Goal: Task Accomplishment & Management: Manage account settings

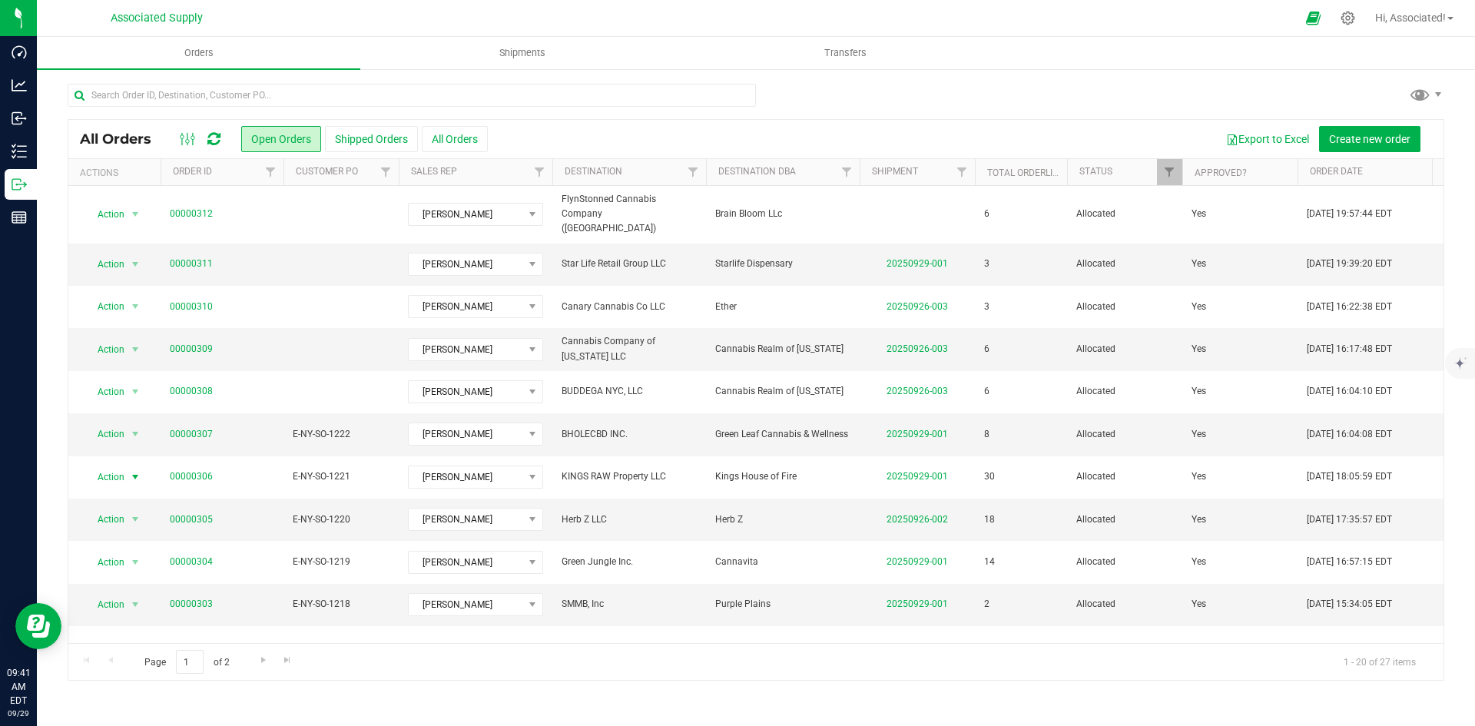
drag, startPoint x: 623, startPoint y: 139, endPoint x: 608, endPoint y: 143, distance: 15.1
click at [623, 139] on div "Export to Excel Create new order" at bounding box center [960, 139] width 944 height 26
click at [403, 93] on input "text" at bounding box center [412, 95] width 688 height 23
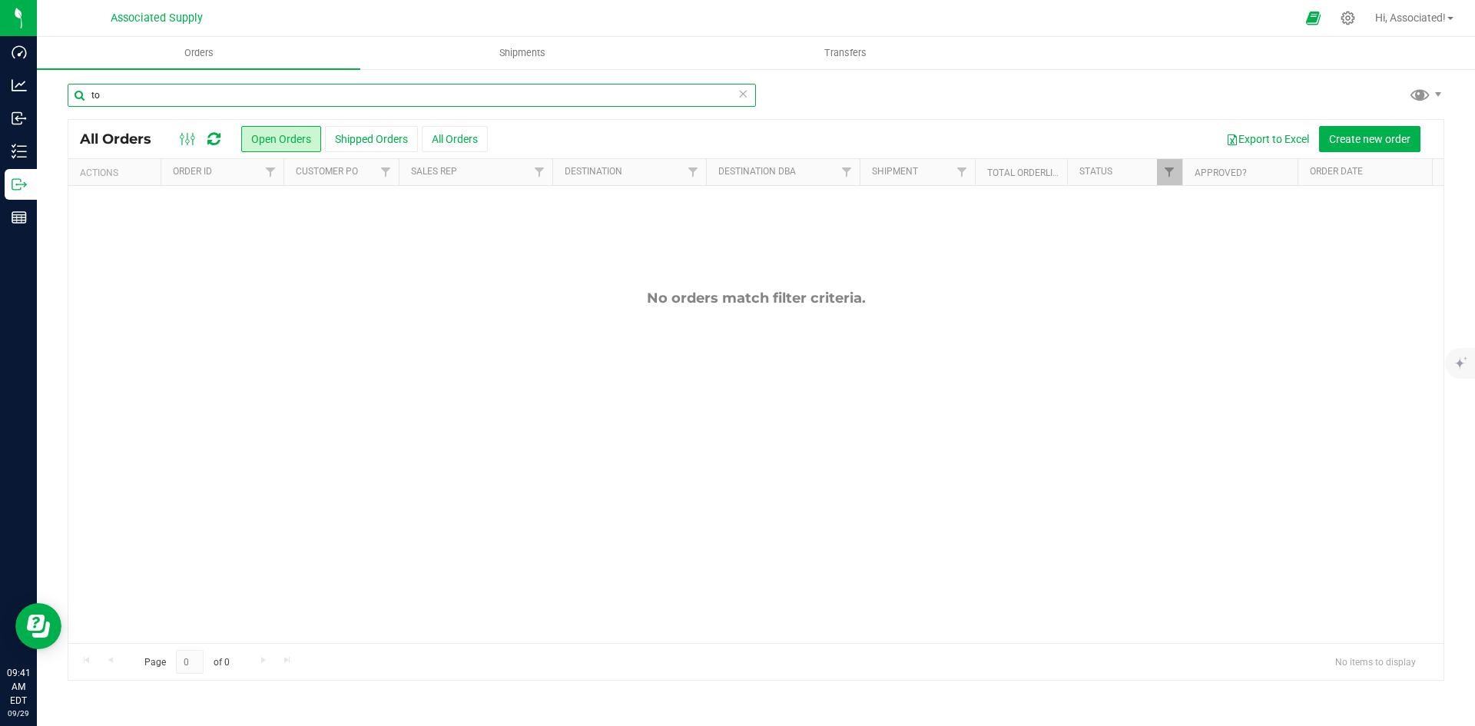
type input "t"
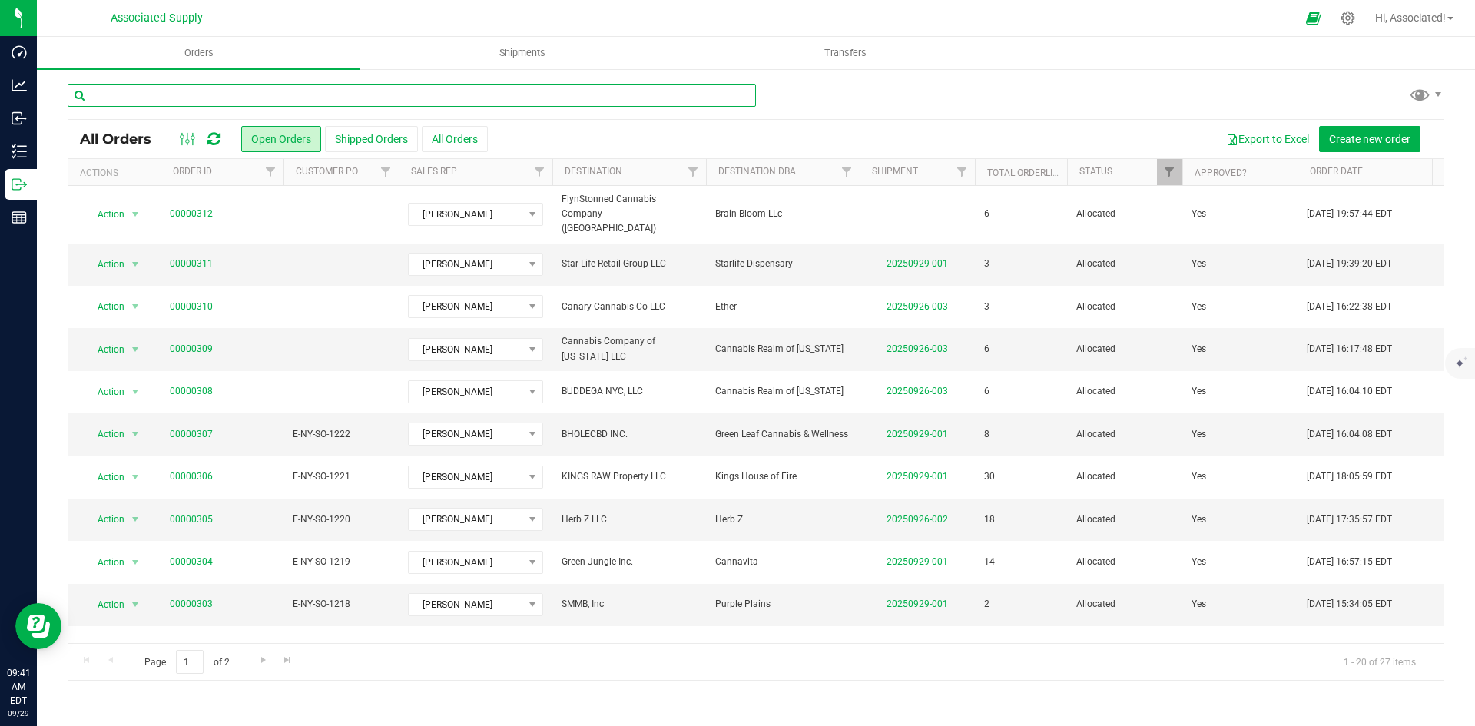
click at [123, 97] on input "text" at bounding box center [412, 95] width 688 height 23
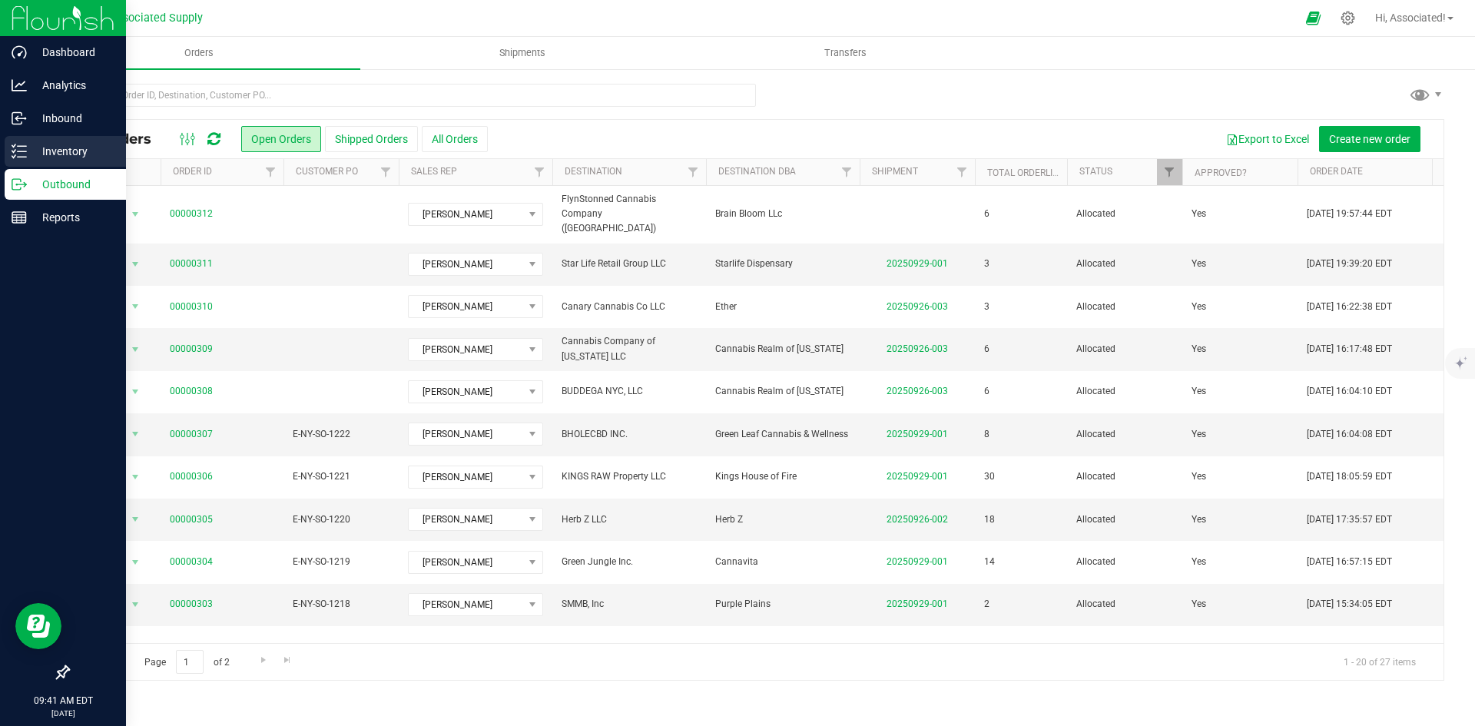
click at [17, 151] on icon at bounding box center [19, 151] width 15 height 15
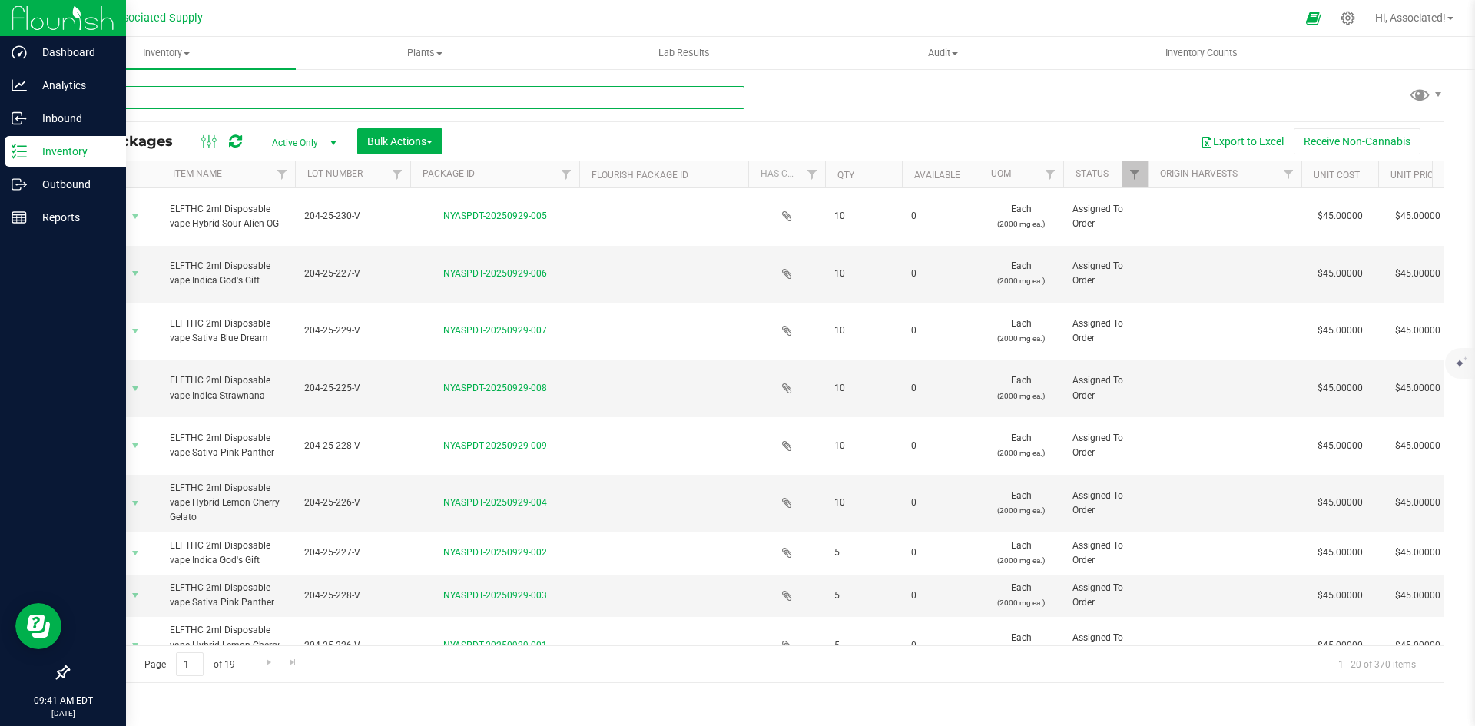
click at [241, 99] on input "text" at bounding box center [406, 97] width 677 height 23
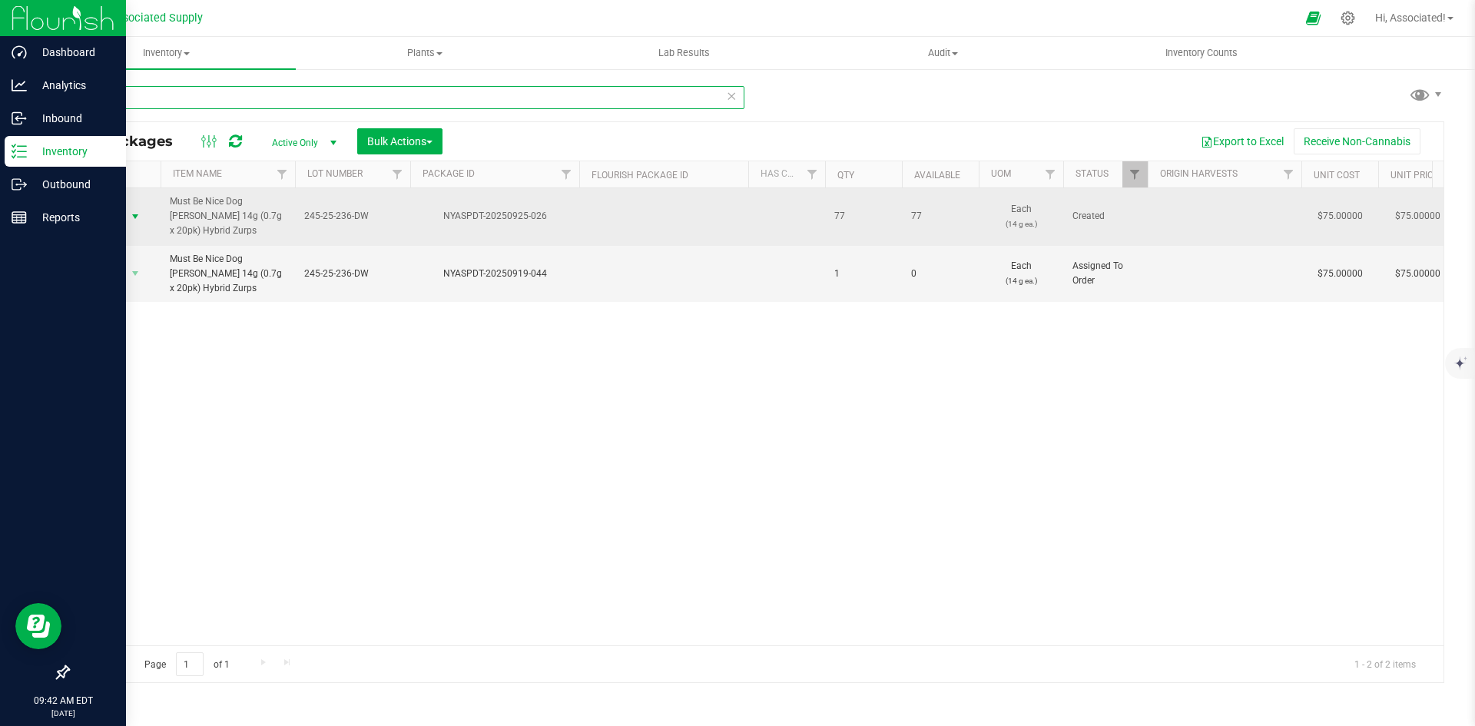
type input "zurps"
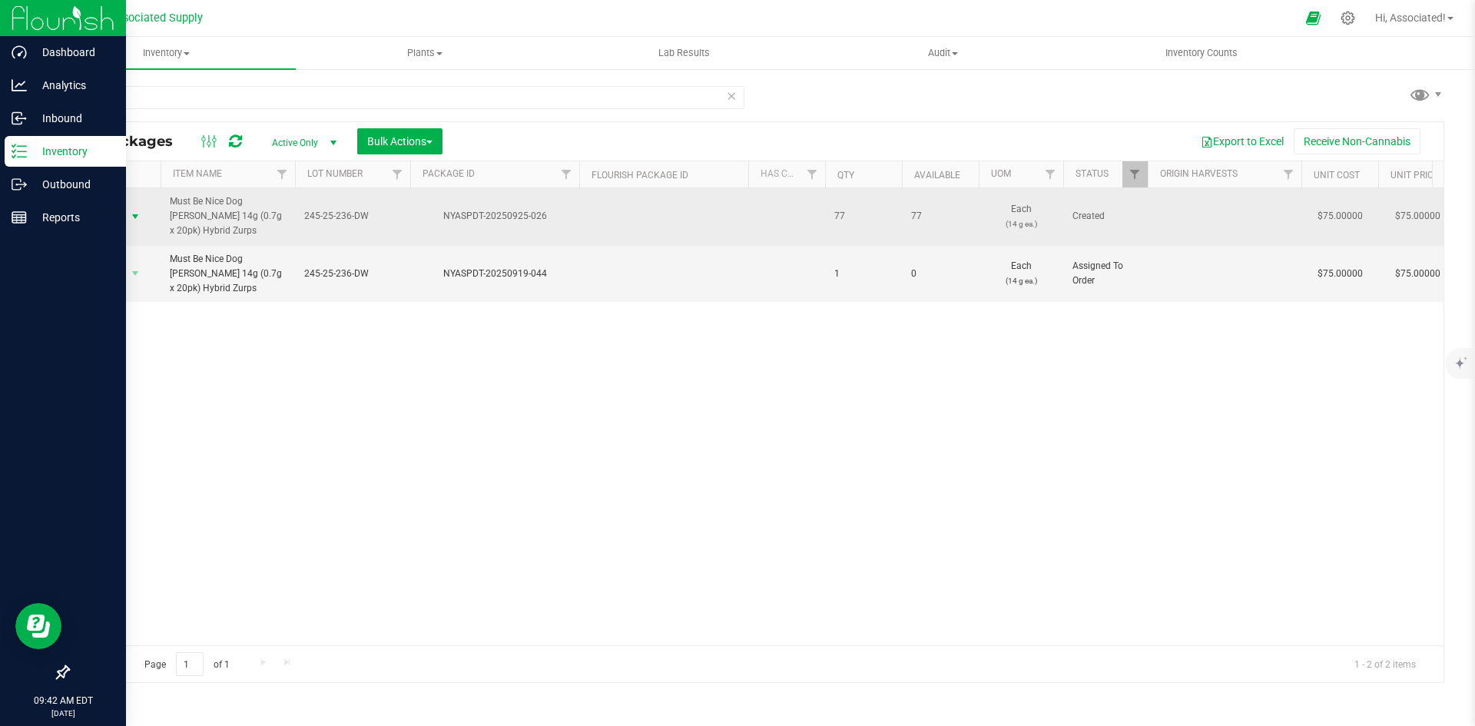
click at [134, 219] on span "select" at bounding box center [135, 216] width 12 height 12
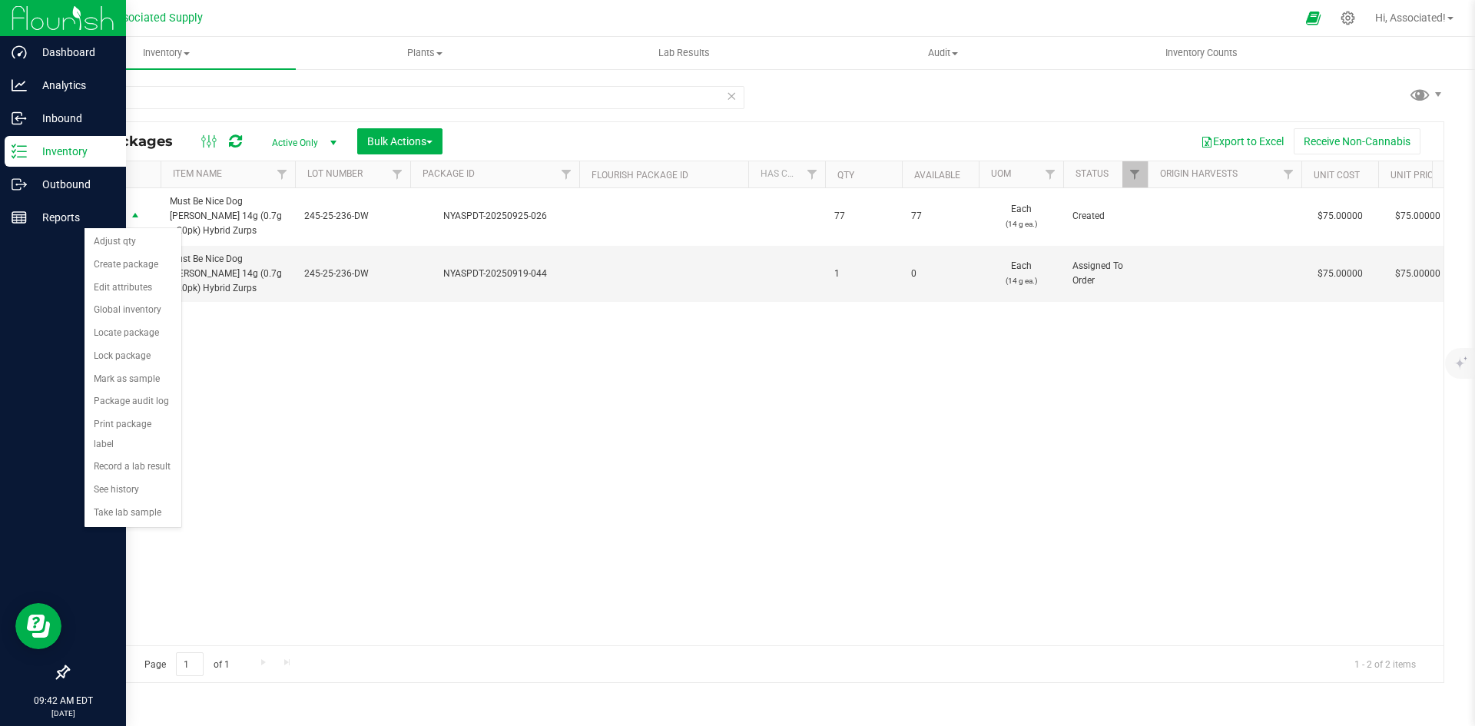
click at [428, 433] on div "Action Action Adjust qty Create package Edit attributes Global inventory Locate…" at bounding box center [755, 416] width 1375 height 457
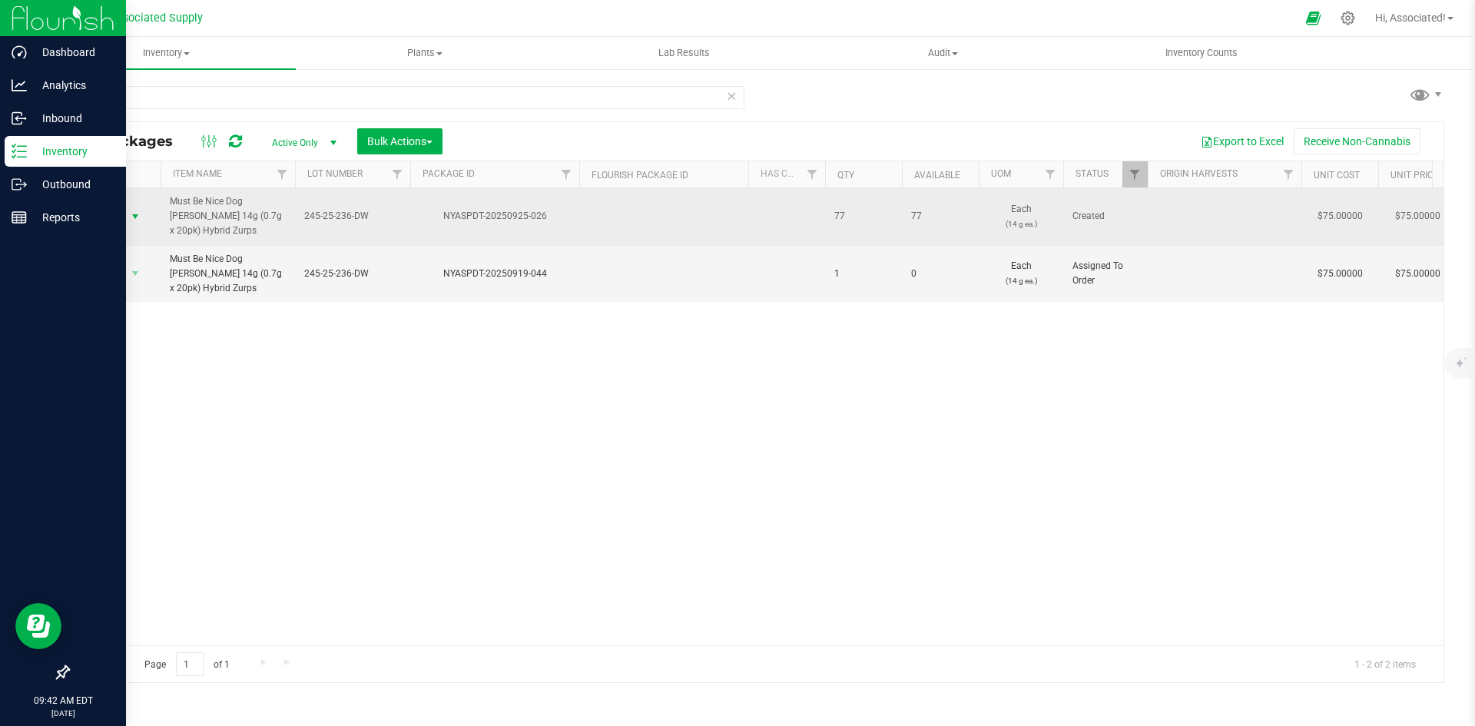
click at [134, 214] on span "select" at bounding box center [135, 216] width 12 height 12
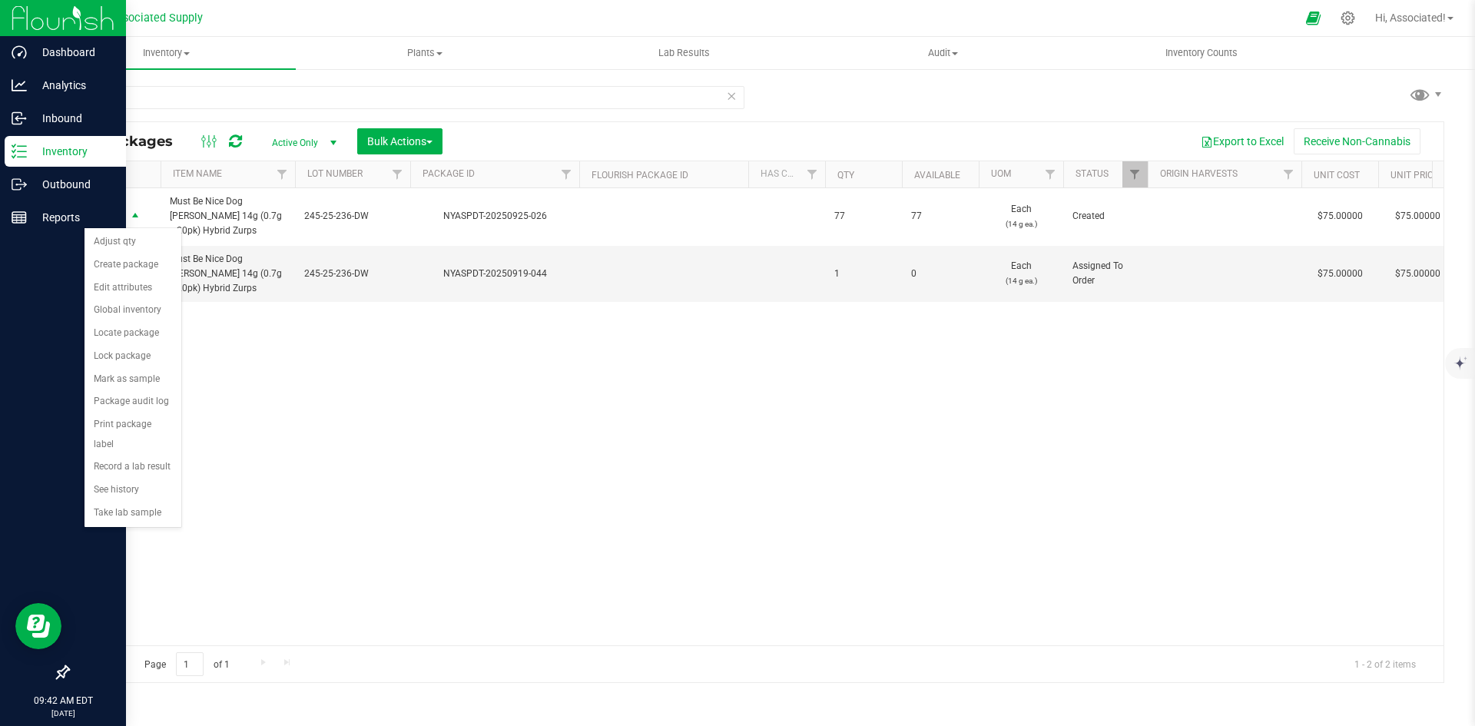
click at [671, 555] on div "Action Action Adjust qty Create package Edit attributes Global inventory Locate…" at bounding box center [755, 416] width 1375 height 457
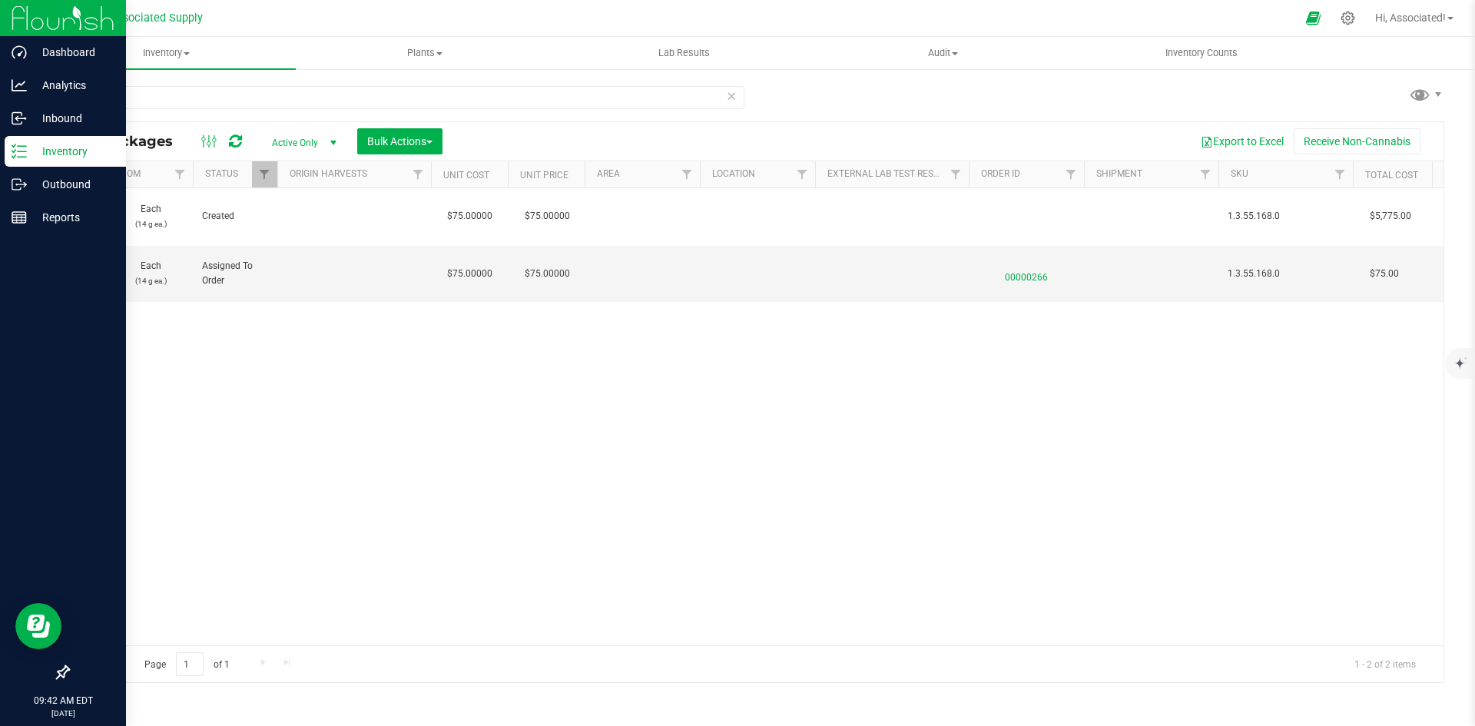
scroll to position [0, 1230]
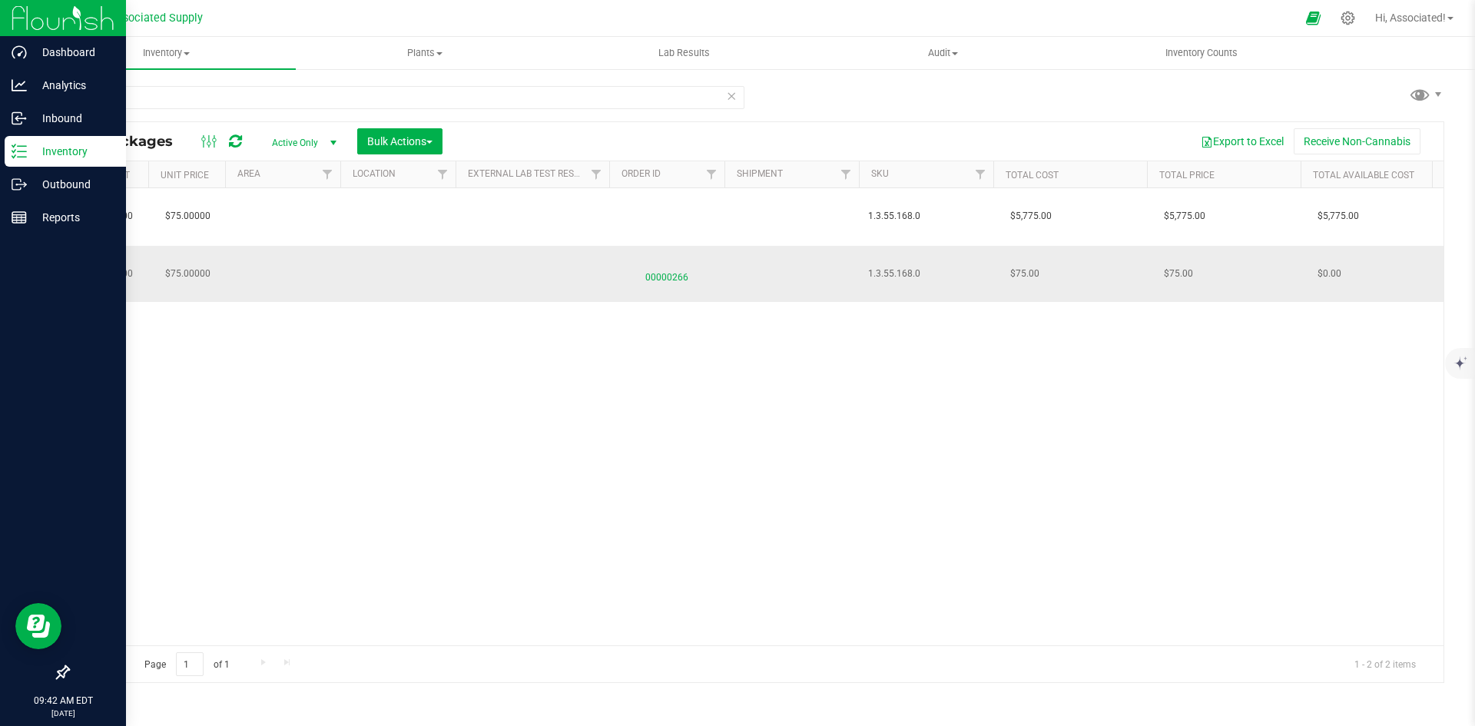
click at [679, 273] on span "00000266" at bounding box center [666, 274] width 97 height 22
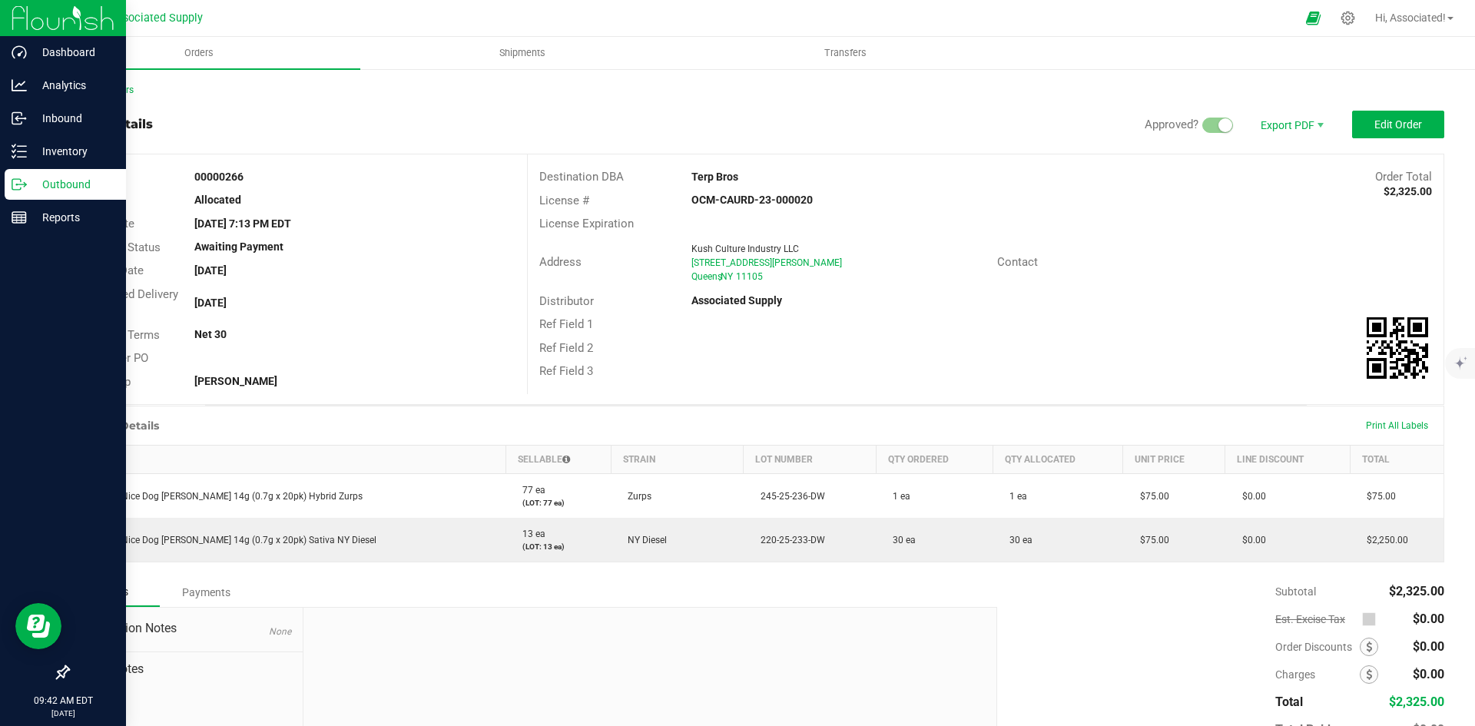
drag, startPoint x: 744, startPoint y: 176, endPoint x: 668, endPoint y: 173, distance: 76.9
click at [668, 173] on div "Destination DBA Terp Bros Order Total $2,325.00" at bounding box center [986, 177] width 916 height 24
click at [880, 174] on div "Terp Bros" at bounding box center [871, 177] width 382 height 16
click at [883, 197] on div "OCM-CAURD-23-000020" at bounding box center [832, 200] width 305 height 16
click at [453, 295] on div "[DATE]" at bounding box center [354, 303] width 343 height 16
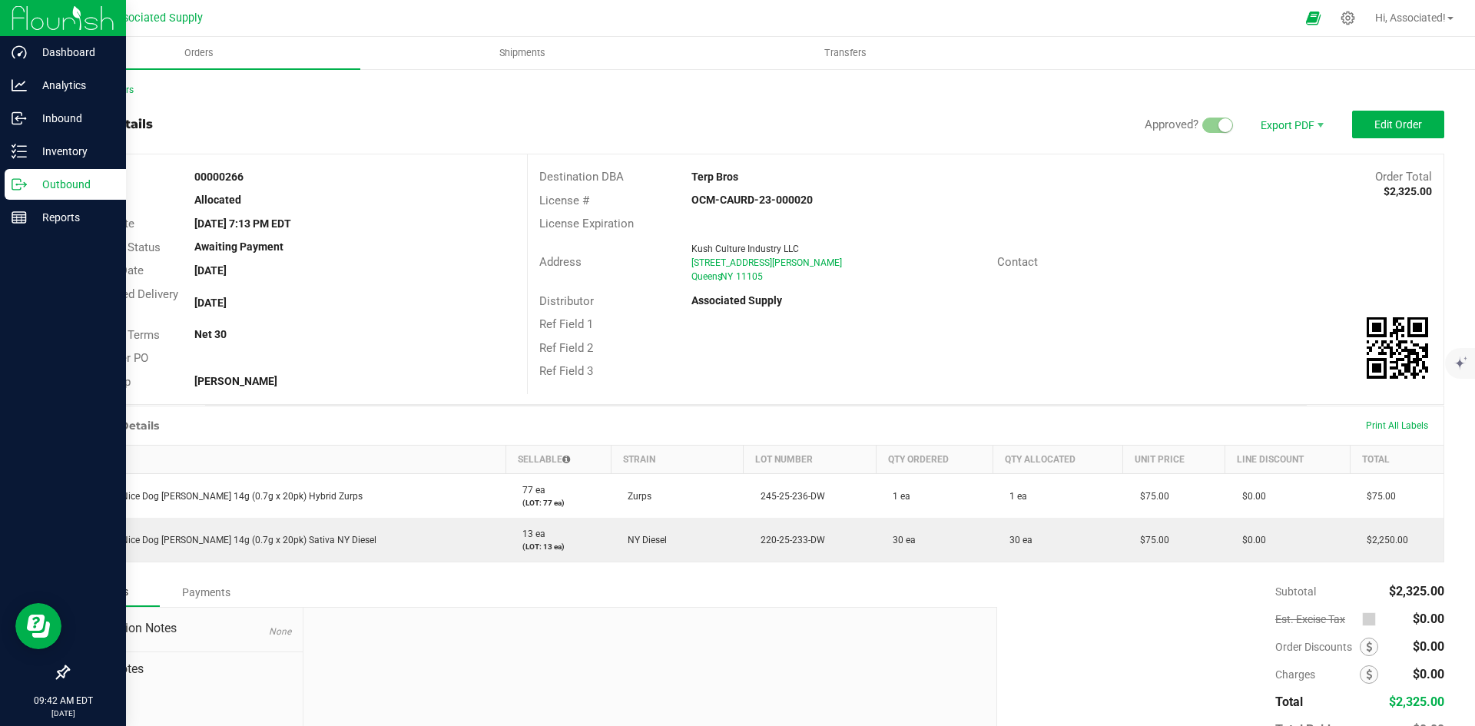
click at [652, 342] on div "Ref Field 2" at bounding box center [604, 349] width 153 height 18
click at [519, 343] on div "Payment Terms Net 30" at bounding box center [297, 335] width 459 height 24
click at [8, 186] on div "Outbound" at bounding box center [65, 184] width 121 height 31
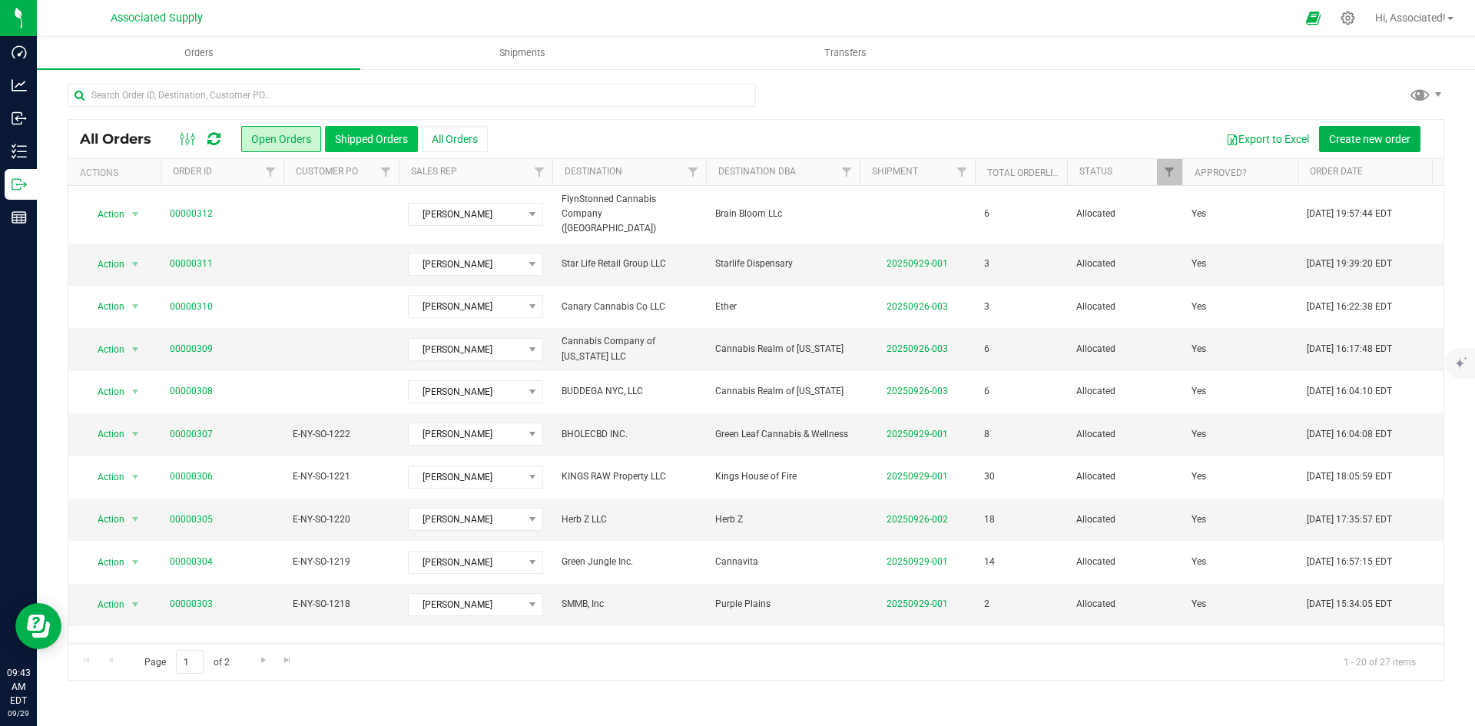
click at [362, 134] on button "Shipped Orders" at bounding box center [371, 139] width 93 height 26
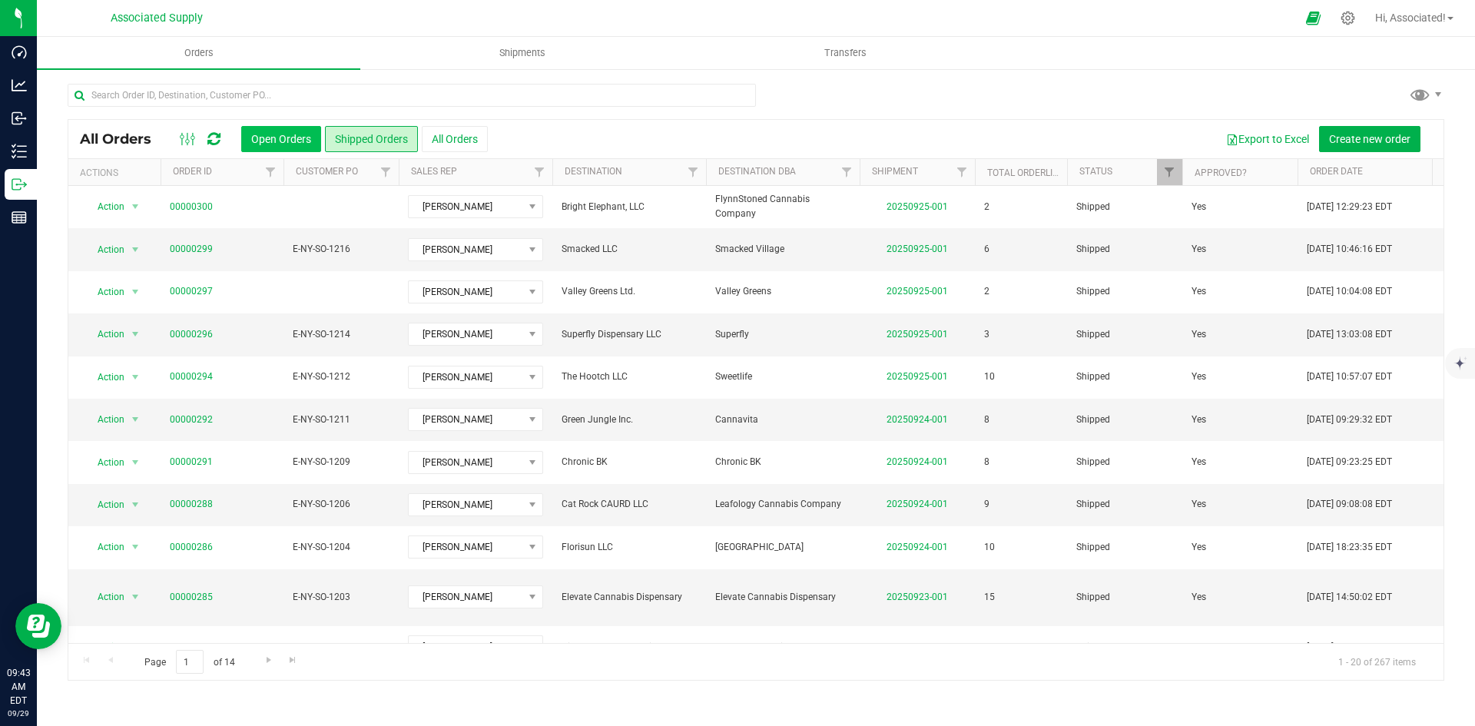
click at [287, 141] on button "Open Orders" at bounding box center [281, 139] width 80 height 26
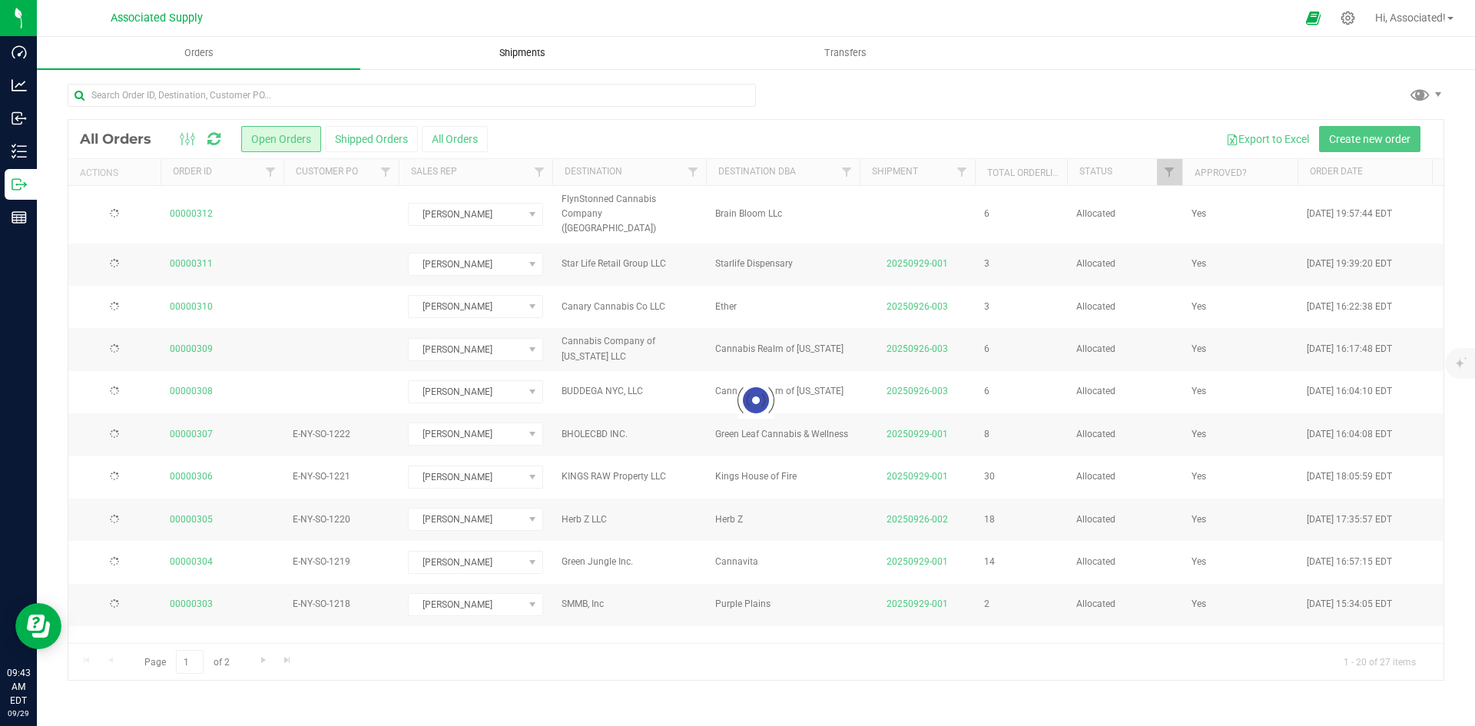
click at [533, 48] on span "Shipments" at bounding box center [523, 53] width 88 height 14
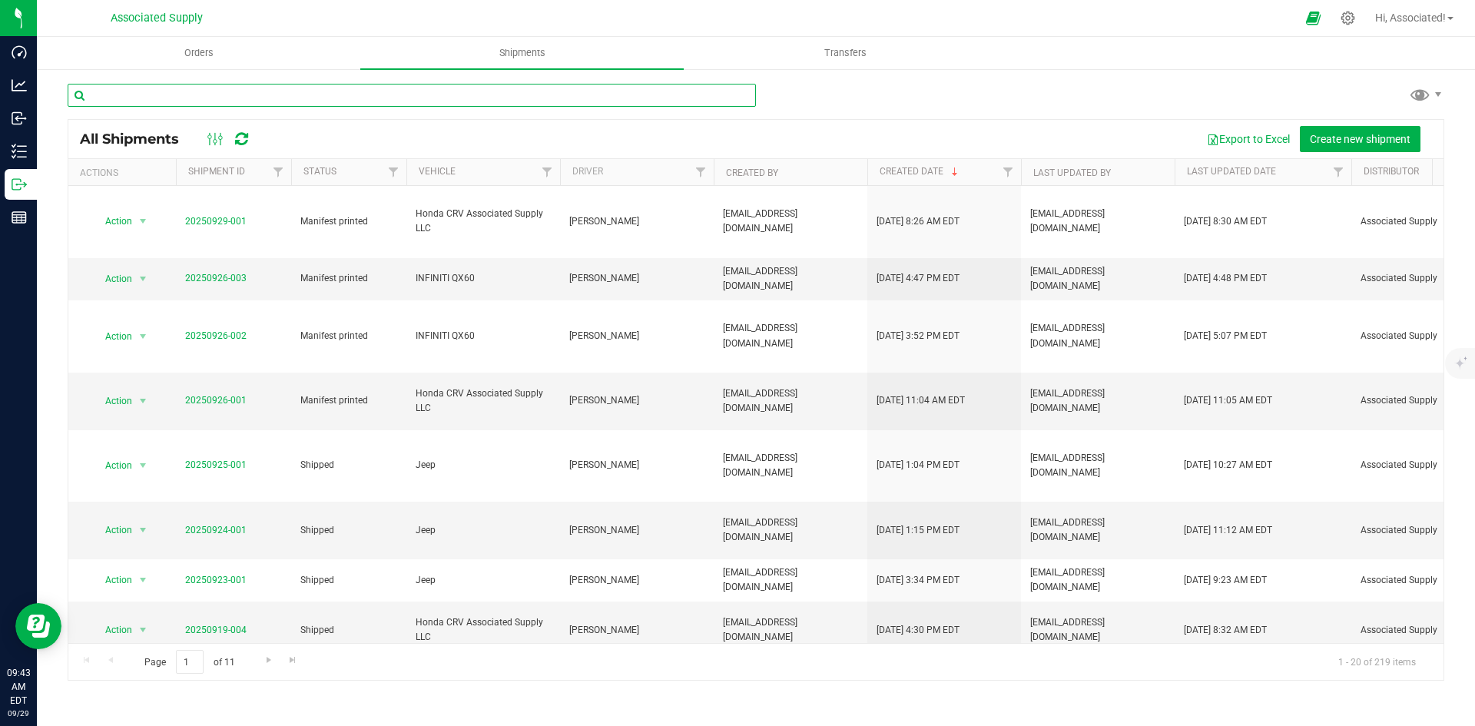
click at [472, 100] on input "text" at bounding box center [412, 95] width 688 height 23
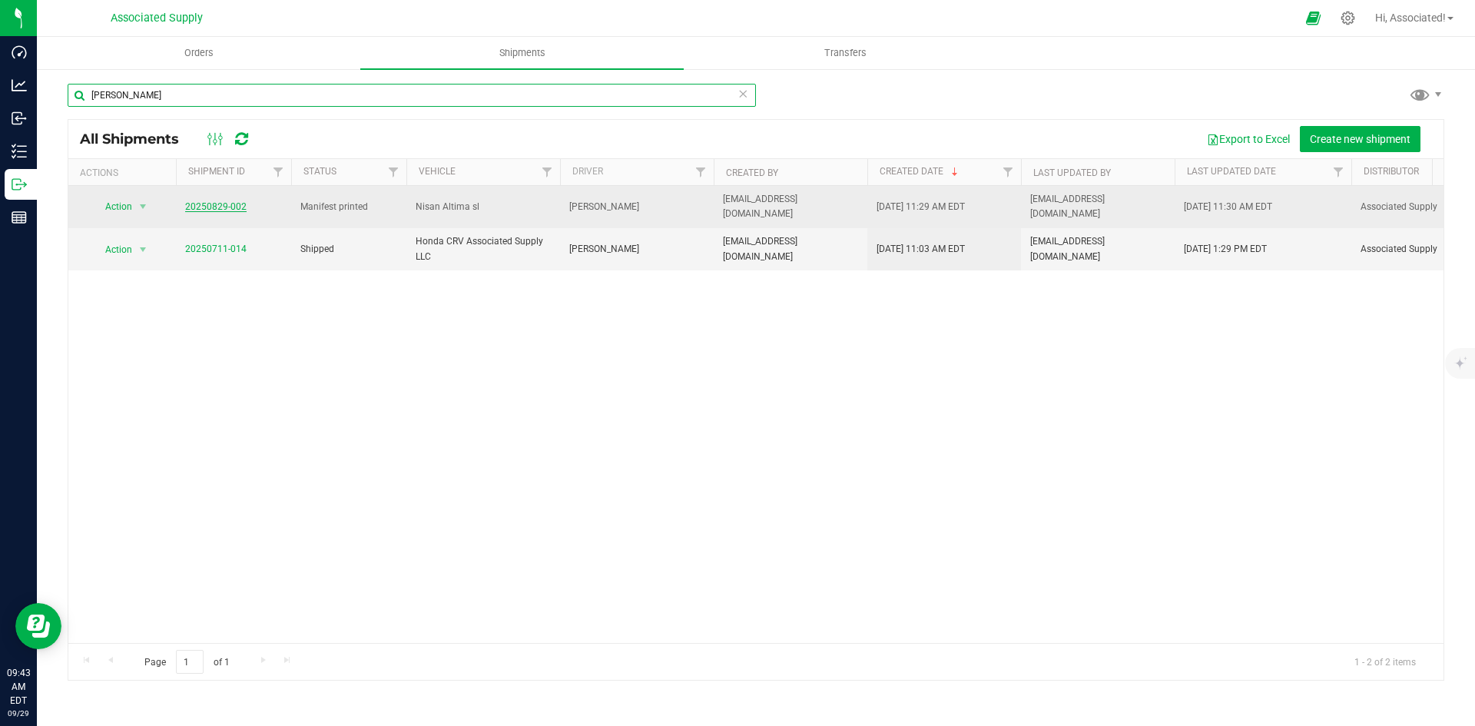
type input "[PERSON_NAME]"
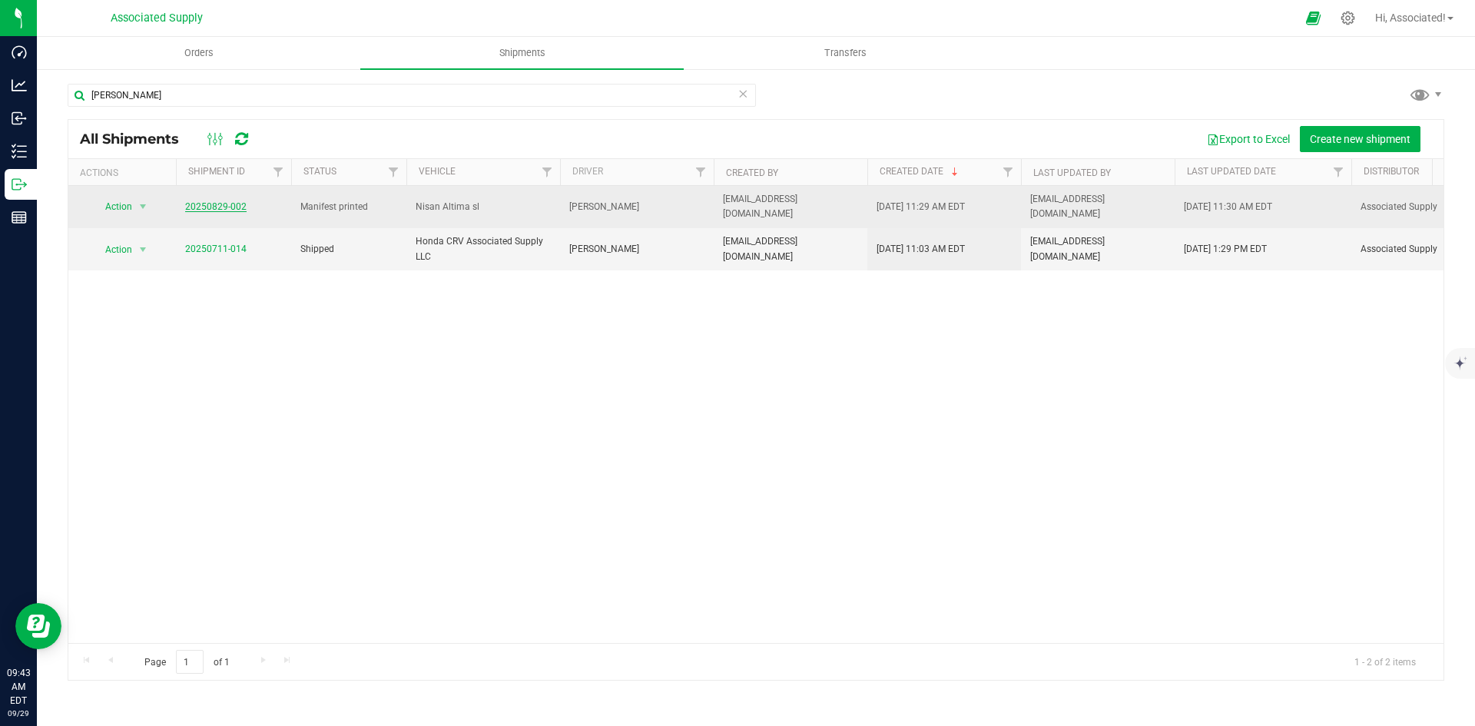
click at [209, 207] on link "20250829-002" at bounding box center [215, 206] width 61 height 11
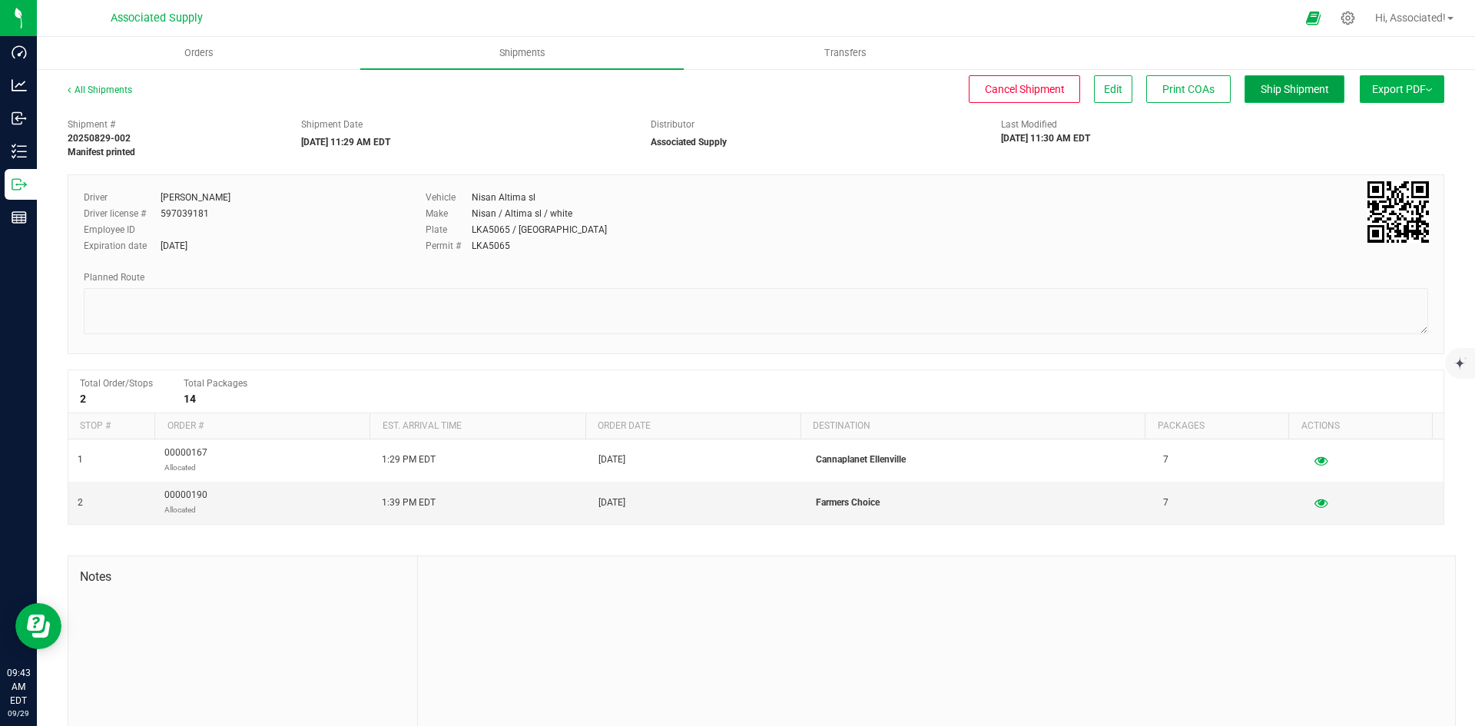
click at [1268, 90] on span "Ship Shipment" at bounding box center [1295, 89] width 68 height 12
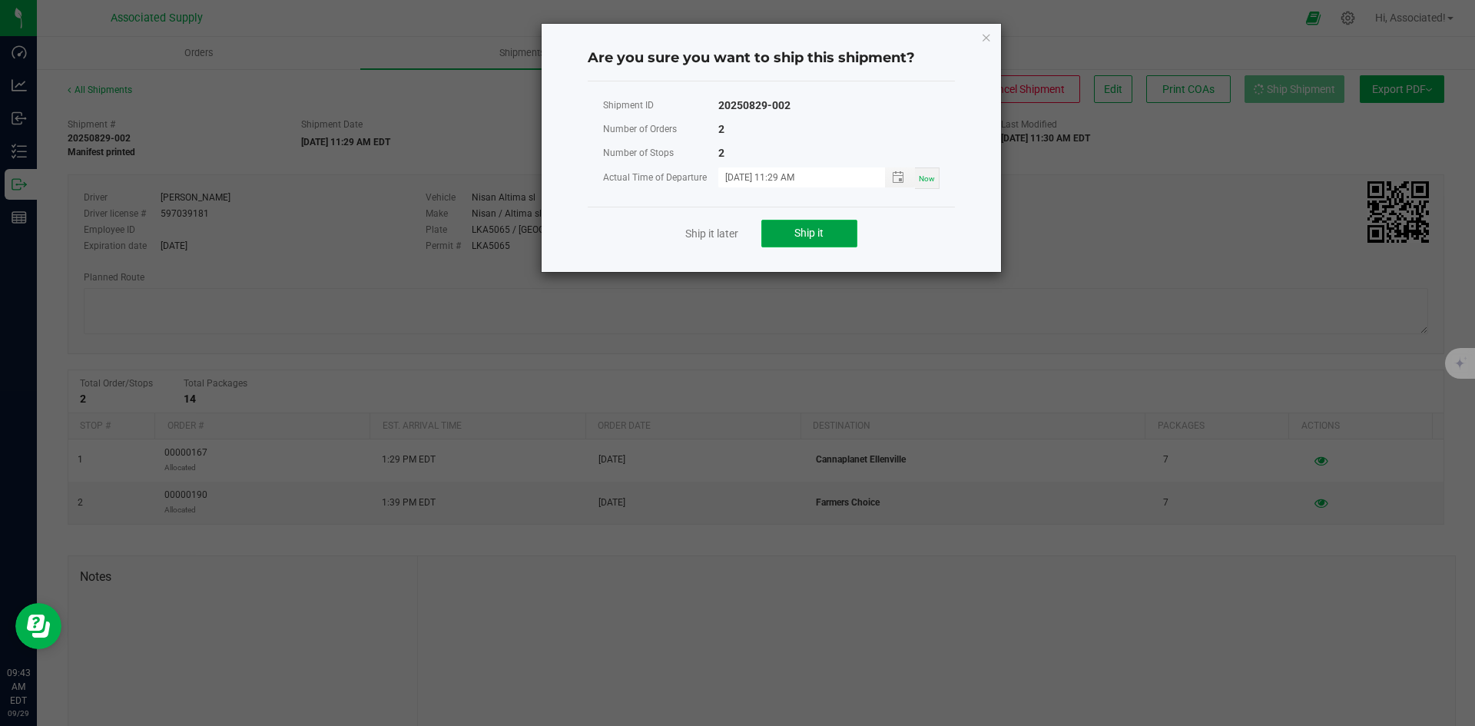
click at [827, 231] on button "Ship it" at bounding box center [809, 234] width 96 height 28
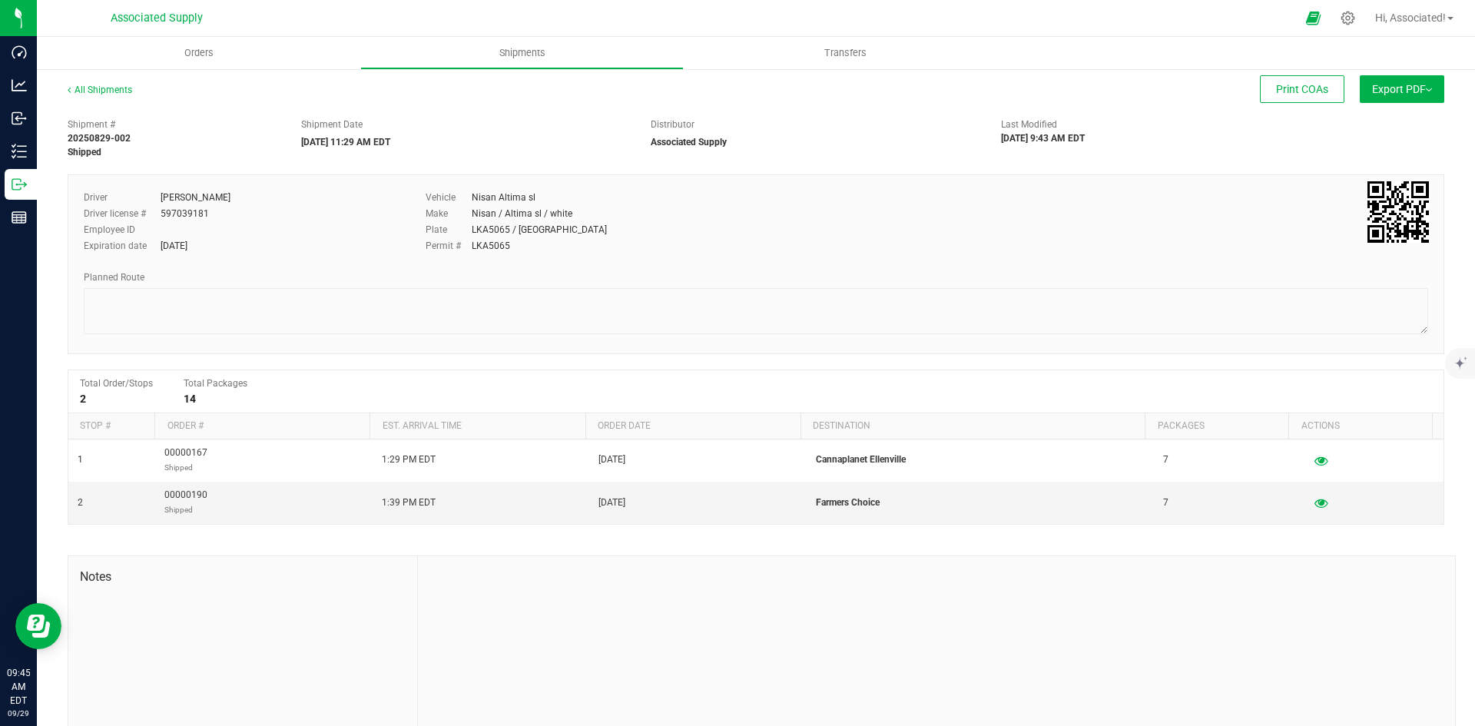
click at [446, 357] on div "Shipment # 20250829-002 Shipped Shipment Date [DATE] 11:29 AM EDT Distributor A…" at bounding box center [756, 437] width 1377 height 652
click at [108, 89] on link "All Shipments" at bounding box center [100, 89] width 65 height 11
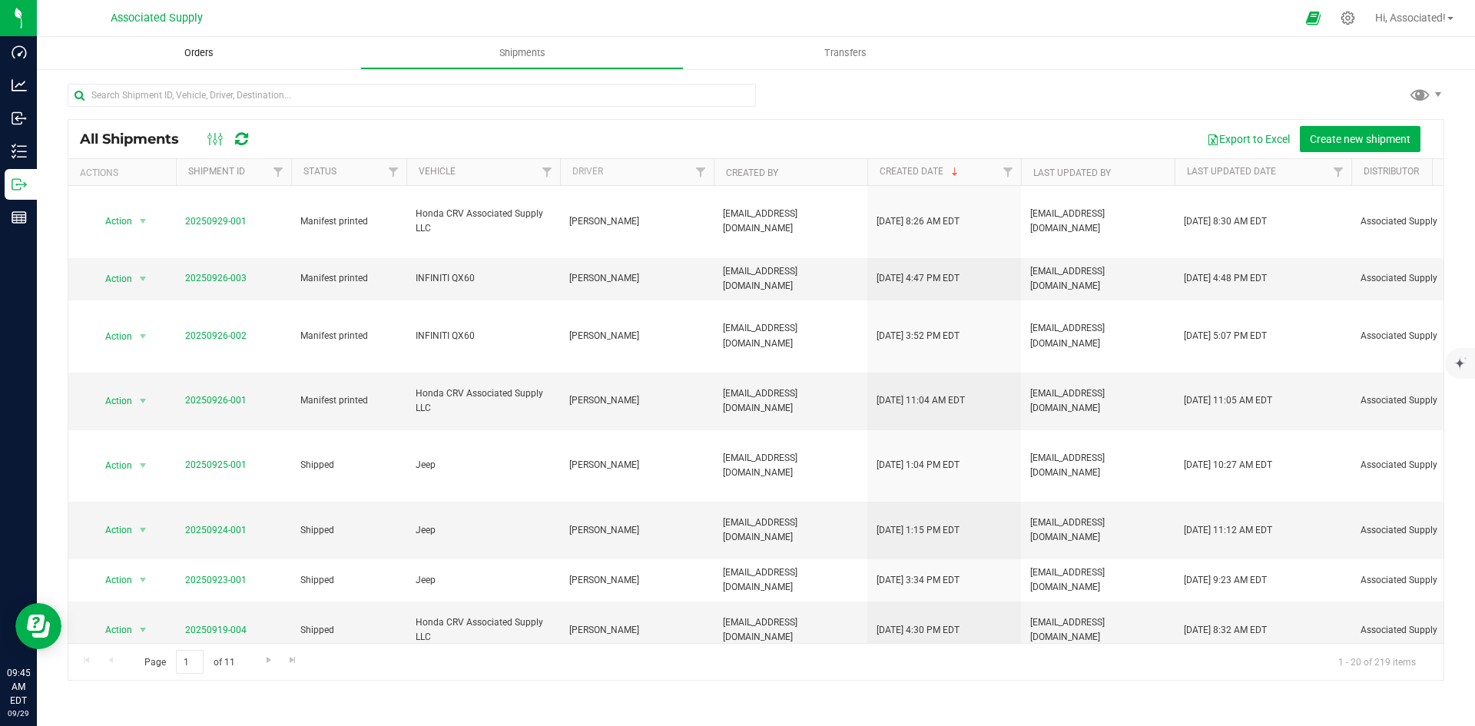
click at [200, 51] on span "Orders" at bounding box center [199, 53] width 71 height 14
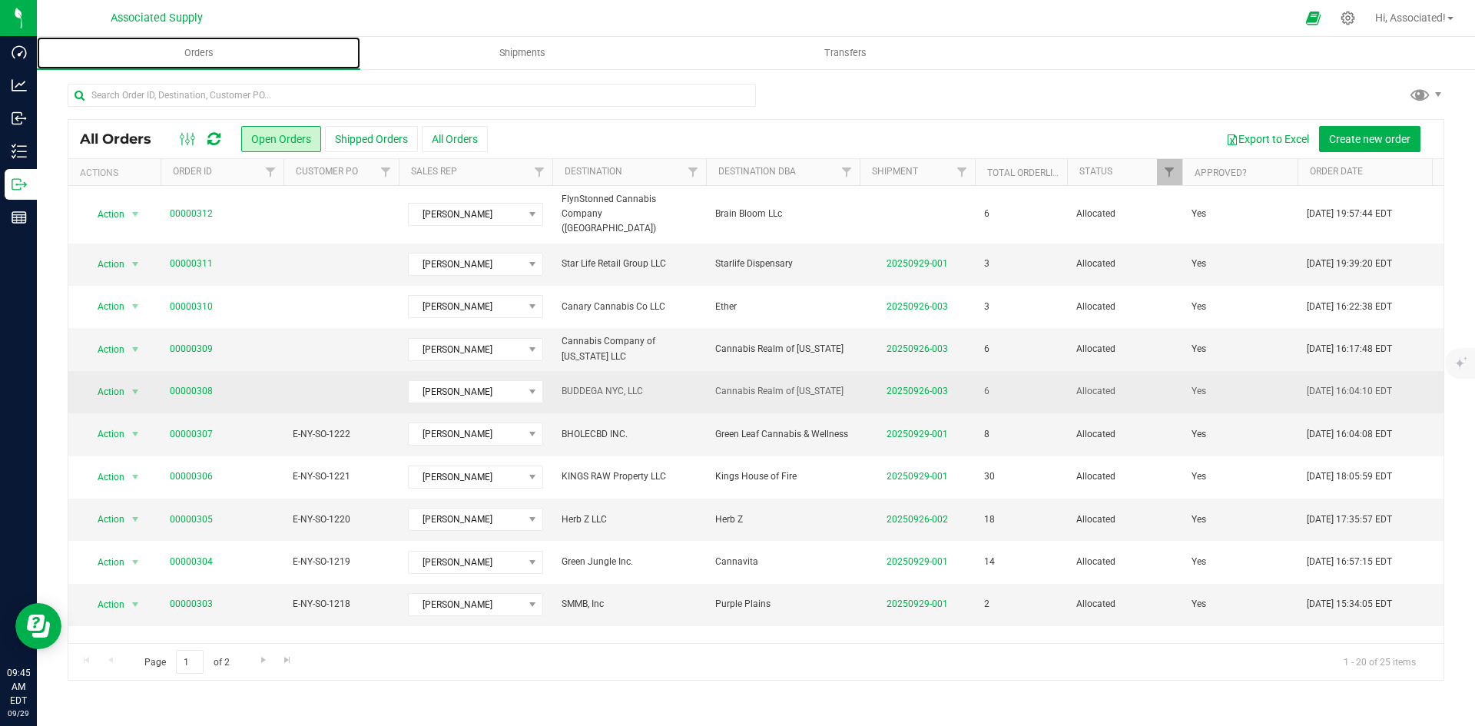
scroll to position [405, 0]
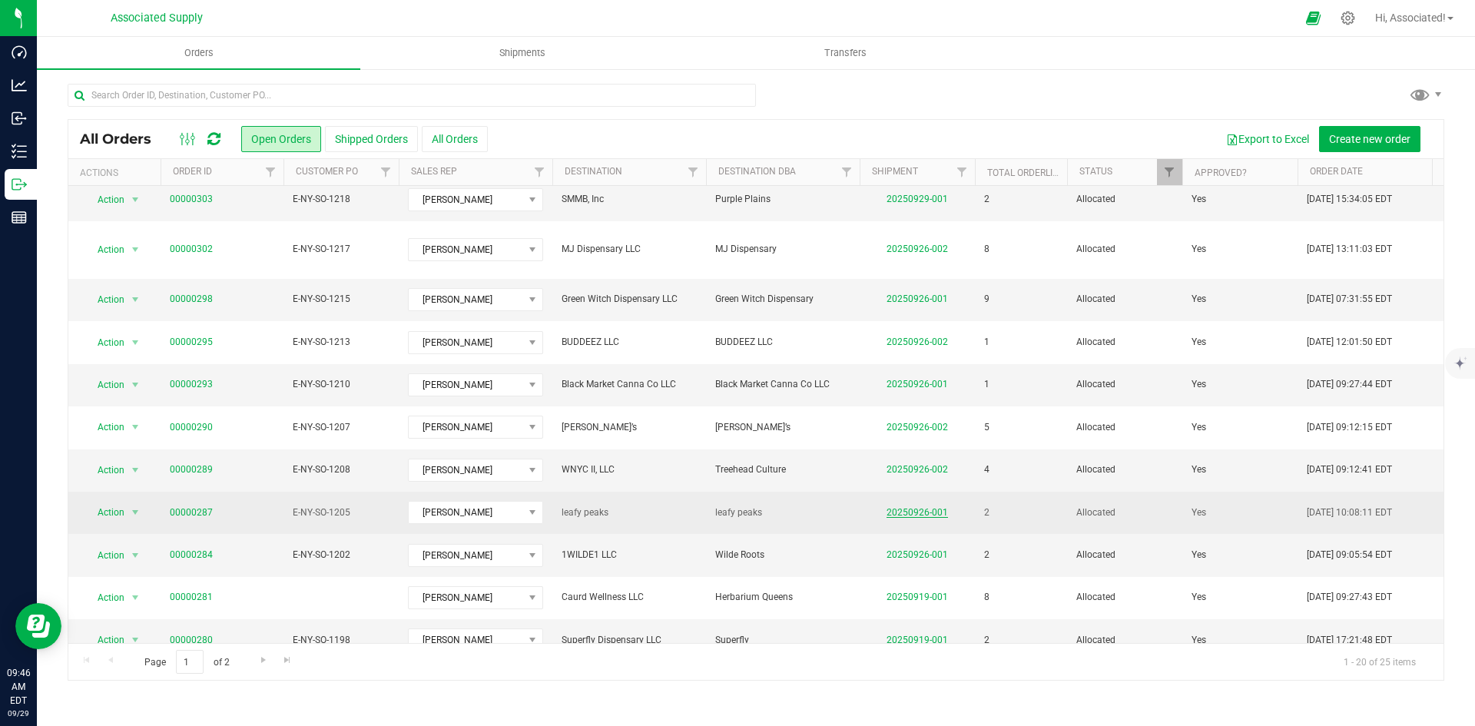
click at [925, 507] on link "20250926-001" at bounding box center [916, 512] width 61 height 11
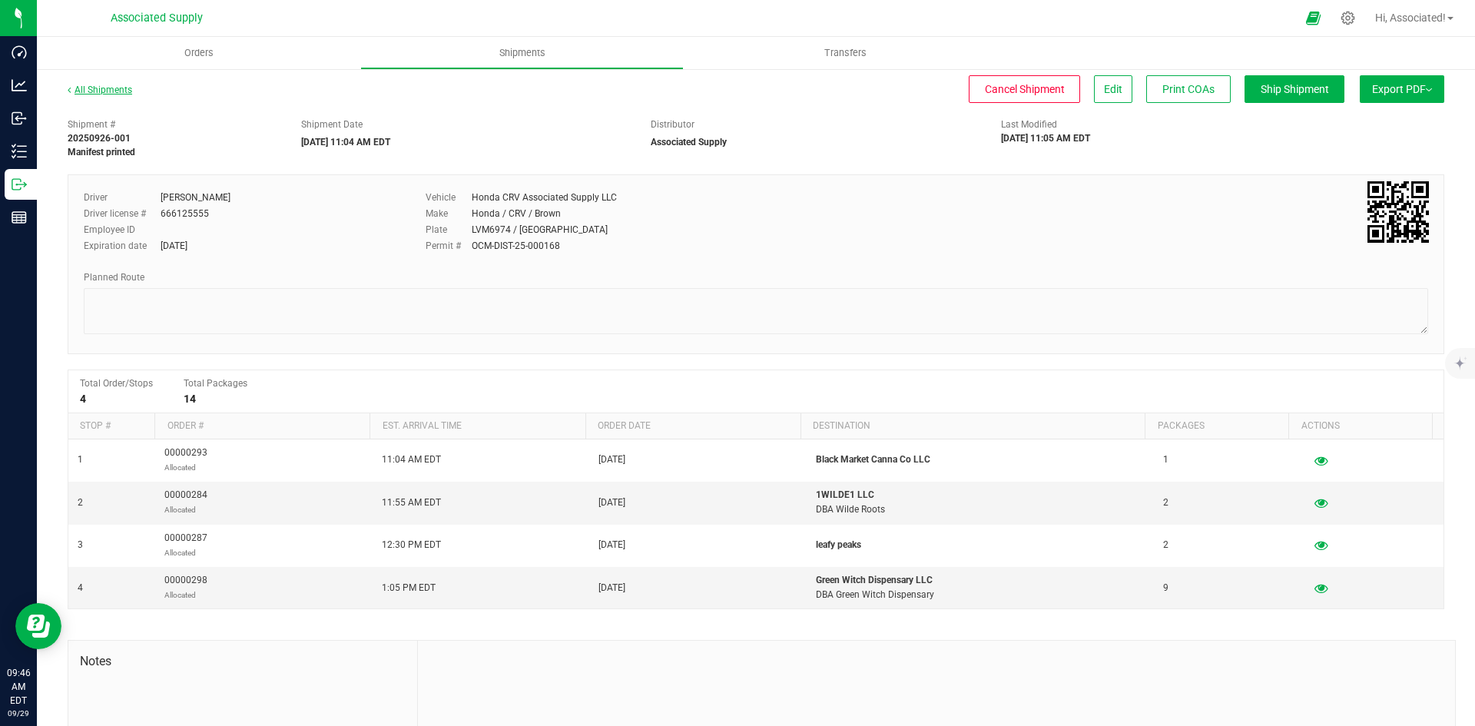
click at [105, 88] on link "All Shipments" at bounding box center [100, 89] width 65 height 11
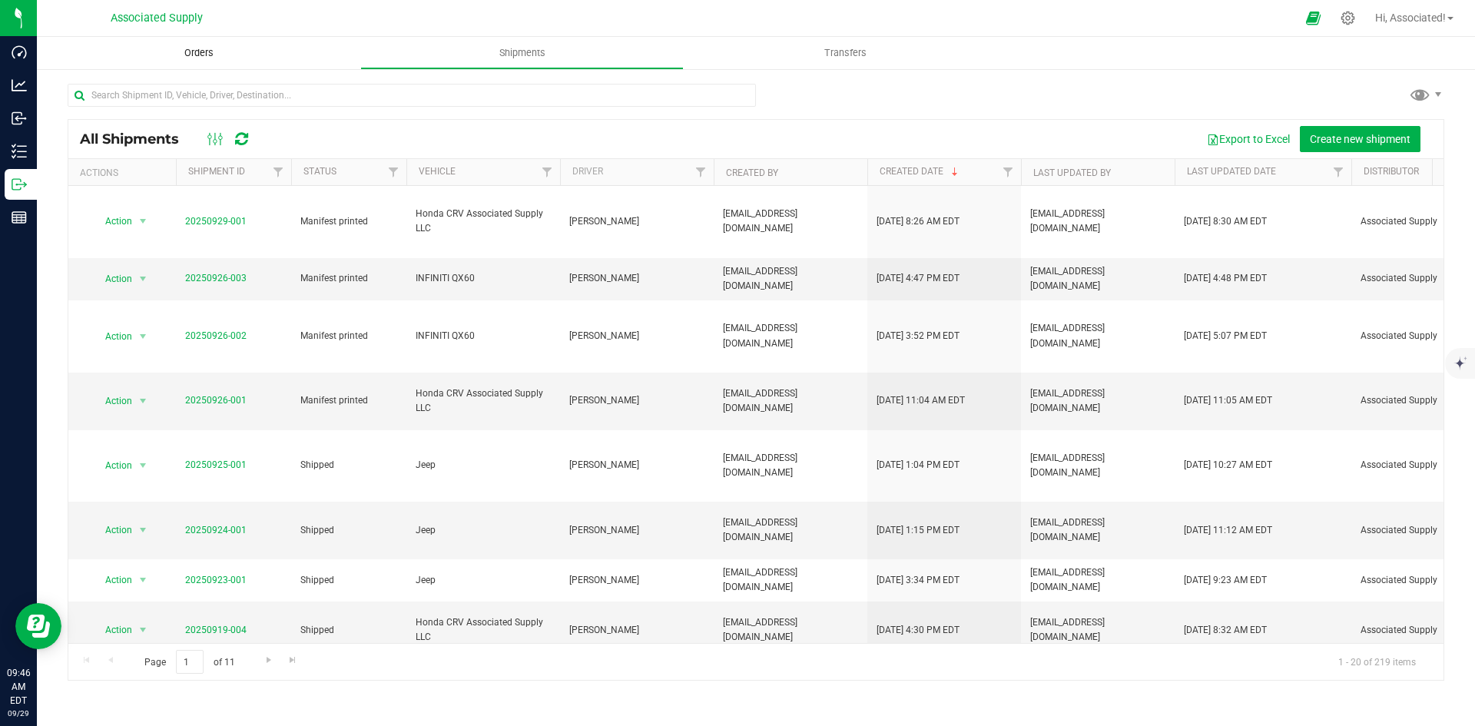
click at [182, 52] on span "Orders" at bounding box center [199, 53] width 71 height 14
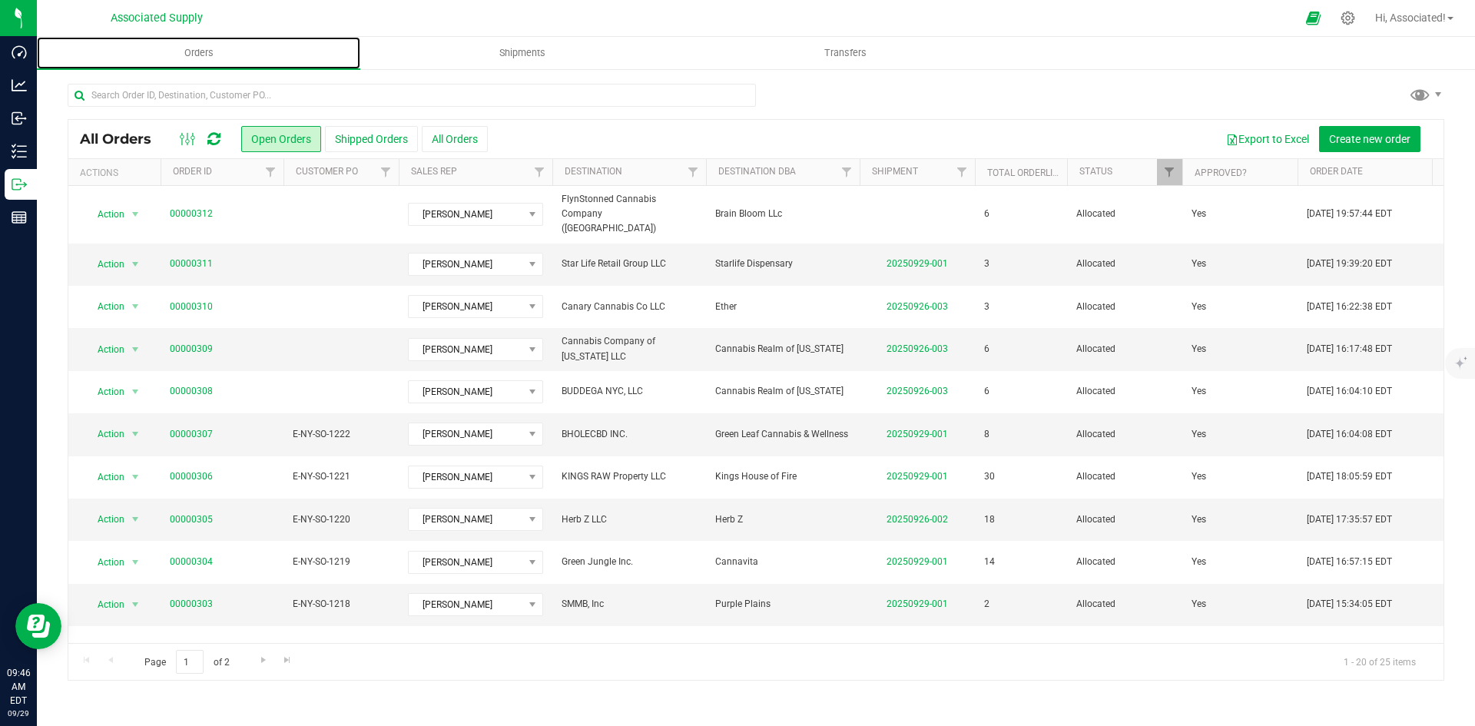
scroll to position [405, 0]
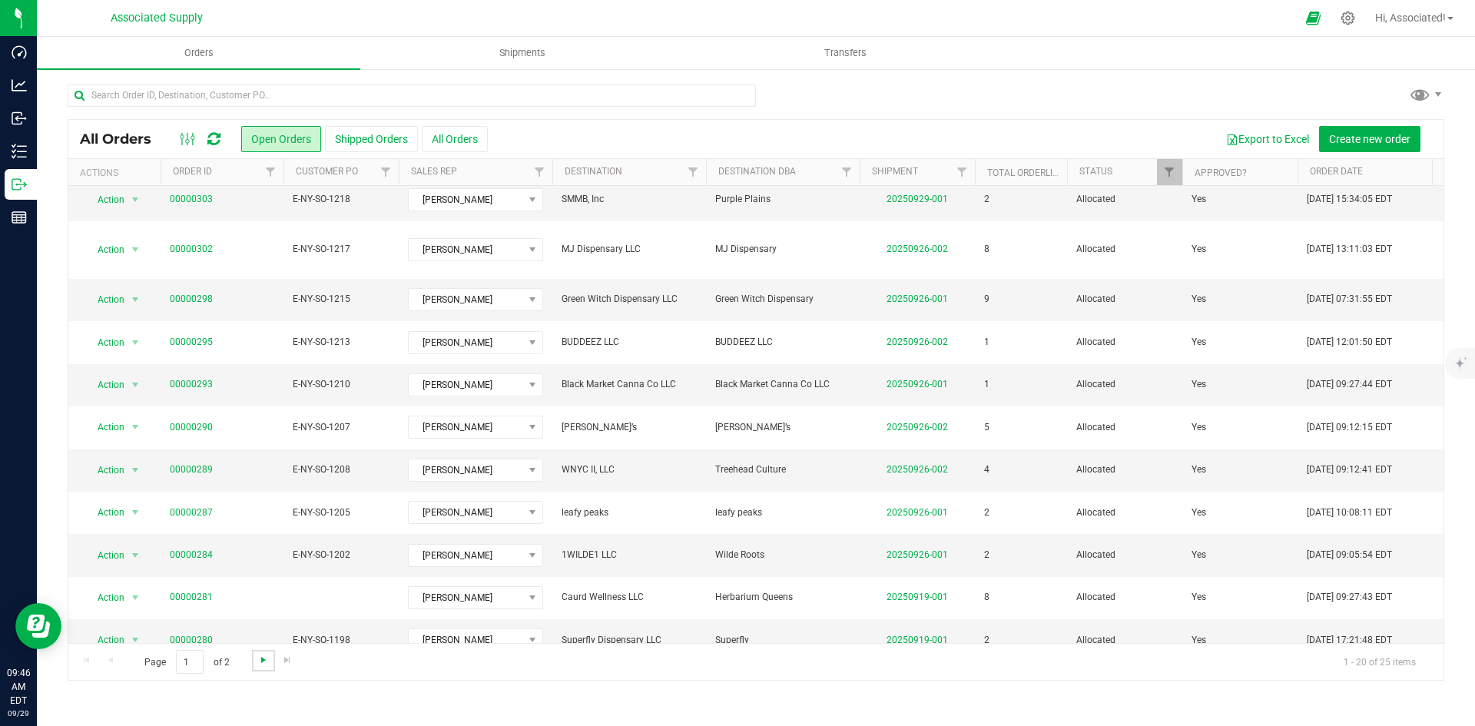
click at [260, 660] on span "Go to the next page" at bounding box center [263, 660] width 12 height 12
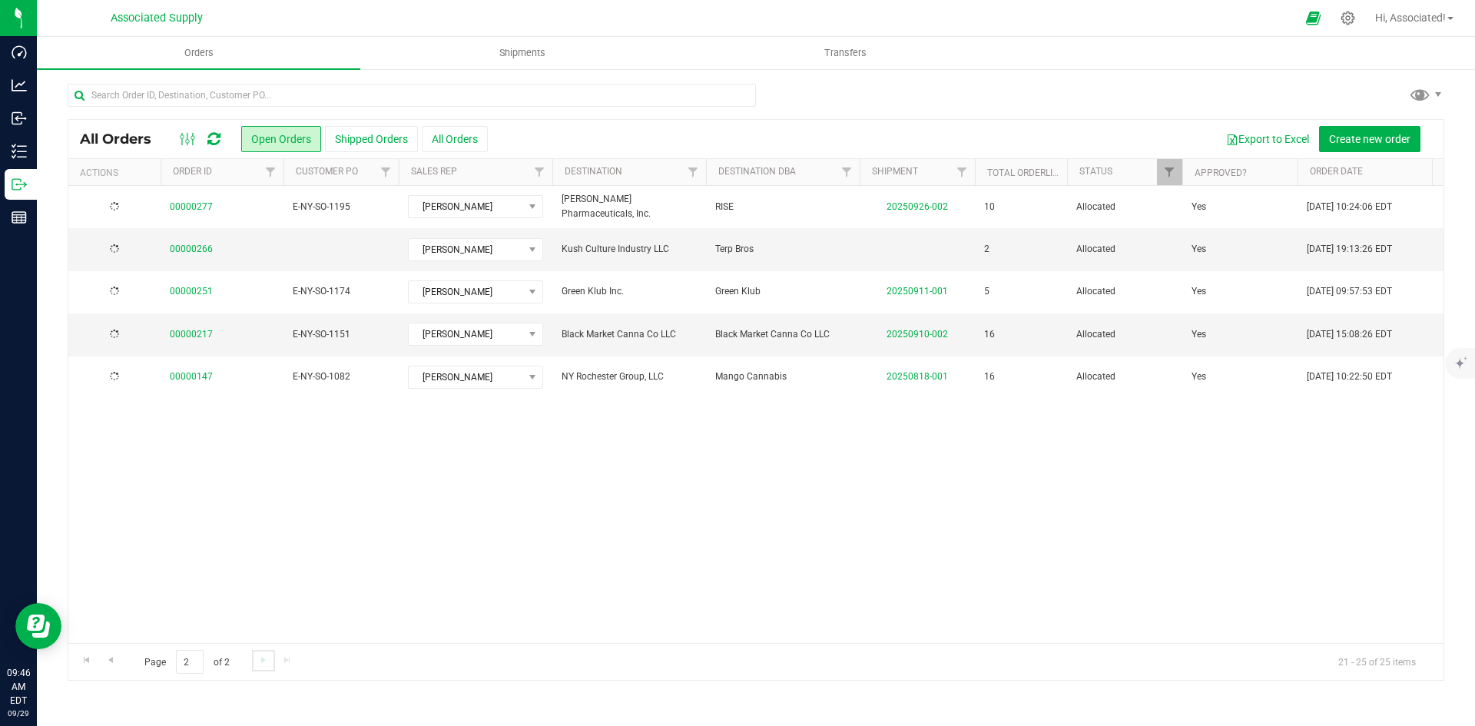
scroll to position [0, 0]
click at [810, 507] on div "Action Action Cancel order Clone order Edit order Mark as fully paid Order audi…" at bounding box center [755, 414] width 1375 height 457
click at [415, 538] on div "Action Action Cancel order Clone order Edit order Mark as fully paid Order audi…" at bounding box center [755, 414] width 1375 height 457
click at [772, 485] on div "Action Action Cancel order Clone order Edit order Mark as fully paid Order audi…" at bounding box center [755, 414] width 1375 height 457
click at [209, 479] on div "Action Action Cancel order Clone order Edit order Mark as fully paid Order audi…" at bounding box center [755, 414] width 1375 height 457
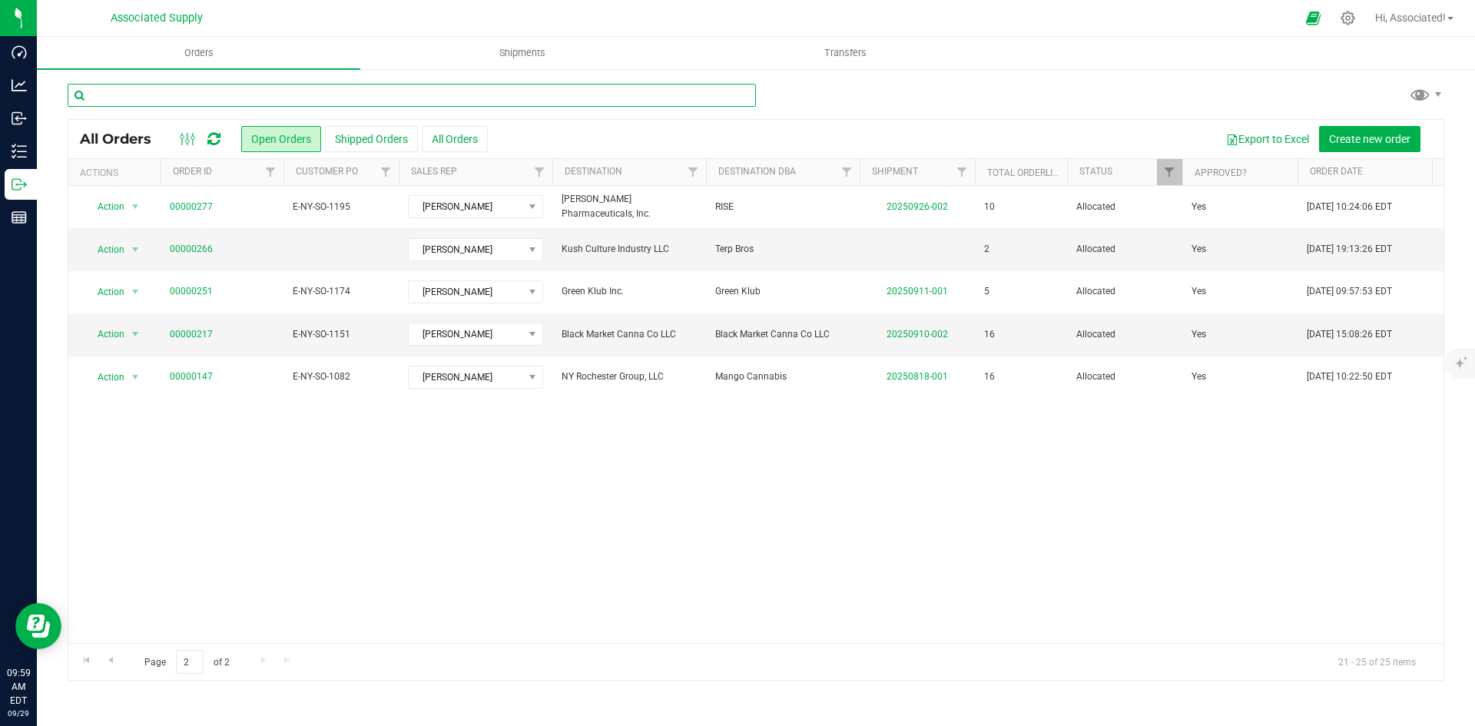
click at [202, 92] on input "text" at bounding box center [412, 95] width 688 height 23
paste input "00000305"
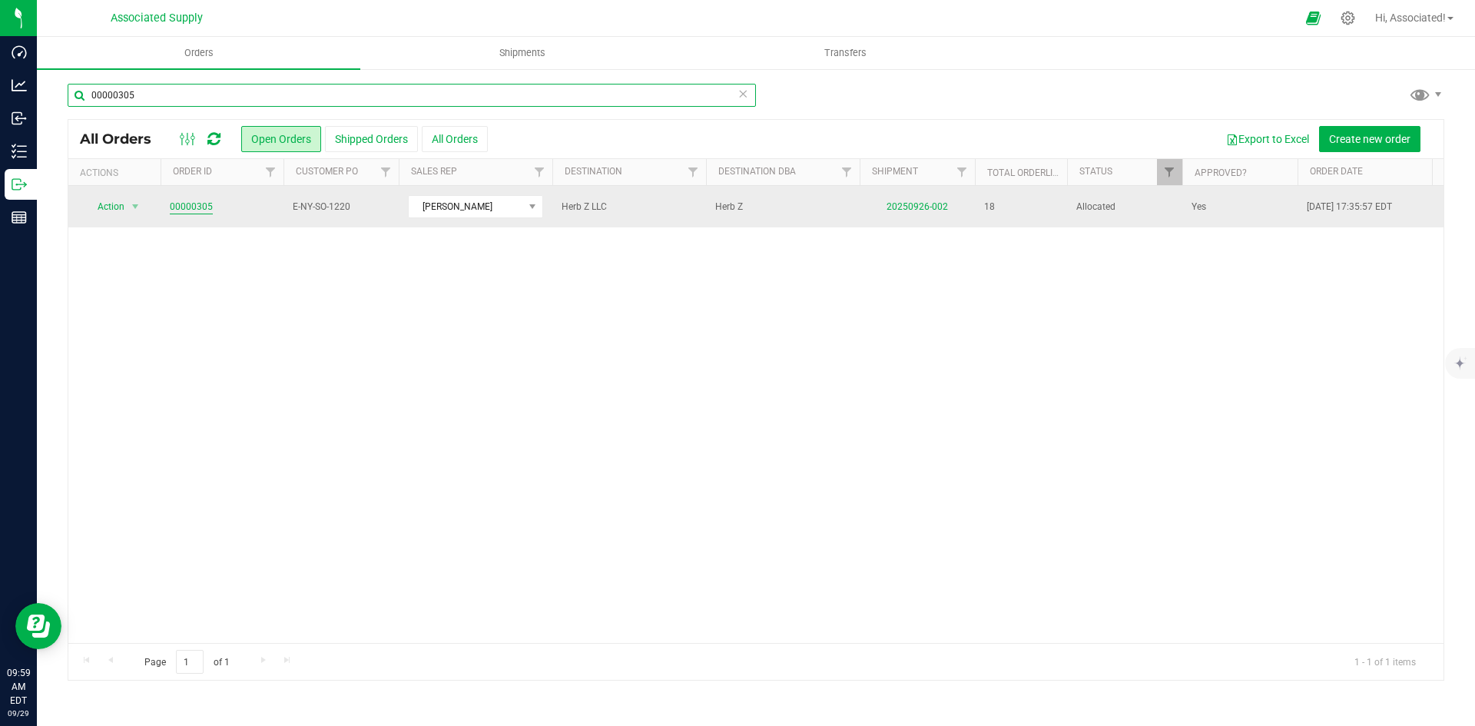
type input "00000305"
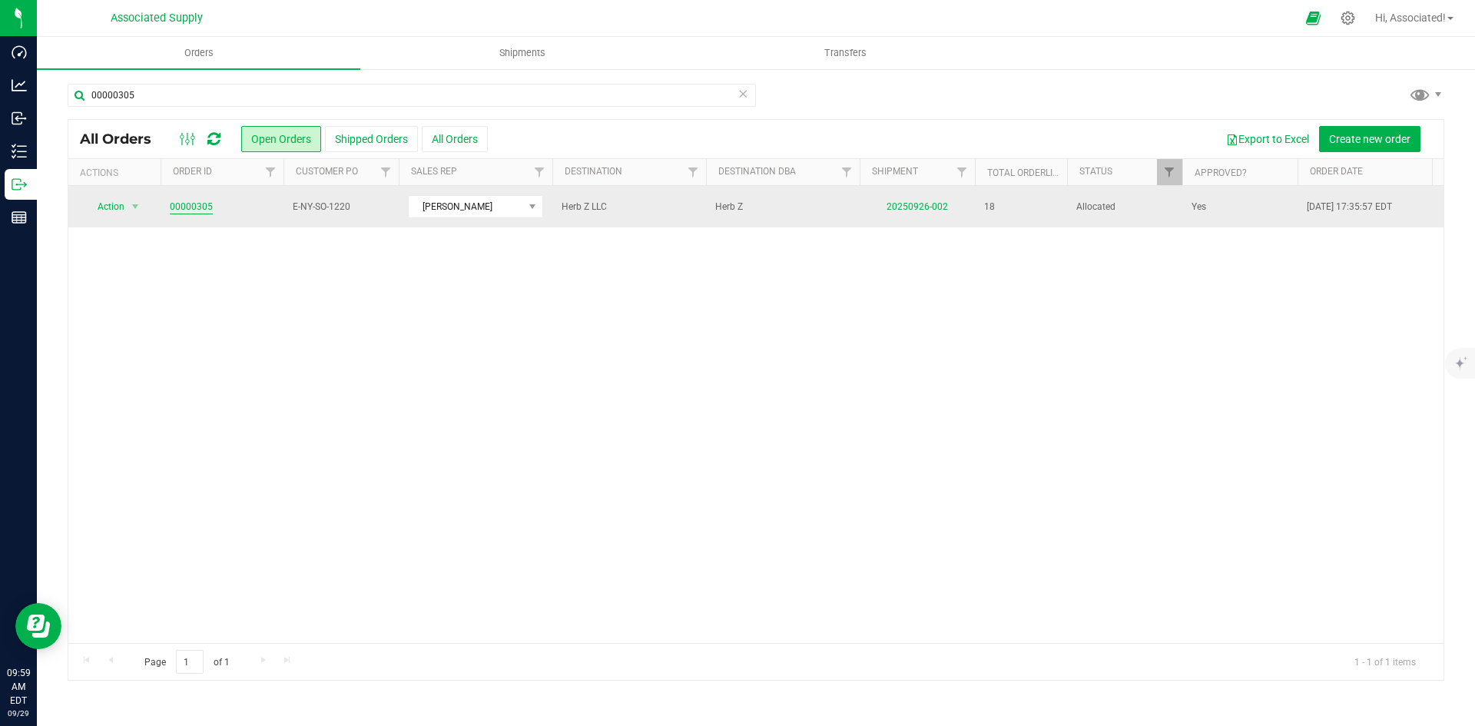
click at [194, 202] on link "00000305" at bounding box center [191, 207] width 43 height 15
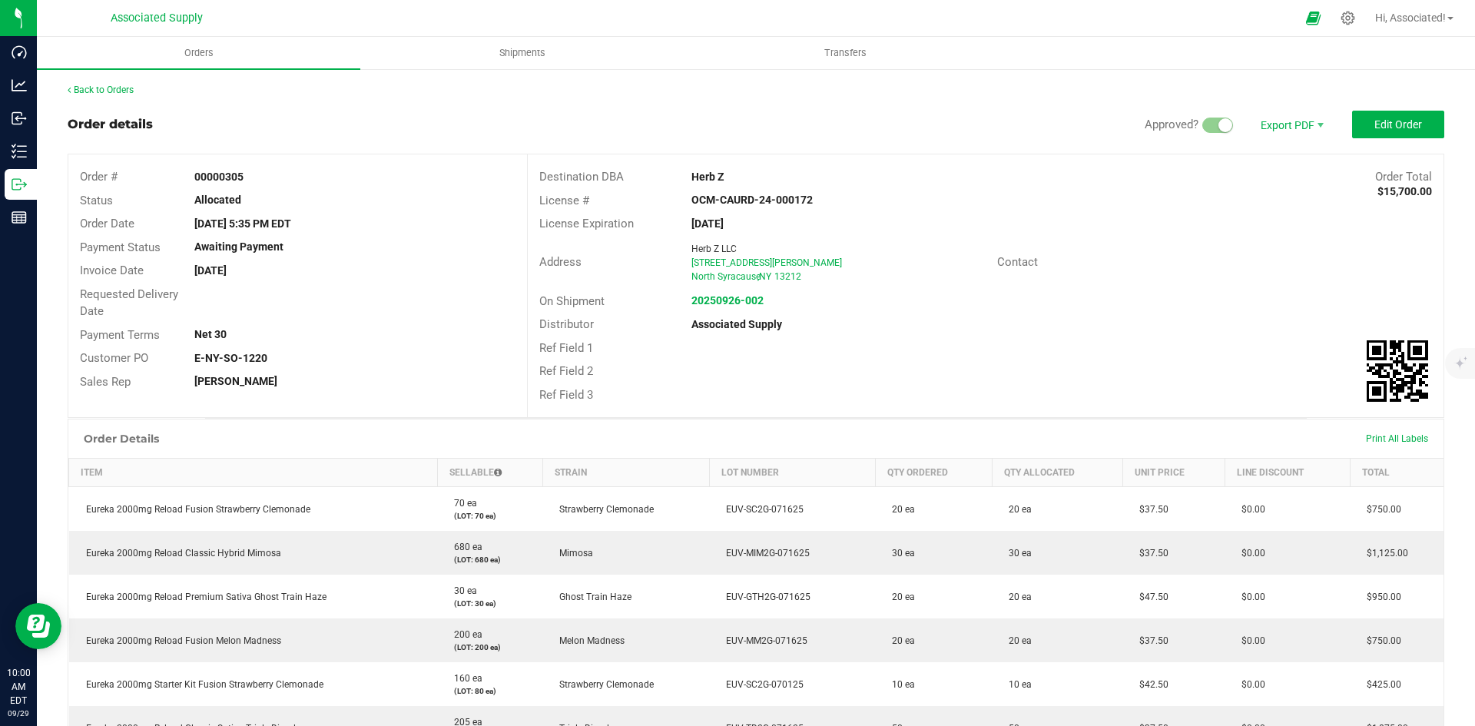
click at [403, 258] on div "Payment Status Awaiting Payment" at bounding box center [297, 248] width 459 height 24
click at [362, 283] on div "Requested Delivery Date" at bounding box center [297, 303] width 459 height 41
click at [116, 89] on link "Back to Orders" at bounding box center [101, 89] width 66 height 11
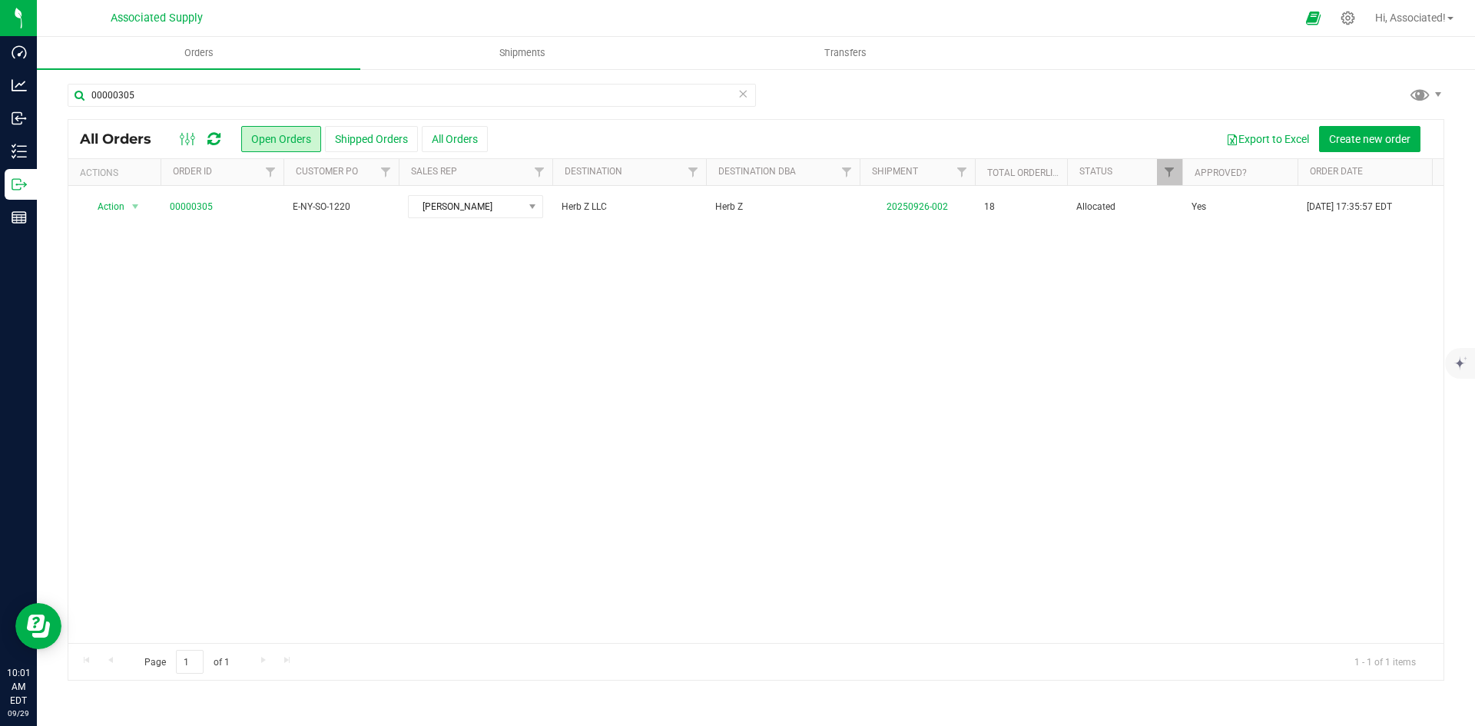
click at [595, 332] on div "Action Action Cancel order Clone order Edit order Mark as fully paid Order audi…" at bounding box center [755, 414] width 1375 height 457
click at [311, 361] on div "Action Action Cancel order Clone order Edit order Mark as fully paid Order audi…" at bounding box center [755, 414] width 1375 height 457
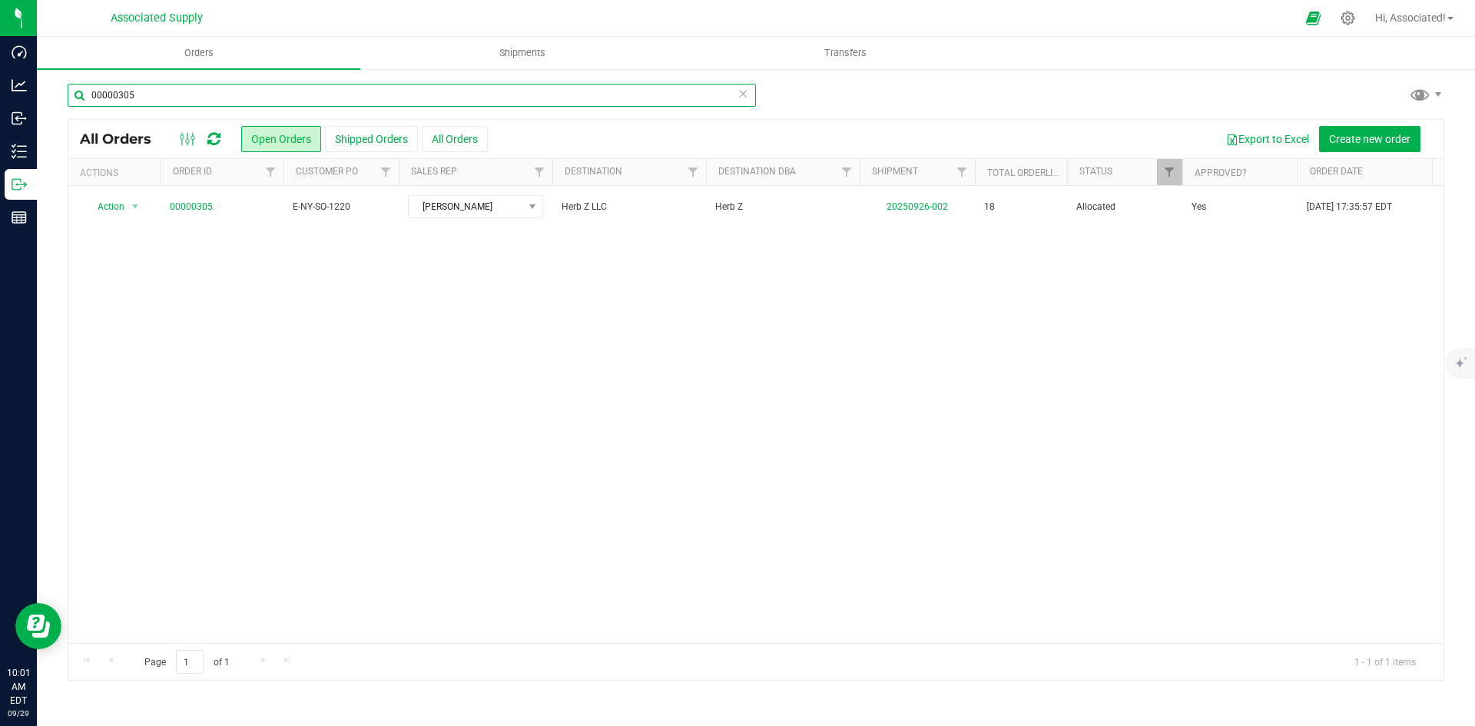
click at [140, 94] on input "00000305" at bounding box center [412, 95] width 688 height 23
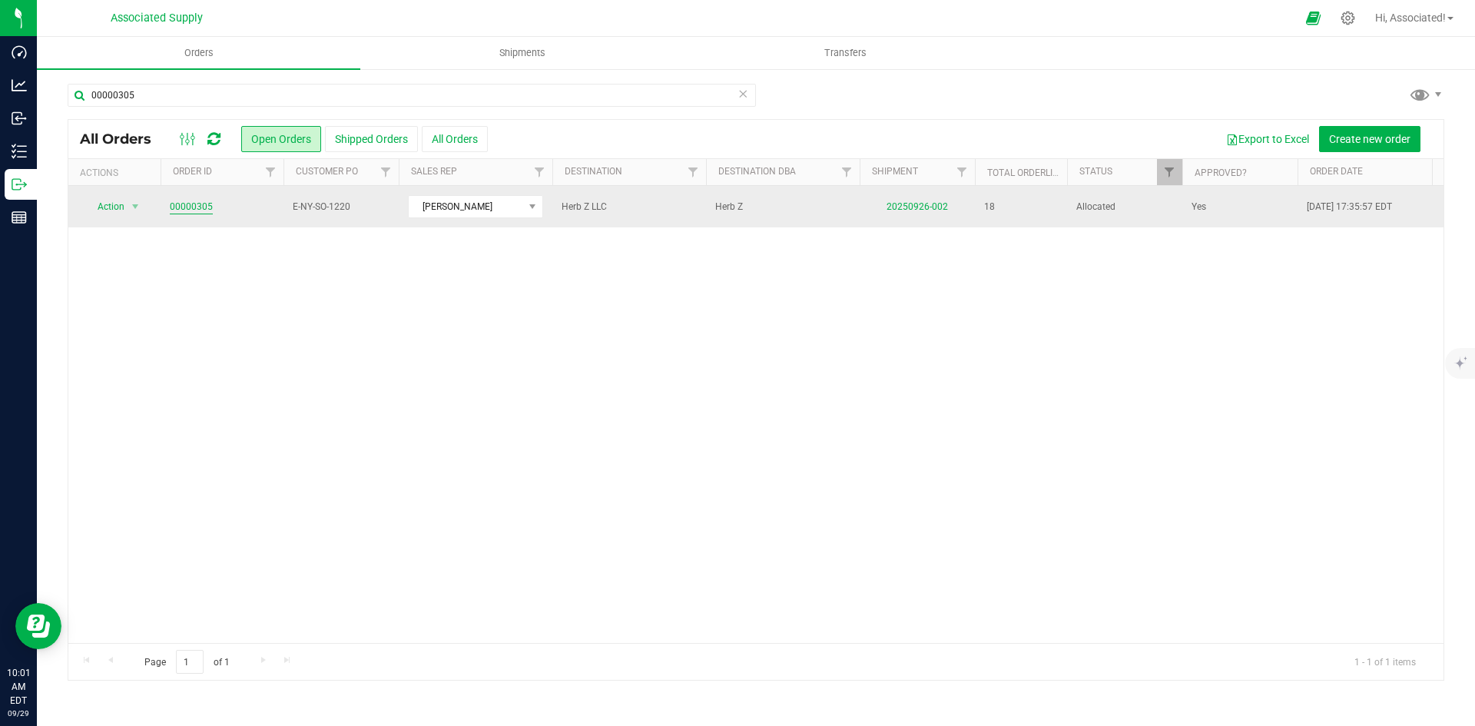
click at [194, 209] on link "00000305" at bounding box center [191, 207] width 43 height 15
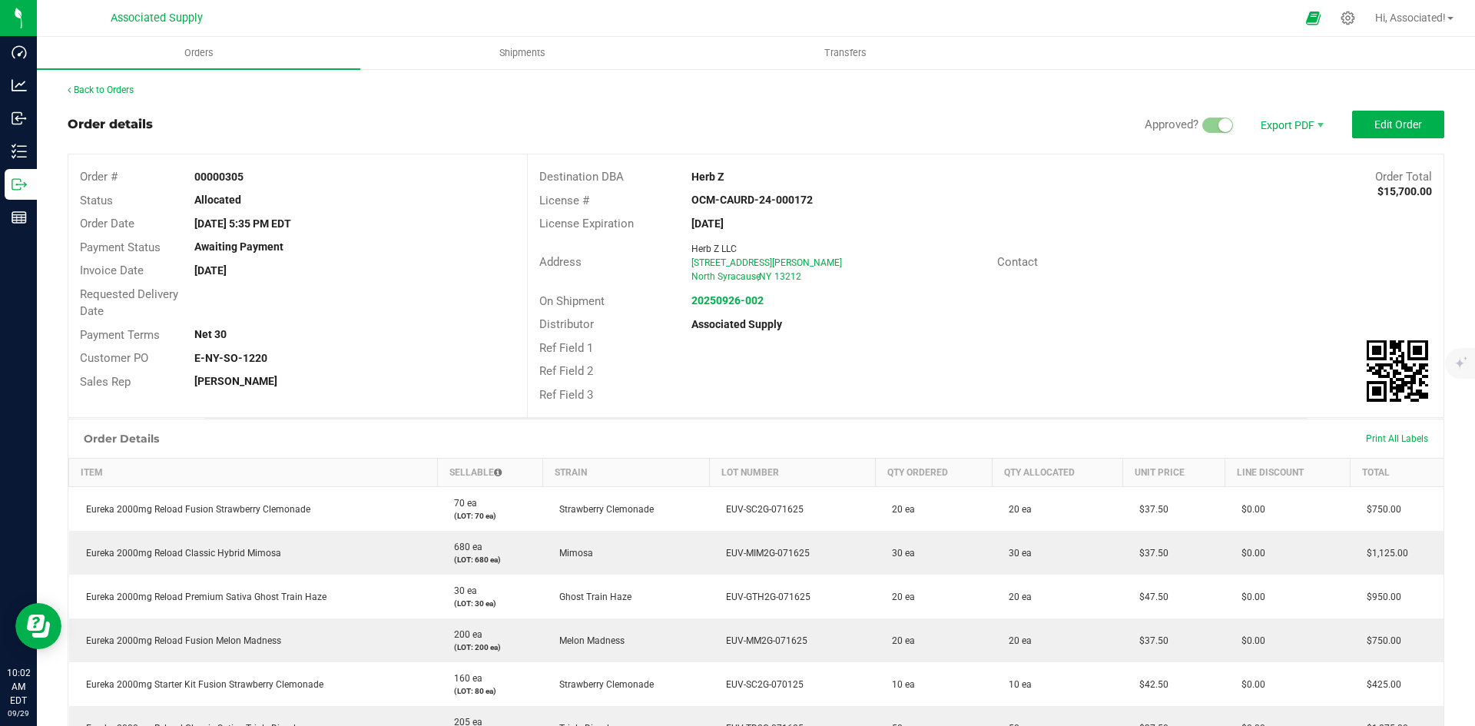
click at [96, 84] on div "Back to Orders" at bounding box center [756, 90] width 1377 height 14
click at [97, 88] on link "Back to Orders" at bounding box center [101, 89] width 66 height 11
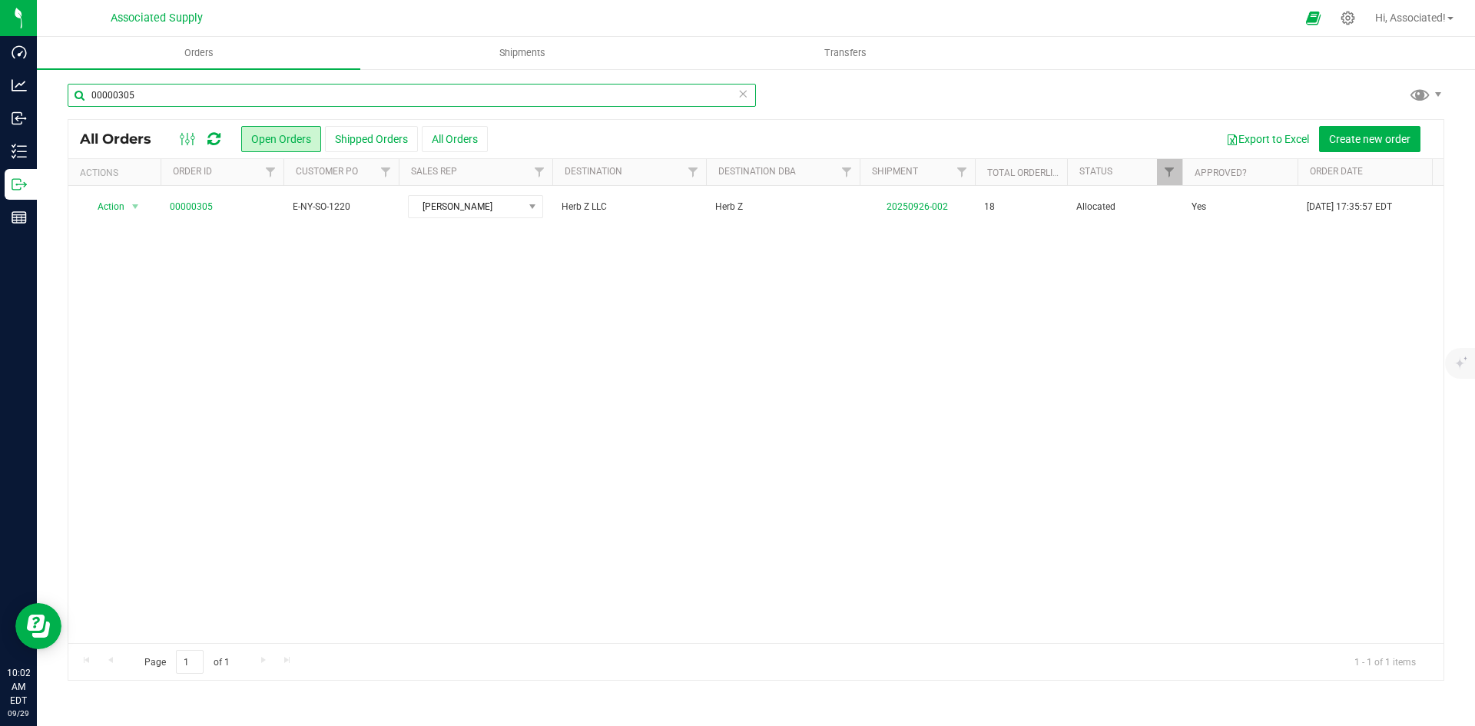
click at [171, 100] on input "00000305" at bounding box center [412, 95] width 688 height 23
paste input "293"
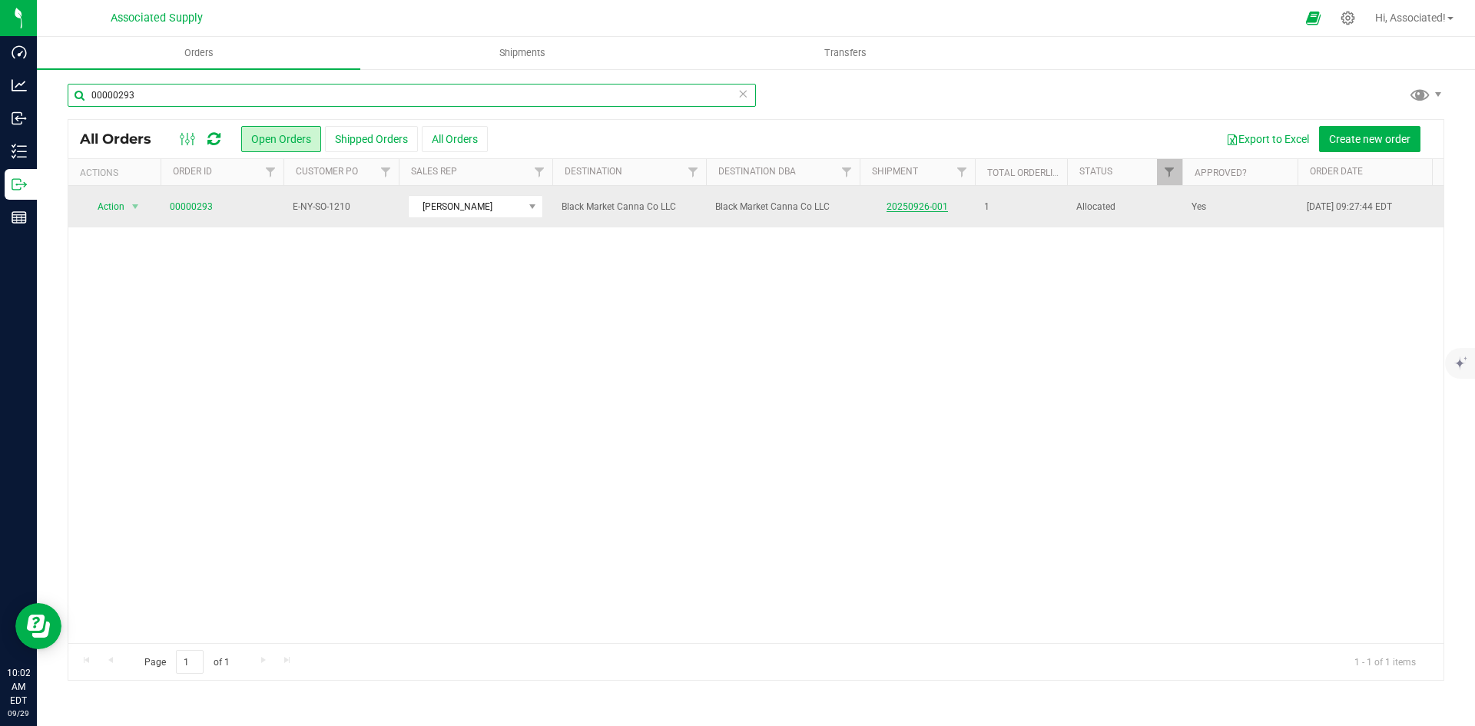
type input "00000293"
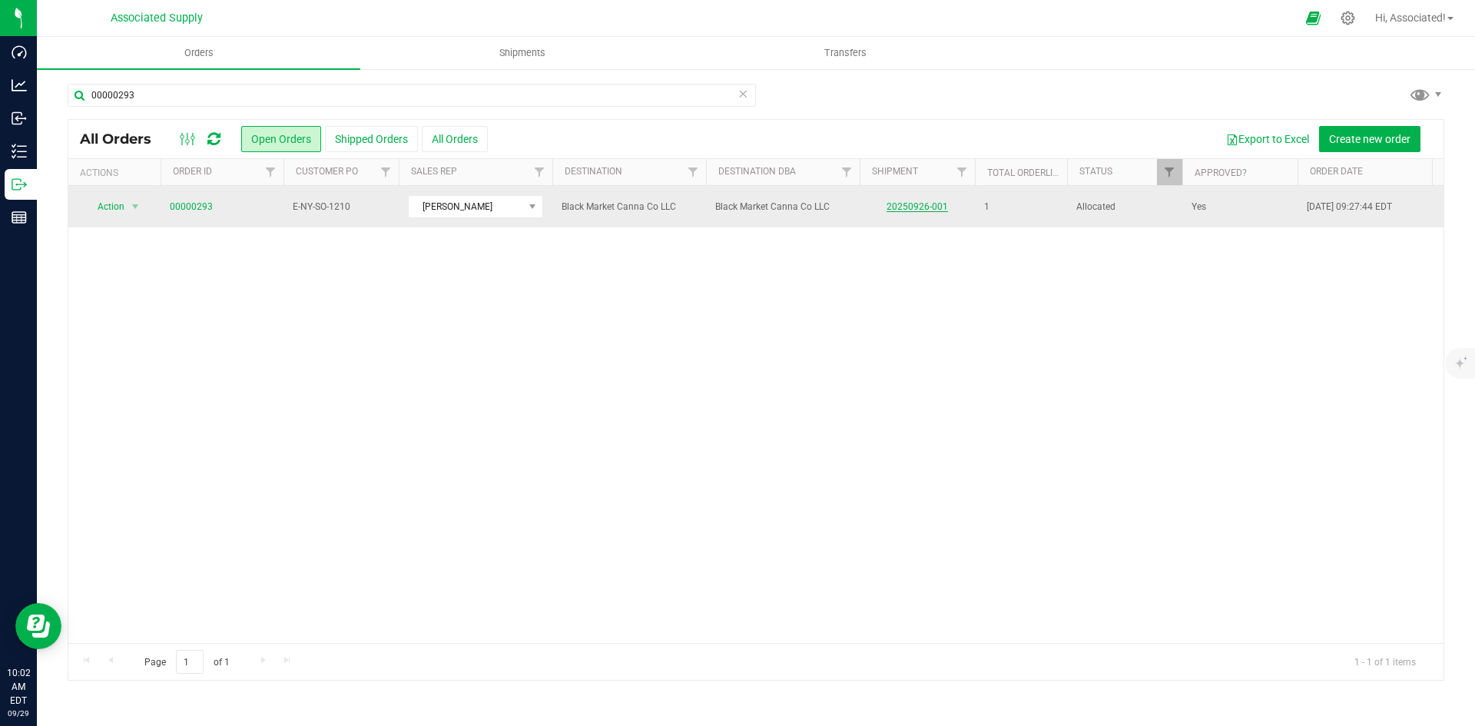
click at [923, 204] on link "20250926-001" at bounding box center [916, 206] width 61 height 11
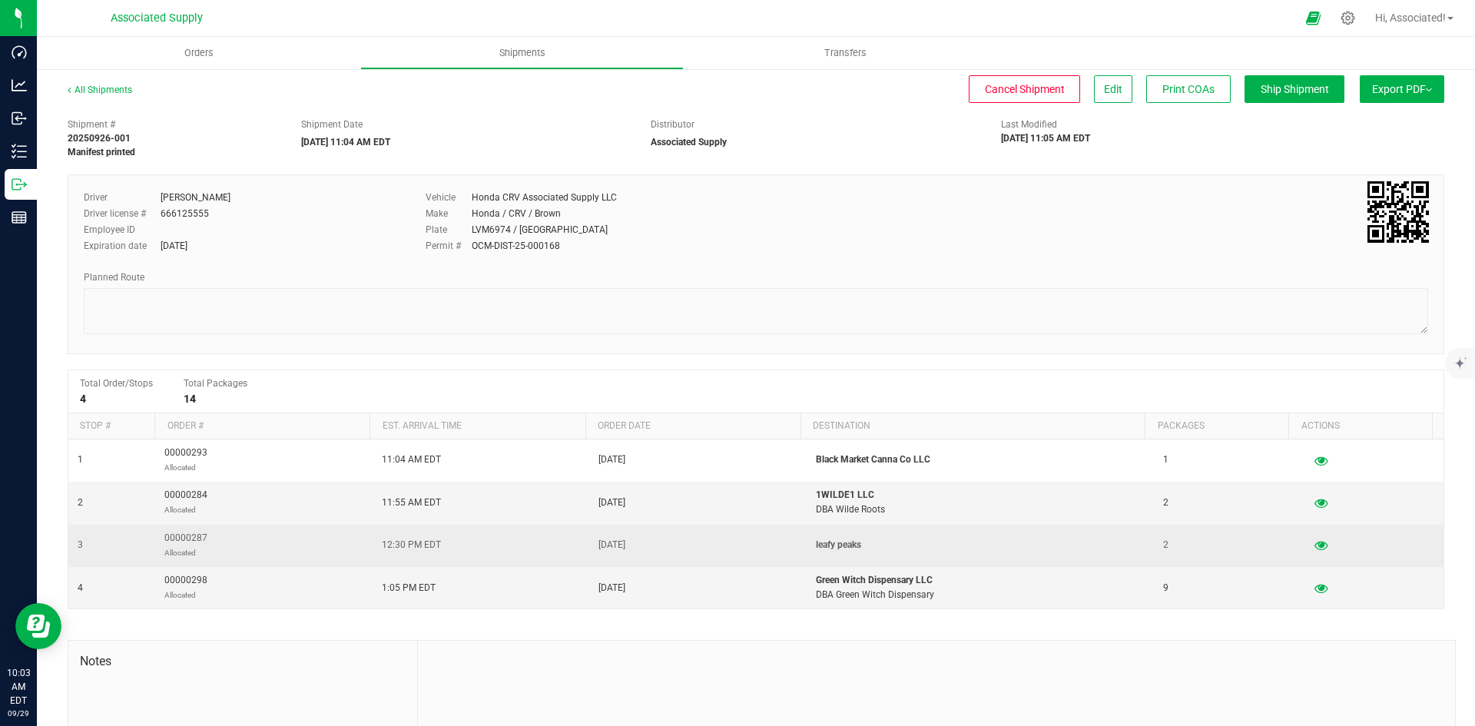
drag, startPoint x: 320, startPoint y: 628, endPoint x: 220, endPoint y: 551, distance: 126.6
click at [320, 628] on div "Shipment # 20250926-001 Manifest printed Shipment Date [DATE] 11:04 AM EDT Dist…" at bounding box center [756, 479] width 1377 height 737
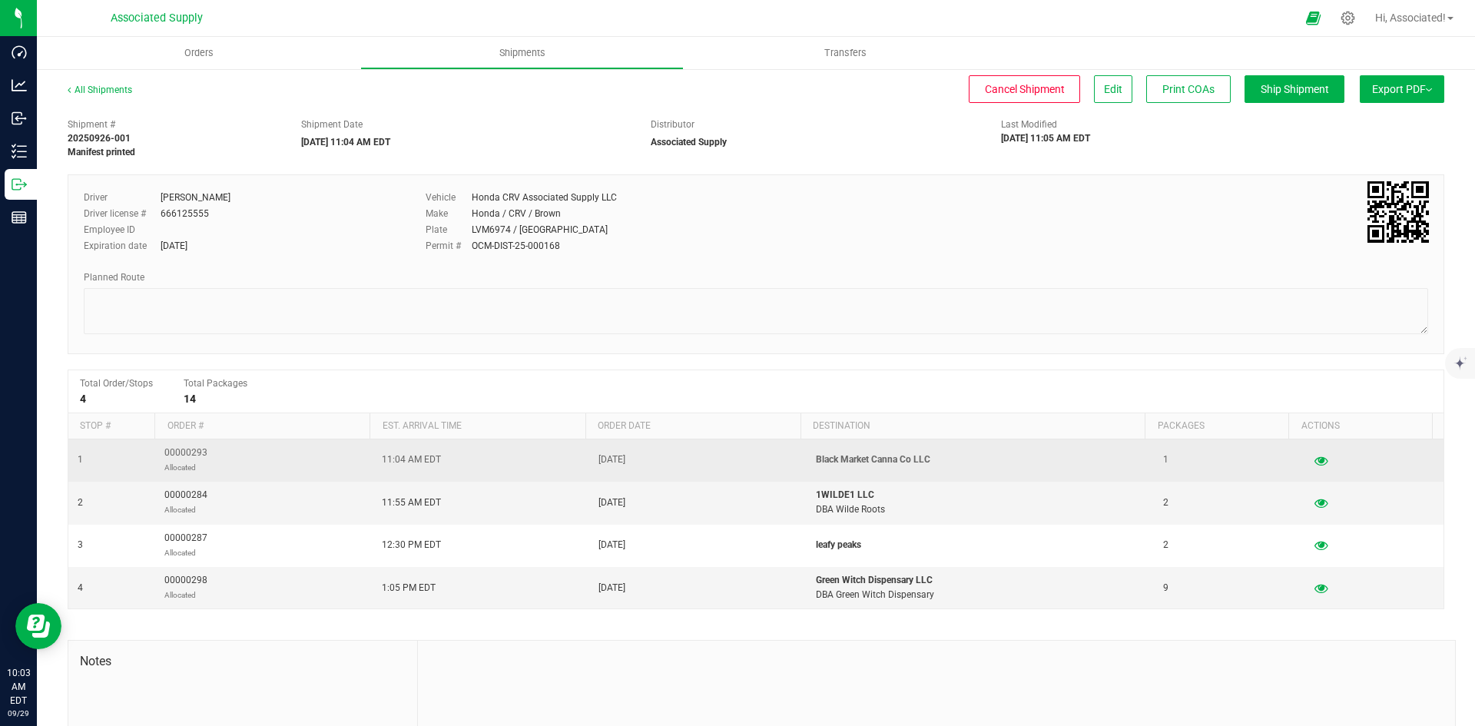
drag, startPoint x: 207, startPoint y: 452, endPoint x: 214, endPoint y: 458, distance: 9.4
click at [200, 457] on td "00000293 Allocated" at bounding box center [263, 460] width 217 height 42
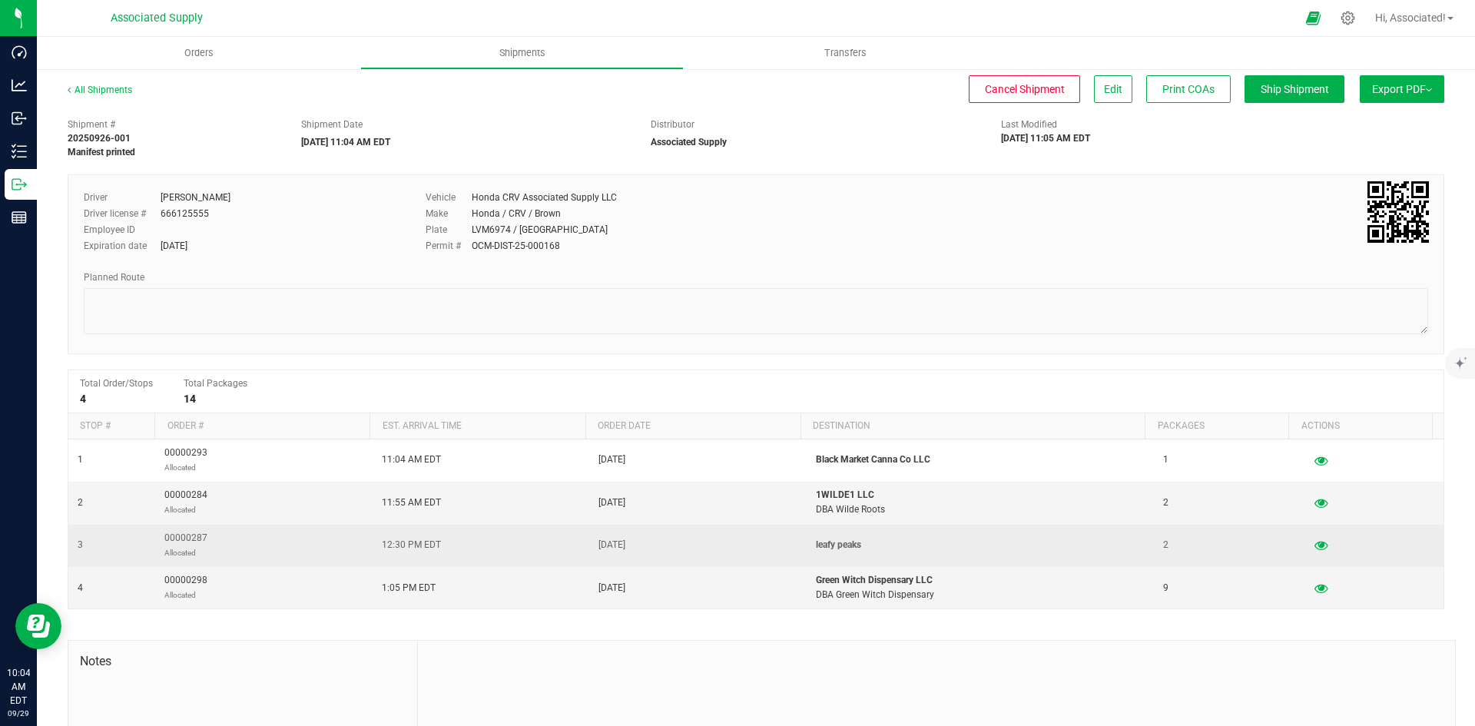
drag, startPoint x: 212, startPoint y: 539, endPoint x: 179, endPoint y: 540, distance: 33.0
click at [179, 540] on td "00000287 Allocated" at bounding box center [263, 546] width 217 height 42
click at [118, 539] on td "3" at bounding box center [111, 546] width 87 height 42
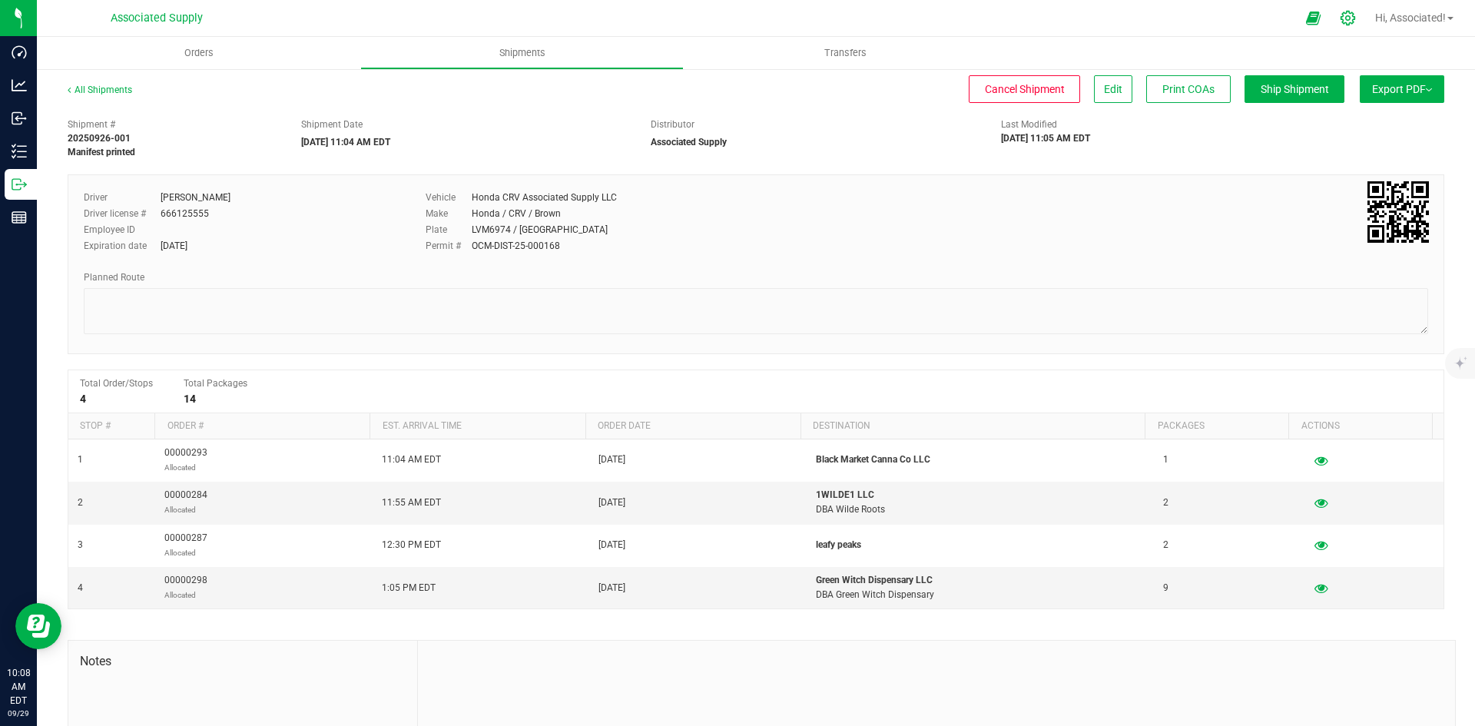
click at [1340, 21] on icon at bounding box center [1348, 18] width 16 height 16
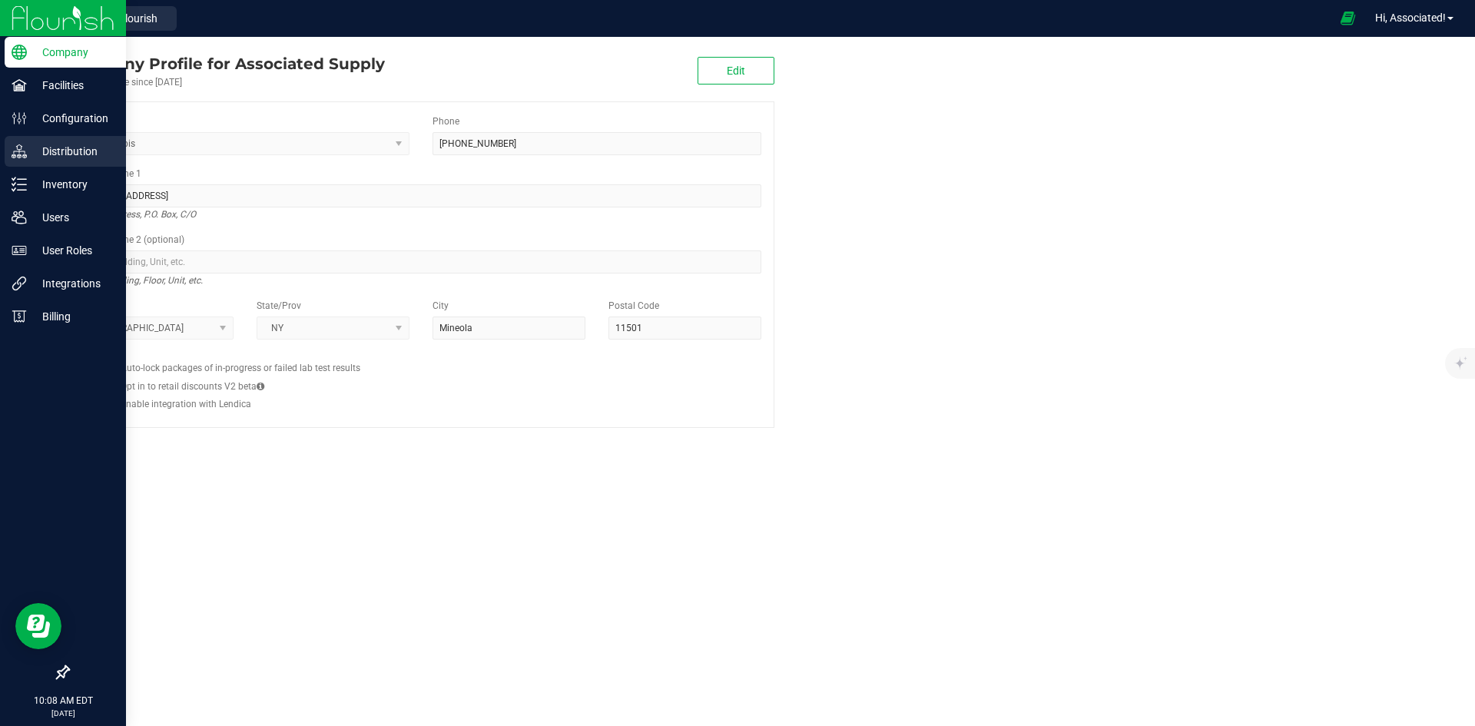
click at [15, 147] on icon at bounding box center [19, 151] width 15 height 15
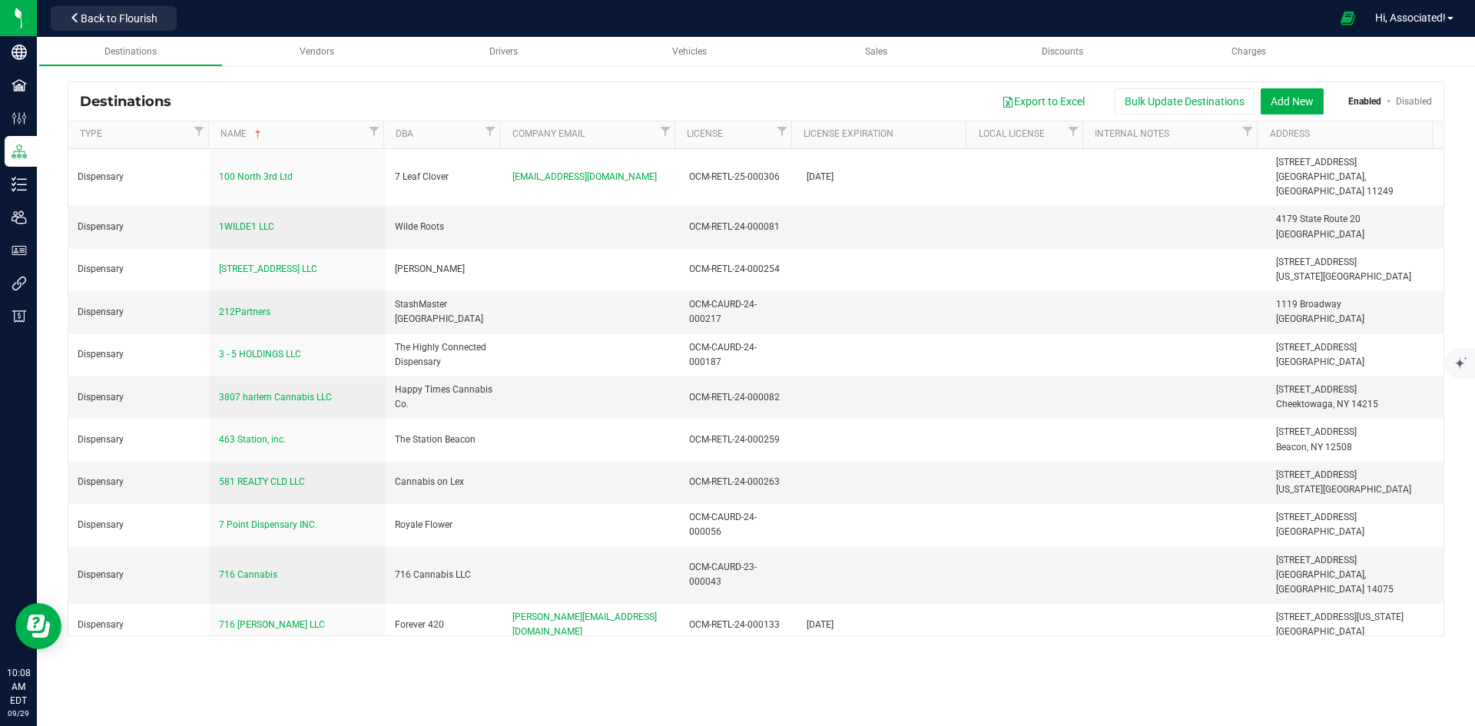
click at [842, 84] on div "Destinations Export to Excel Bulk Update Destinations Add New Enabled Disabled" at bounding box center [755, 101] width 1375 height 38
click at [932, 103] on div "Export to Excel Bulk Update Destinations Add New Enabled Disabled" at bounding box center [807, 101] width 1249 height 26
click at [1280, 104] on button "Add New" at bounding box center [1292, 101] width 63 height 26
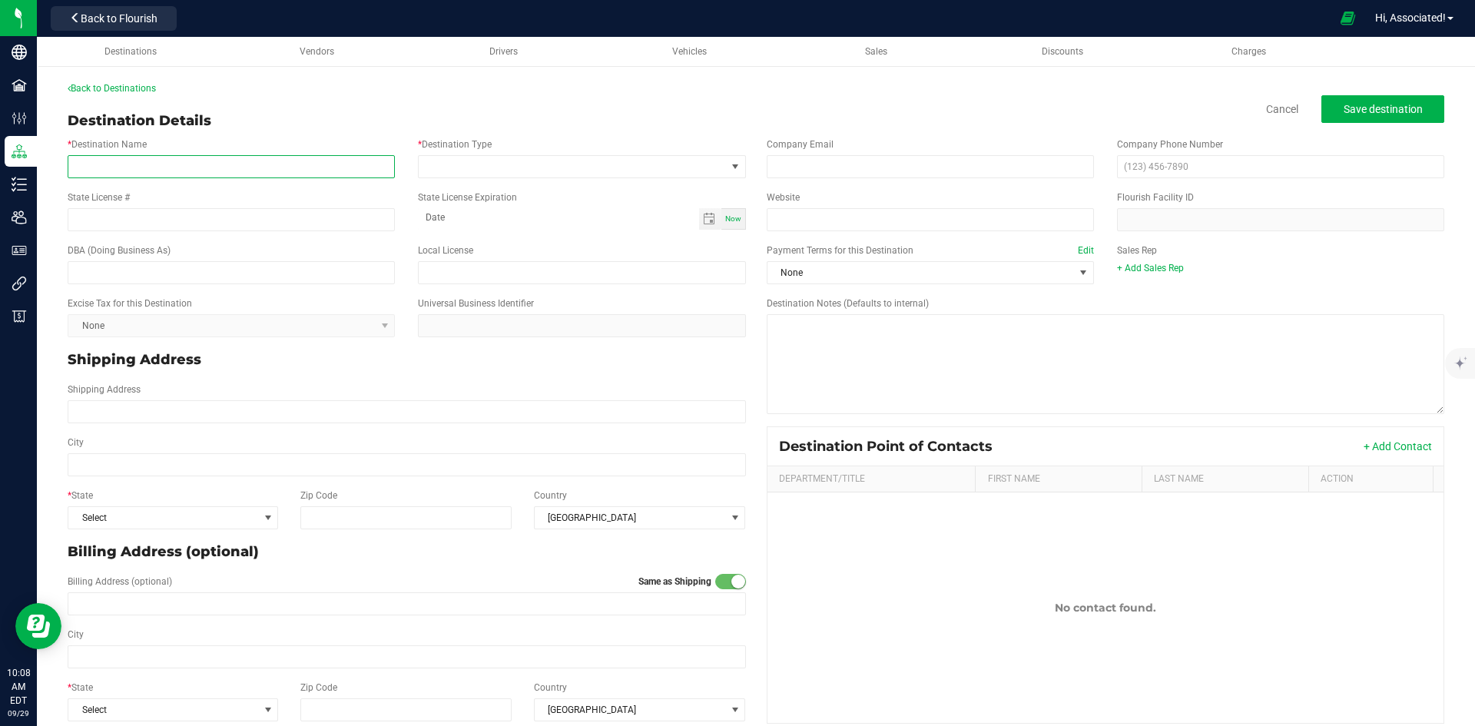
click at [228, 167] on input "* Destination Name" at bounding box center [231, 166] width 327 height 23
paste input "RSSQ Holding LLC"
type input "RSSQ Holding LLC"
click at [165, 222] on input "State License #" at bounding box center [231, 219] width 327 height 23
type input "v"
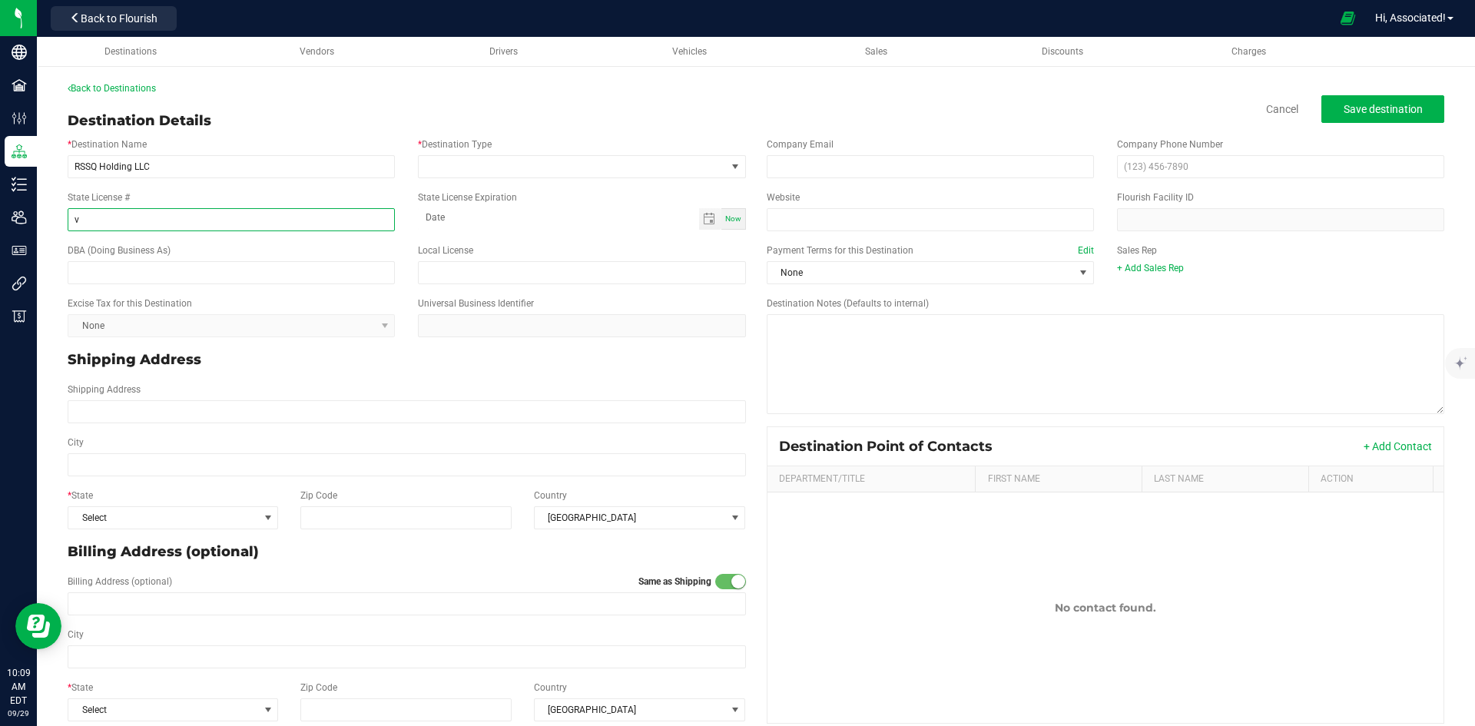
click at [165, 222] on input "v" at bounding box center [231, 219] width 327 height 23
click at [181, 273] on input "text" at bounding box center [231, 272] width 327 height 23
paste input "Strain Stars Cannabis Dispensary [GEOGRAPHIC_DATA]"
type input "Strain Stars Cannabis Dispensary [GEOGRAPHIC_DATA]"
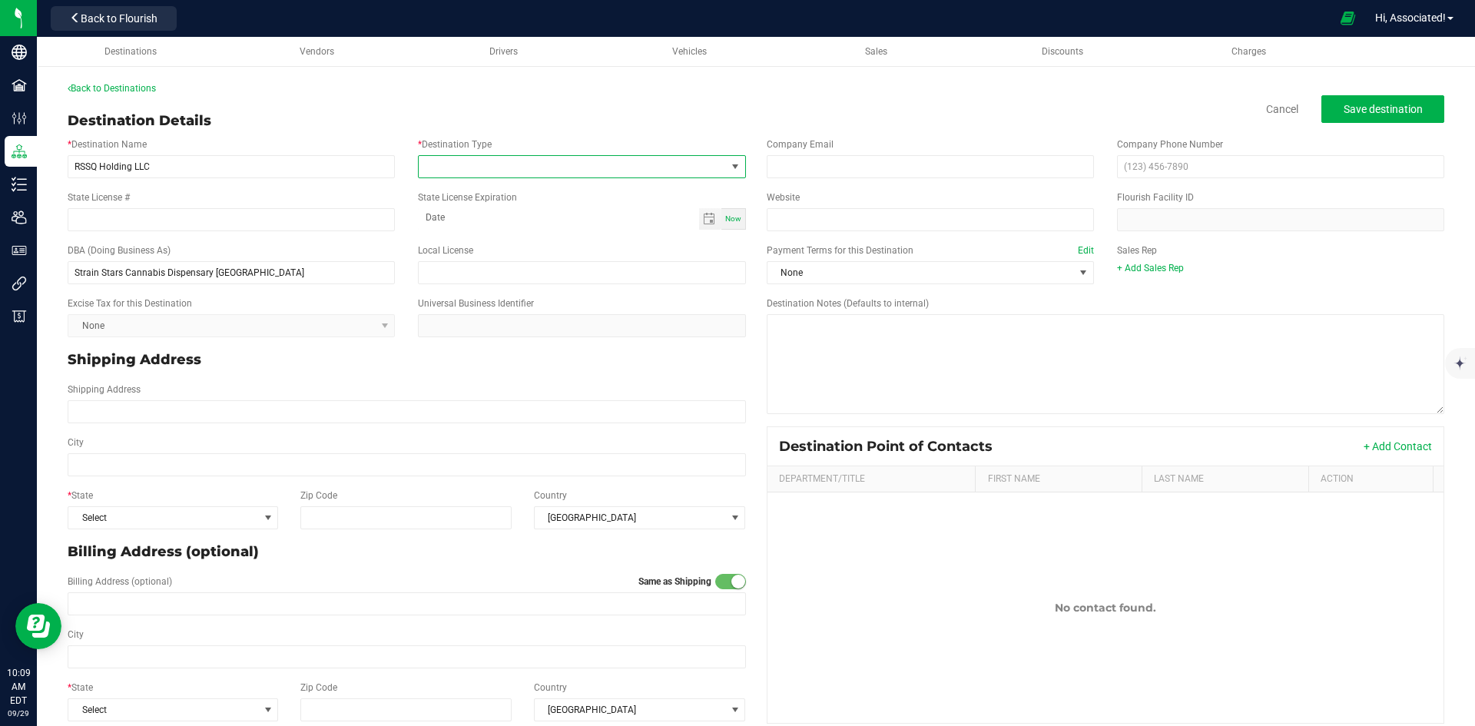
click at [676, 171] on span at bounding box center [572, 167] width 306 height 22
click at [520, 233] on li "Dispensary" at bounding box center [577, 232] width 323 height 26
click at [860, 167] on input "email" at bounding box center [930, 166] width 327 height 23
click at [803, 159] on input "email" at bounding box center [930, 166] width 327 height 23
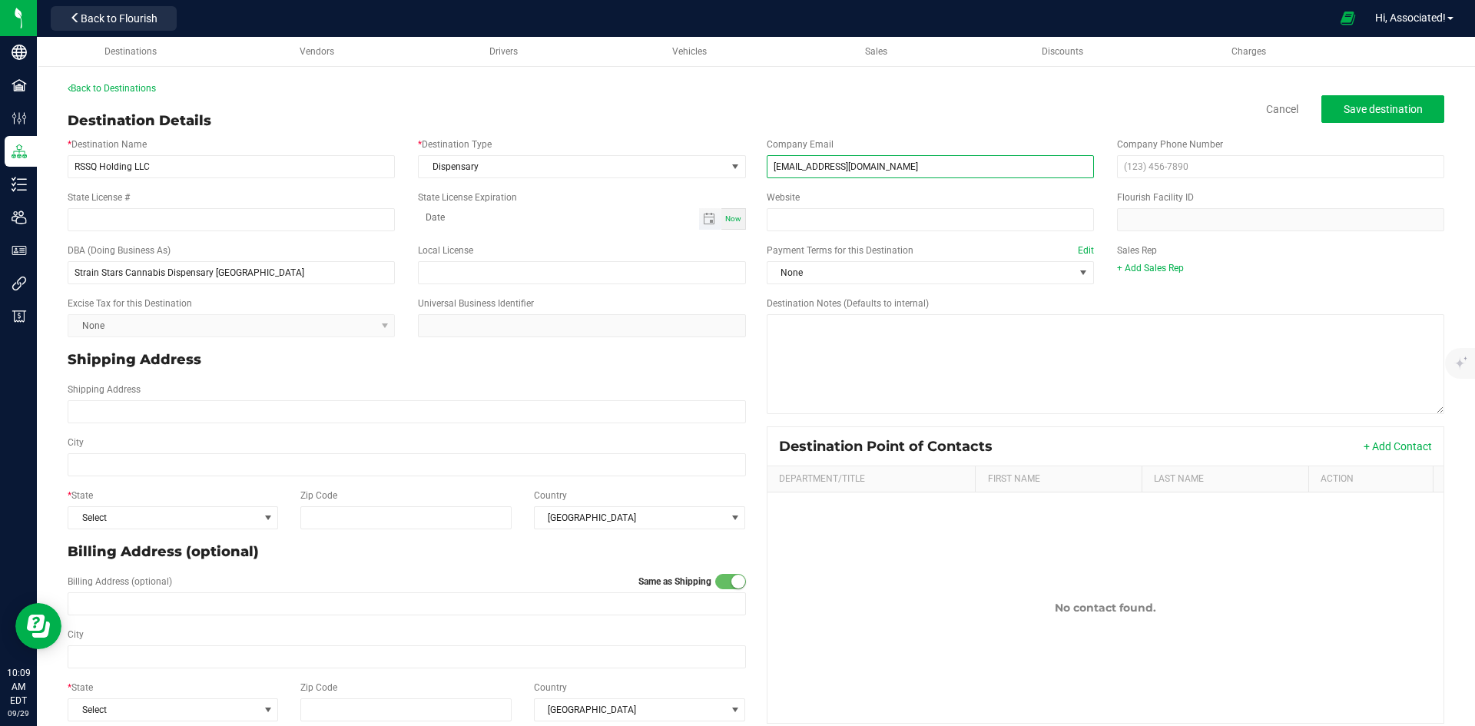
type input "[EMAIL_ADDRESS][DOMAIN_NAME]"
click at [599, 217] on input at bounding box center [558, 217] width 280 height 19
type input "month-day-year"
click at [106, 220] on input "State License #" at bounding box center [231, 219] width 327 height 23
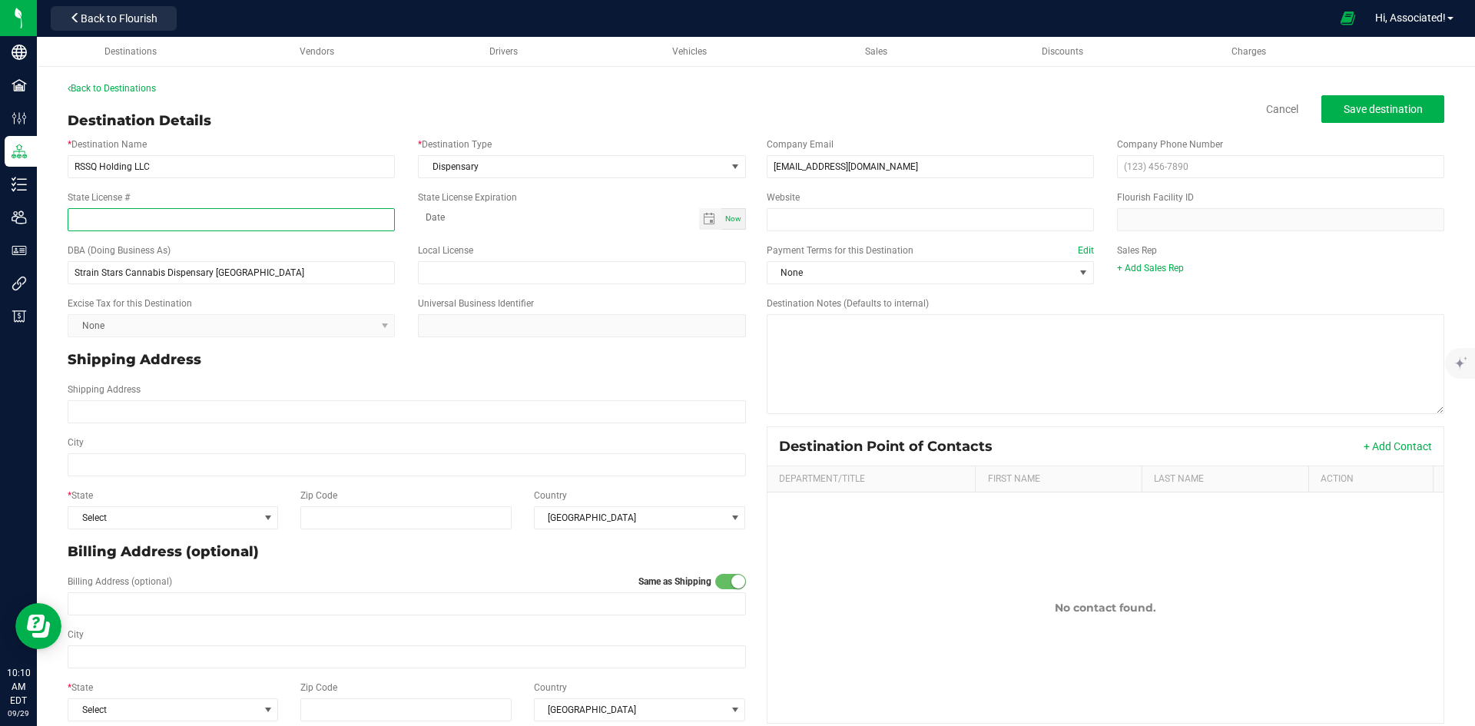
paste input "OCM-RETL-24-000152"
type input "OCM-RETL-24-000152"
click at [704, 221] on span "Toggle calendar" at bounding box center [709, 219] width 12 height 12
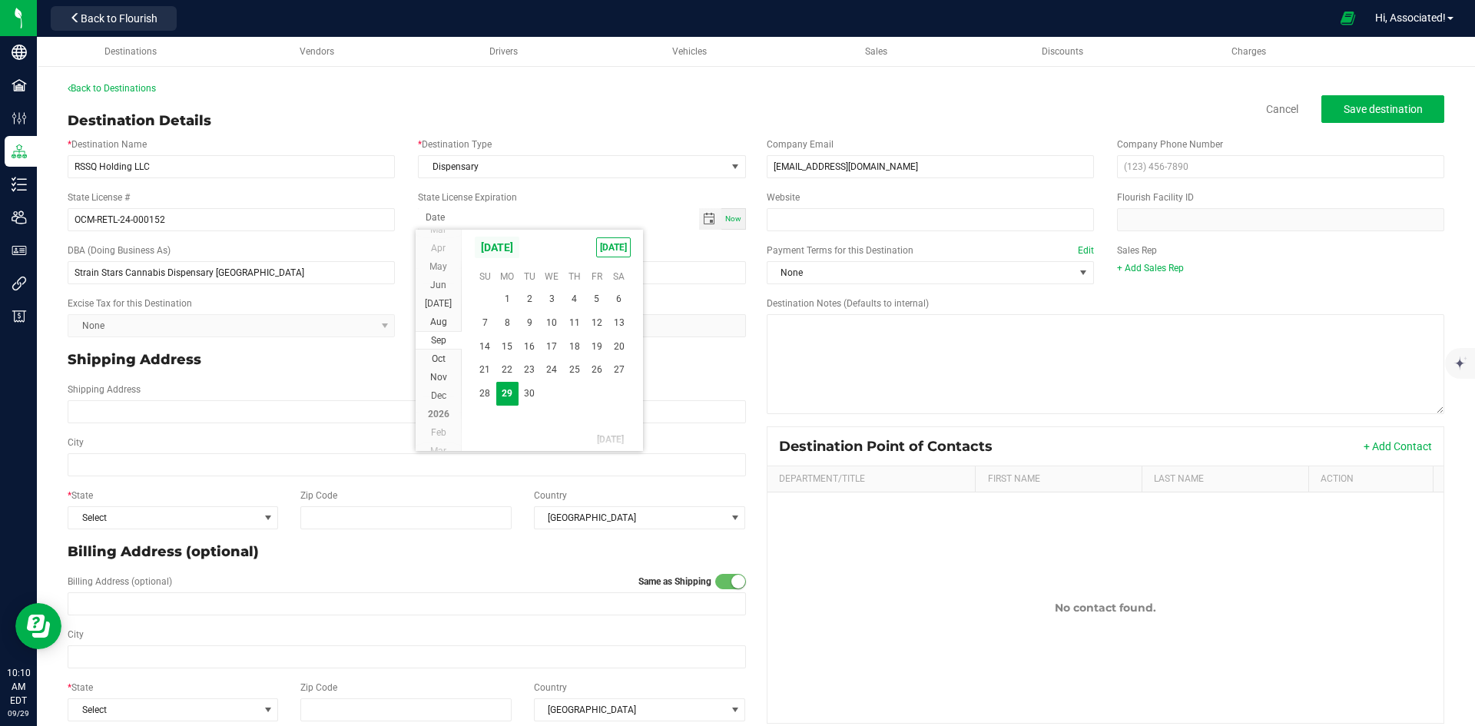
click at [501, 251] on span "[DATE]" at bounding box center [497, 247] width 46 height 23
click at [442, 357] on span "2026" at bounding box center [439, 358] width 22 height 11
click at [555, 306] on span "Aug" at bounding box center [551, 312] width 31 height 31
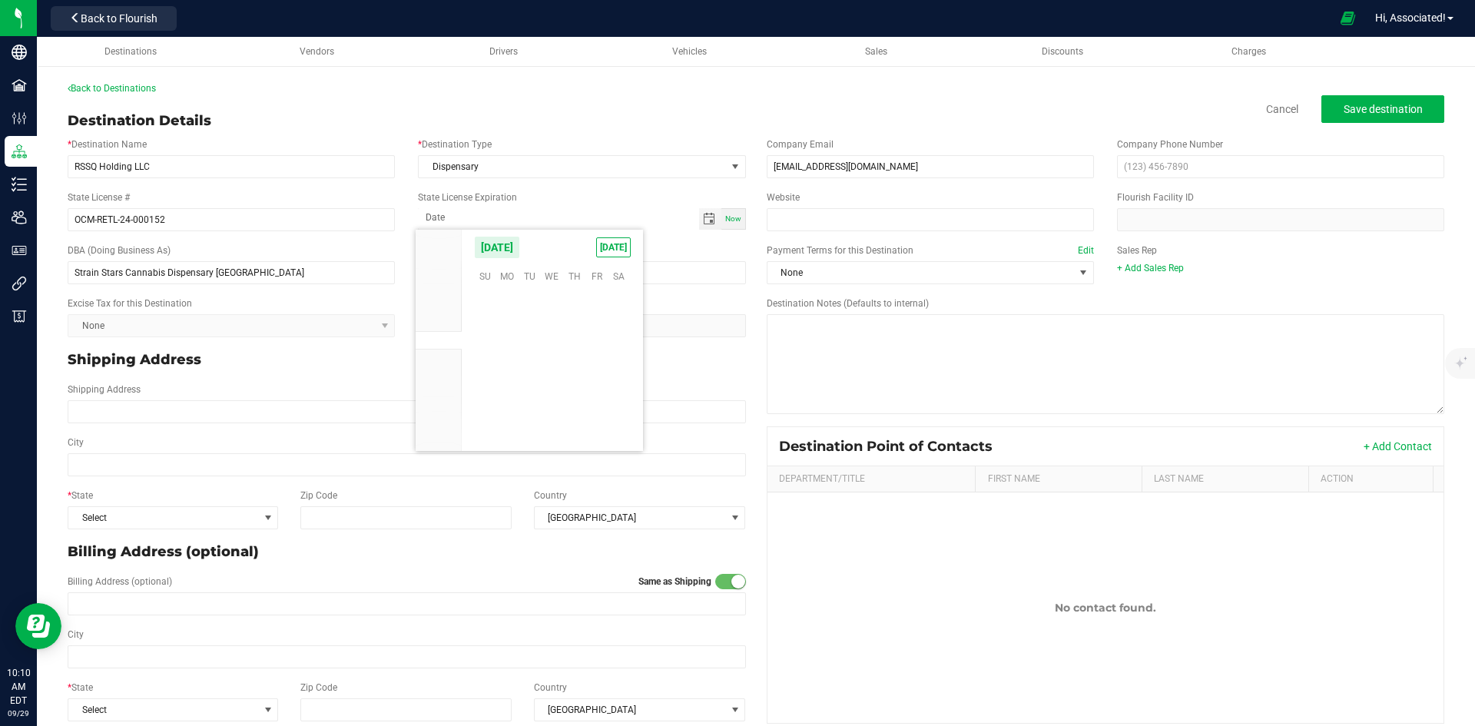
scroll to position [250943, 0]
click at [484, 342] on span "9" at bounding box center [485, 348] width 22 height 24
type input "[DATE]"
click at [456, 363] on p "Shipping Address" at bounding box center [407, 360] width 678 height 21
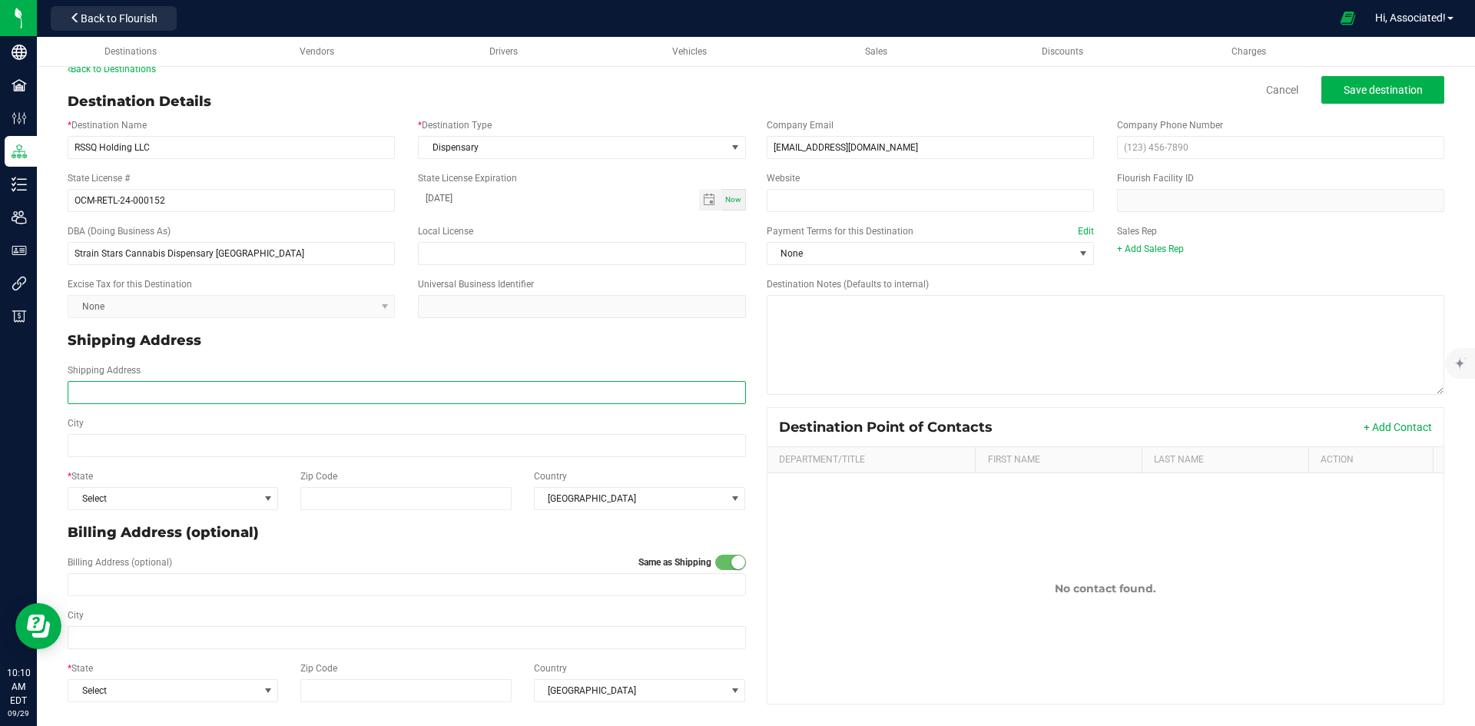
click at [128, 384] on input "Shipping Address" at bounding box center [407, 392] width 678 height 23
paste input "[STREET_ADDRESS]"
click at [84, 390] on input "[STREET_ADDRESS]" at bounding box center [407, 392] width 678 height 23
drag, startPoint x: 171, startPoint y: 390, endPoint x: 355, endPoint y: 404, distance: 184.1
click at [355, 404] on div "Shipping Address [STREET_ADDRESS]" at bounding box center [406, 383] width 701 height 53
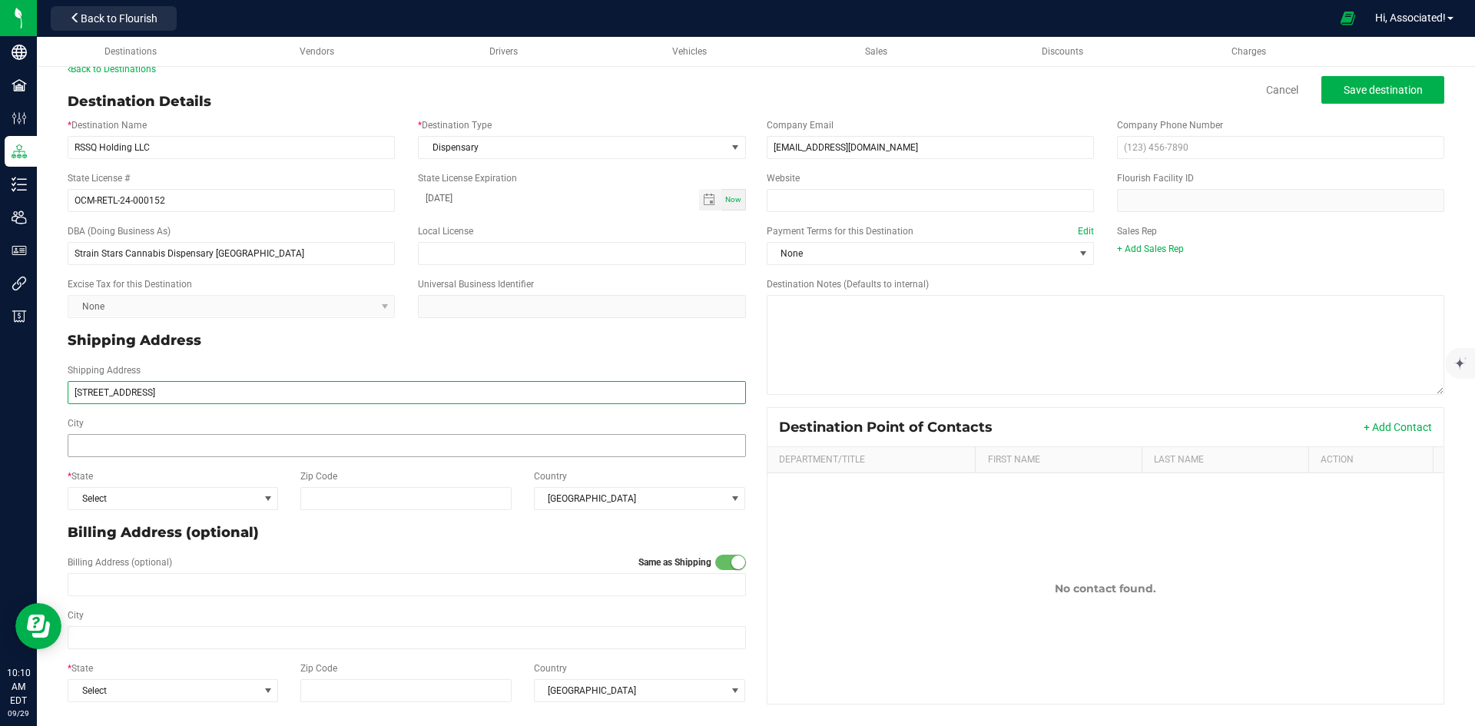
type input "[STREET_ADDRESS]"
click at [94, 449] on input "City" at bounding box center [407, 445] width 678 height 23
paste input "[GEOGRAPHIC_DATA]"
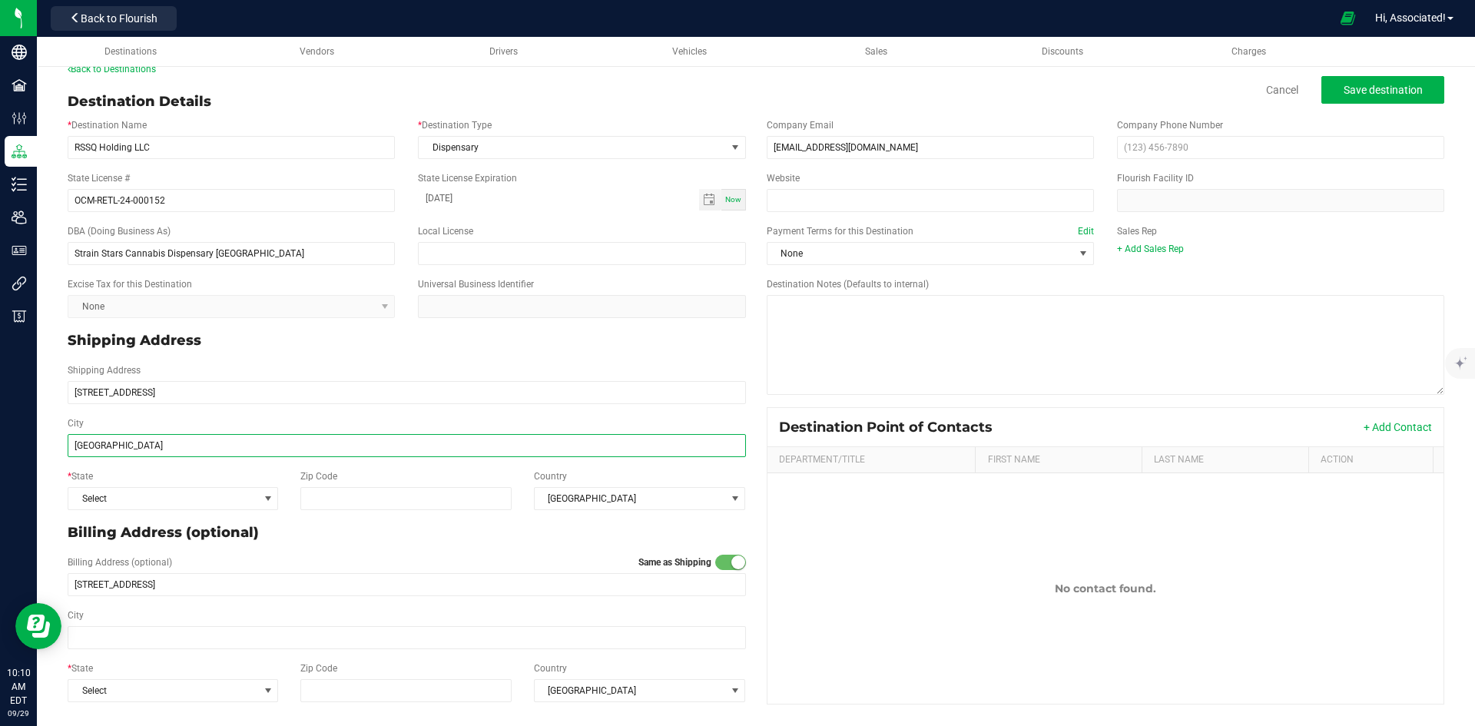
click at [150, 445] on input "[GEOGRAPHIC_DATA]" at bounding box center [407, 445] width 678 height 23
type input "[GEOGRAPHIC_DATA], [GEOGRAPHIC_DATA]"
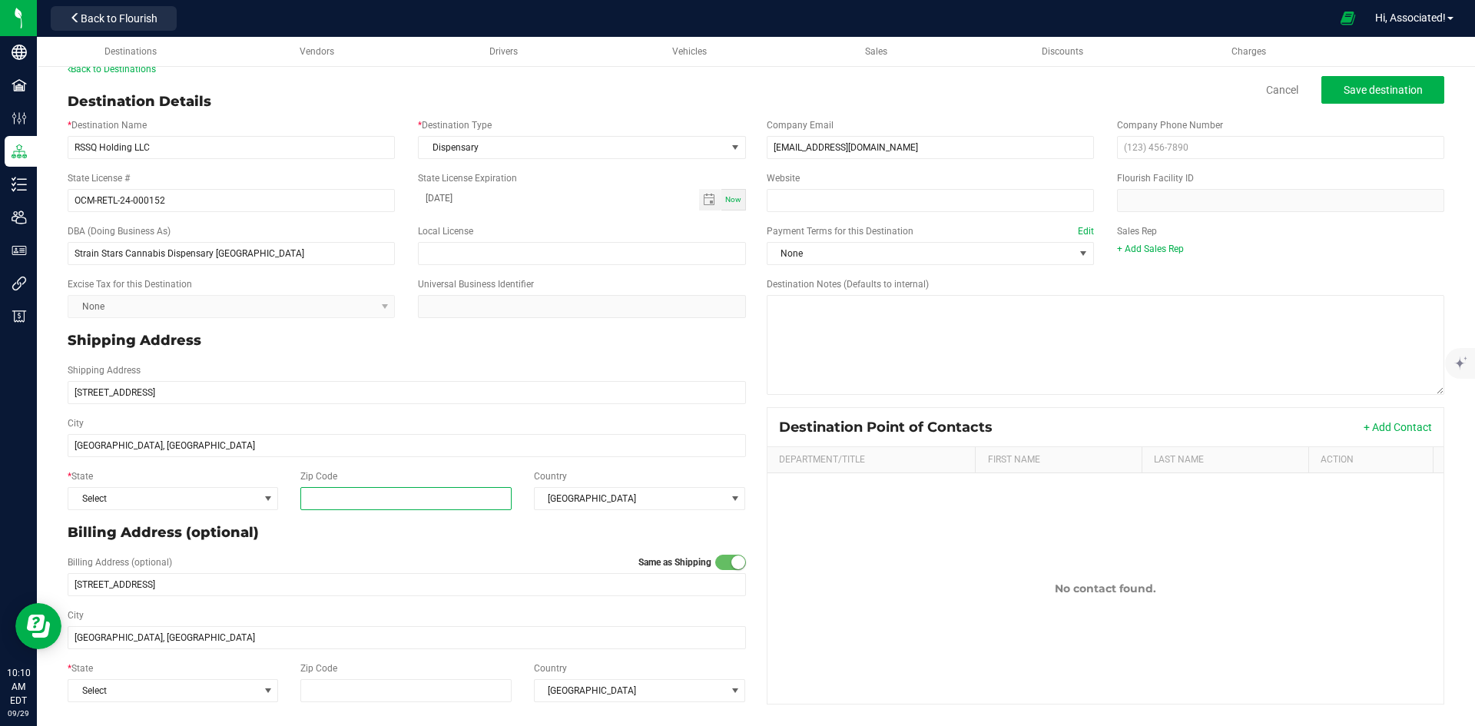
click at [369, 498] on input "Zip Code" at bounding box center [406, 498] width 212 height 23
paste input "10605"
type input "10605"
click at [220, 505] on span "Select" at bounding box center [163, 499] width 190 height 22
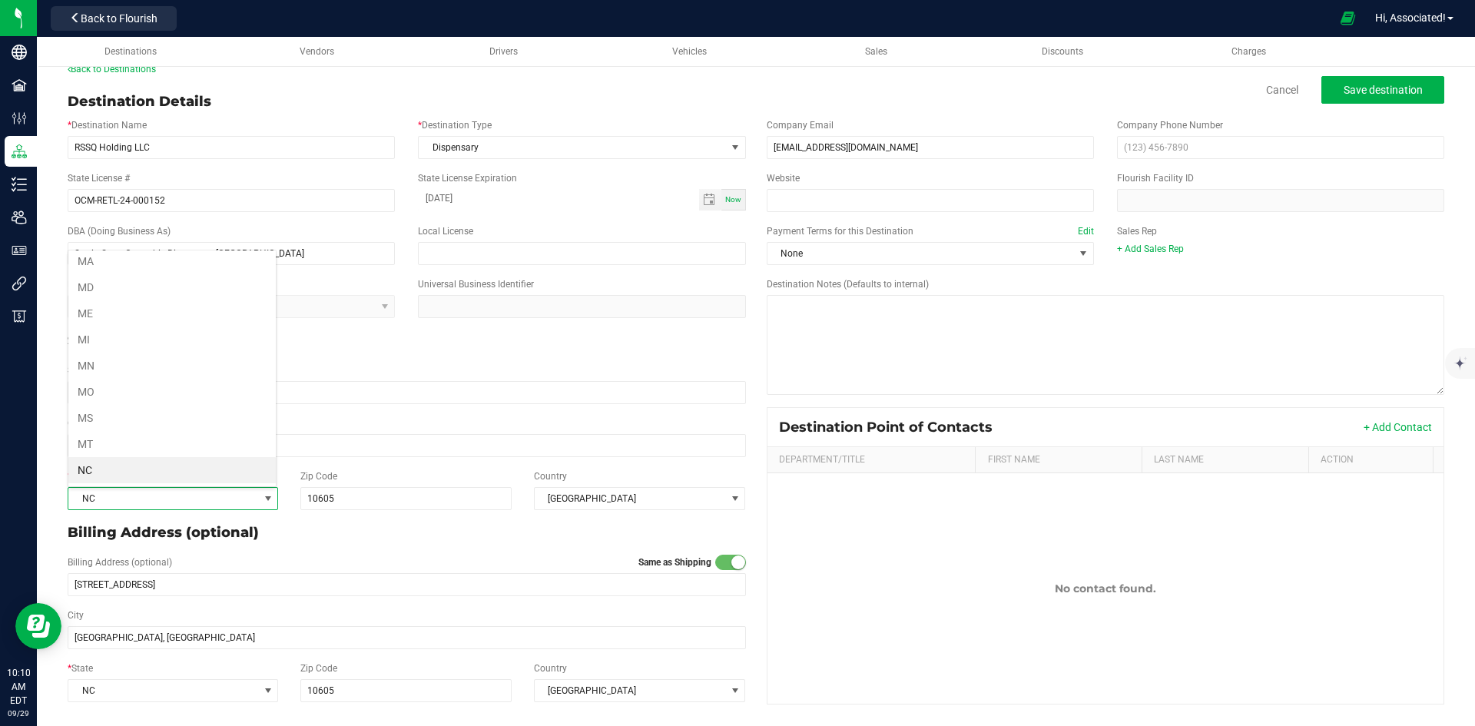
scroll to position [684, 0]
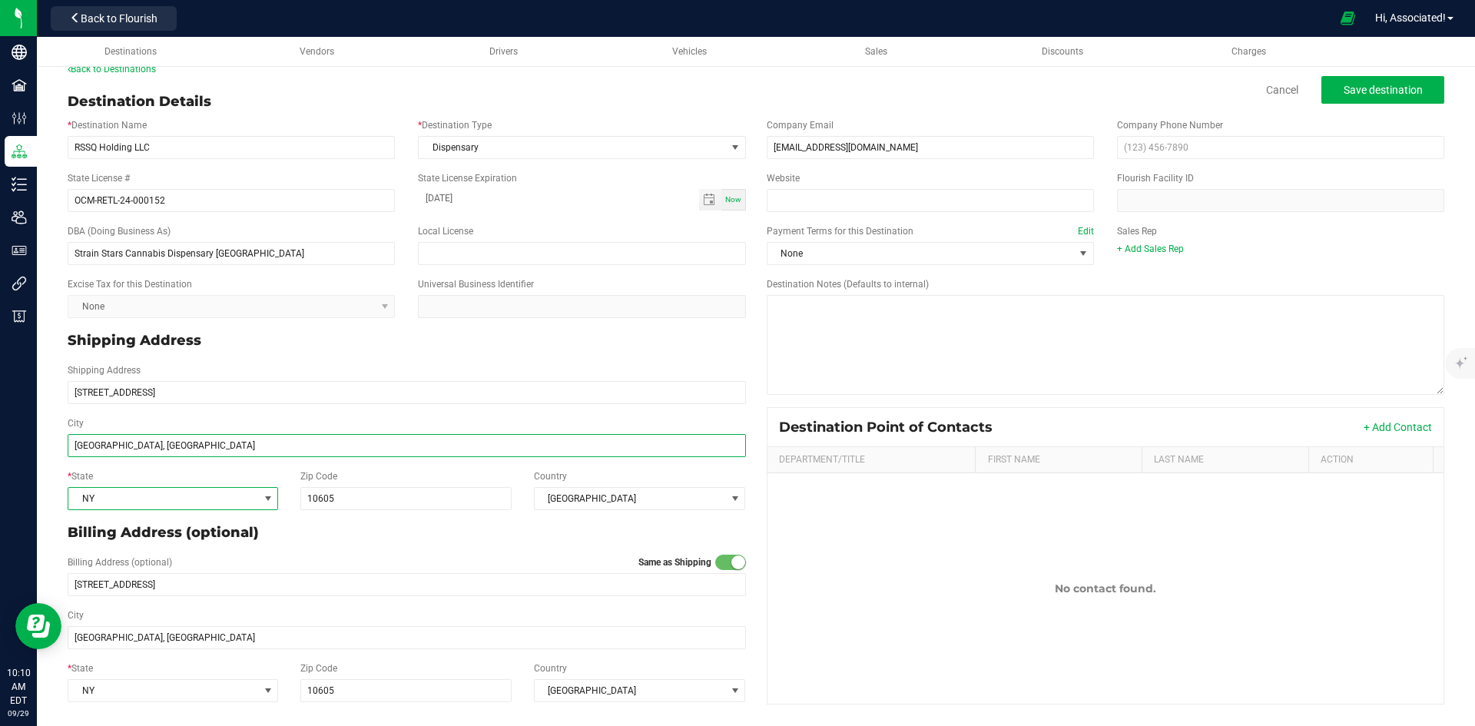
click at [170, 449] on input "[GEOGRAPHIC_DATA], [GEOGRAPHIC_DATA]" at bounding box center [407, 445] width 678 height 23
type input "[GEOGRAPHIC_DATA]"
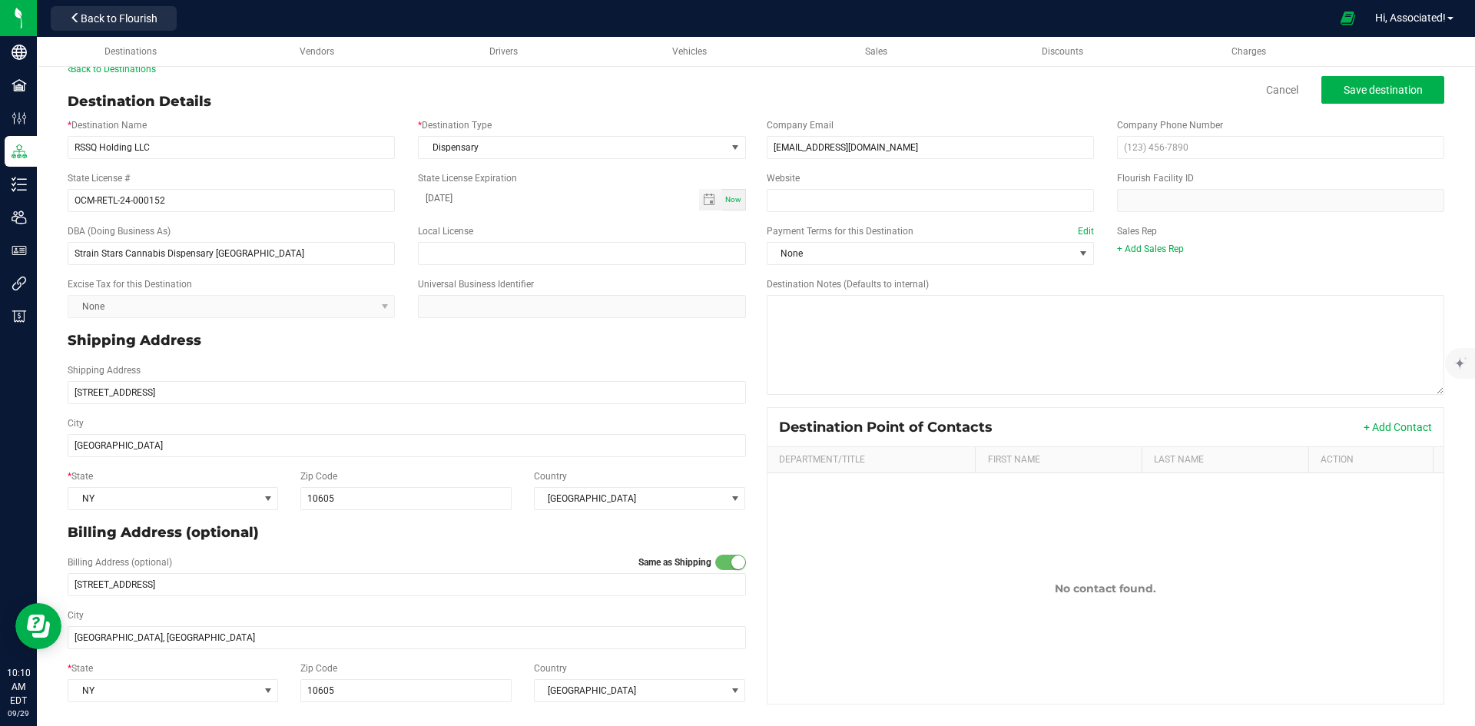
type input "[GEOGRAPHIC_DATA]"
click at [407, 534] on p "Billing Address (optional)" at bounding box center [407, 532] width 678 height 21
click at [1052, 252] on span "None" at bounding box center [920, 254] width 306 height 22
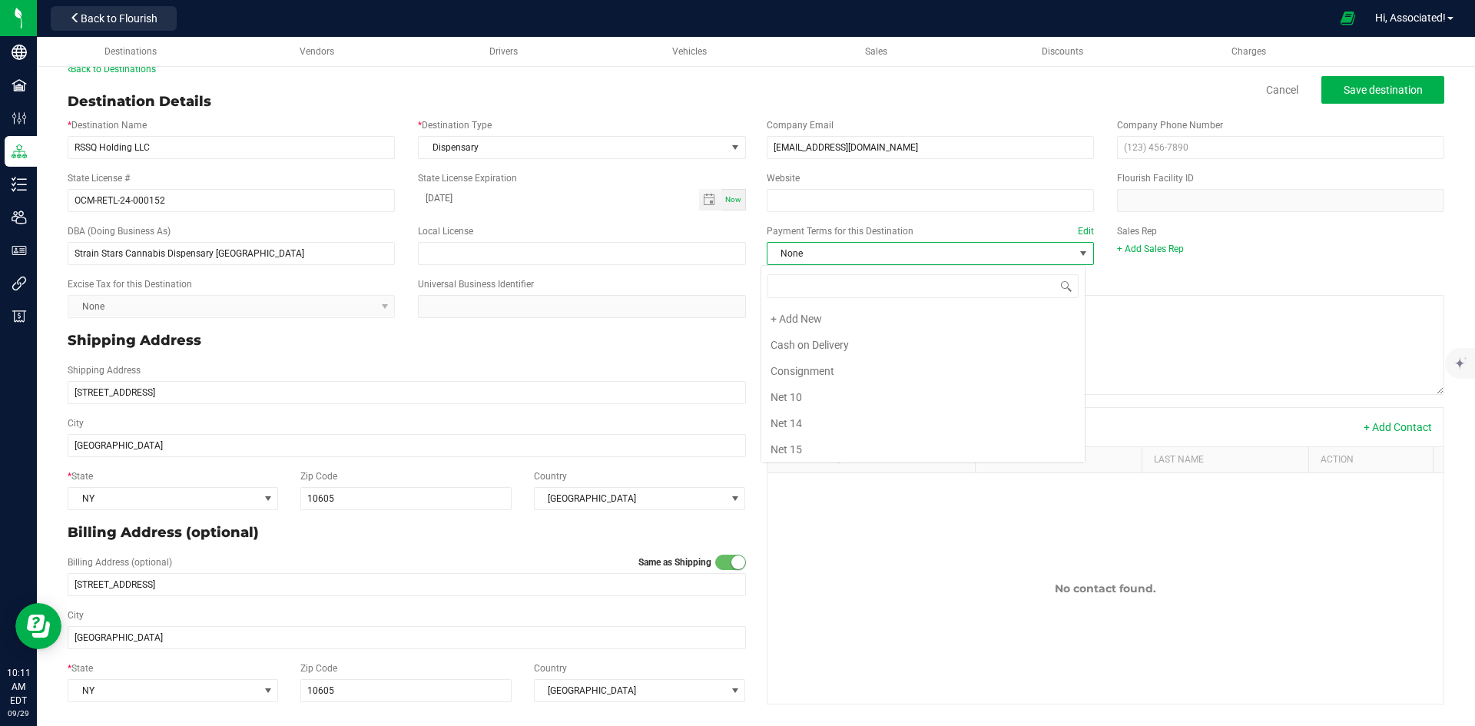
scroll to position [23, 324]
type input "ne"
click at [808, 340] on li "Net 30" at bounding box center [922, 342] width 323 height 26
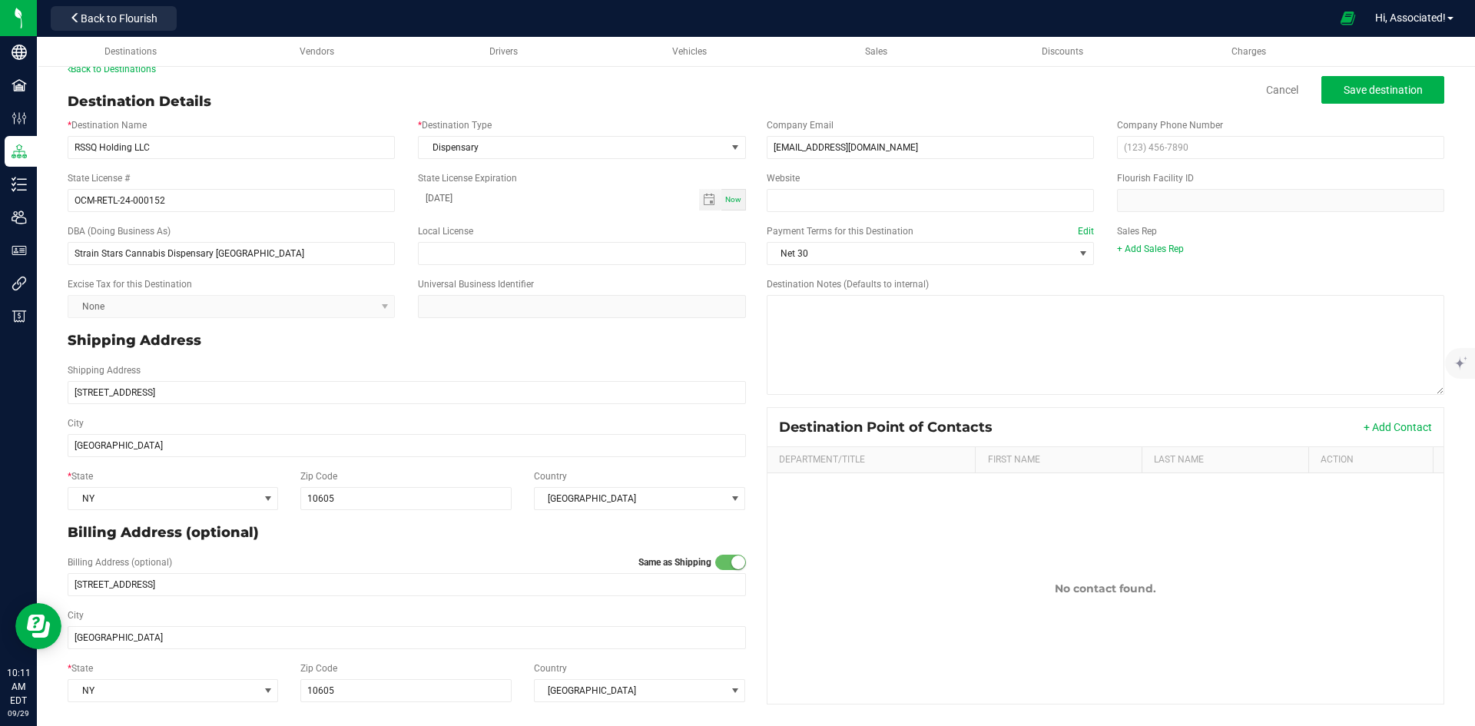
click at [1267, 247] on div "+ Add Sales Rep" at bounding box center [1280, 249] width 327 height 14
click at [564, 333] on p "Shipping Address" at bounding box center [407, 340] width 678 height 21
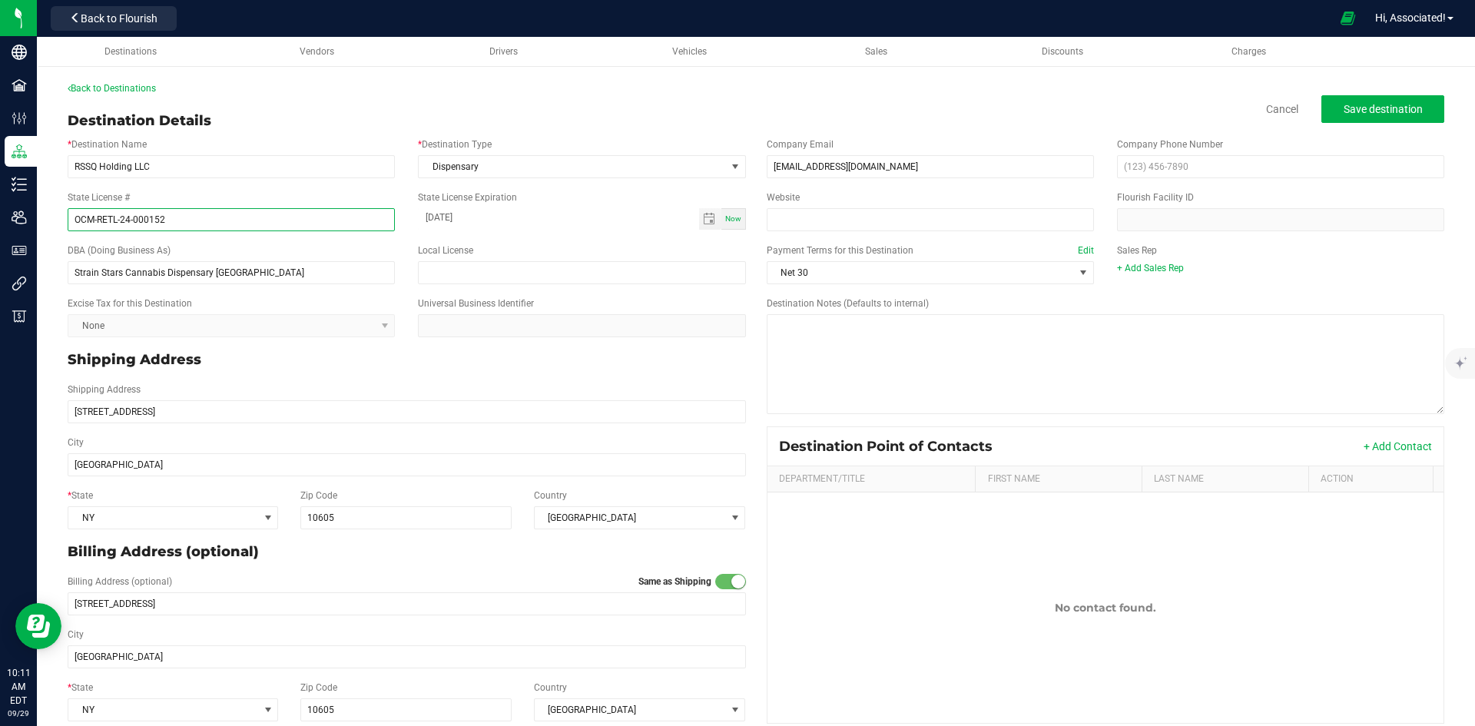
click at [84, 220] on input "OCM-RETL-24-000152" at bounding box center [231, 219] width 327 height 23
type input "OCM-RETL-24-000152"
click at [1383, 108] on span "Save destination" at bounding box center [1383, 109] width 79 height 12
click at [320, 101] on div "Back to Destinations Destination Details Disable Cancel Save destination * Dest…" at bounding box center [756, 405] width 1377 height 648
click at [82, 88] on link "Back to Destinations" at bounding box center [112, 88] width 88 height 11
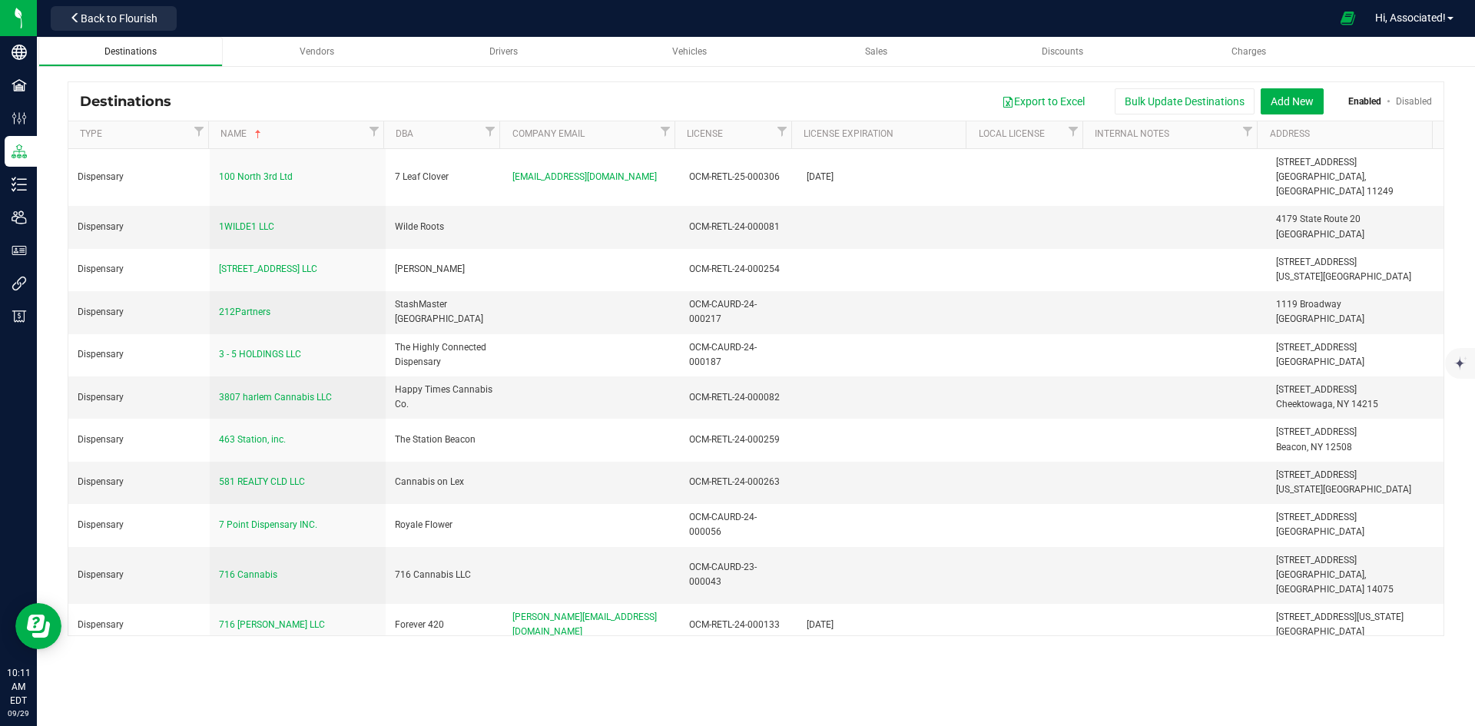
click at [141, 53] on span "Destinations" at bounding box center [130, 51] width 52 height 11
click at [270, 77] on div "Destinations Export to Excel Bulk Update Destinations Add New Enabled Disabled …" at bounding box center [756, 358] width 1438 height 585
click at [124, 50] on span "Destinations" at bounding box center [130, 51] width 52 height 11
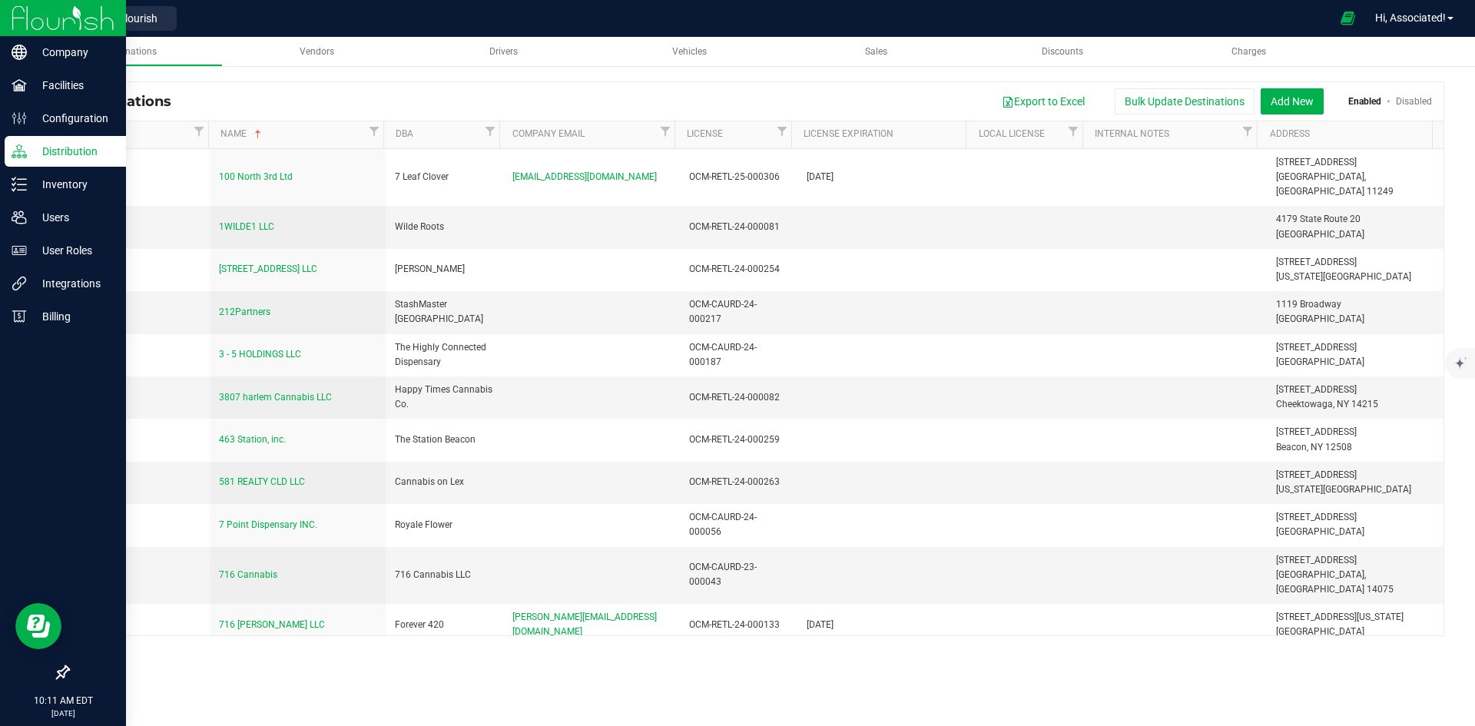
click at [108, 28] on img at bounding box center [63, 18] width 103 height 36
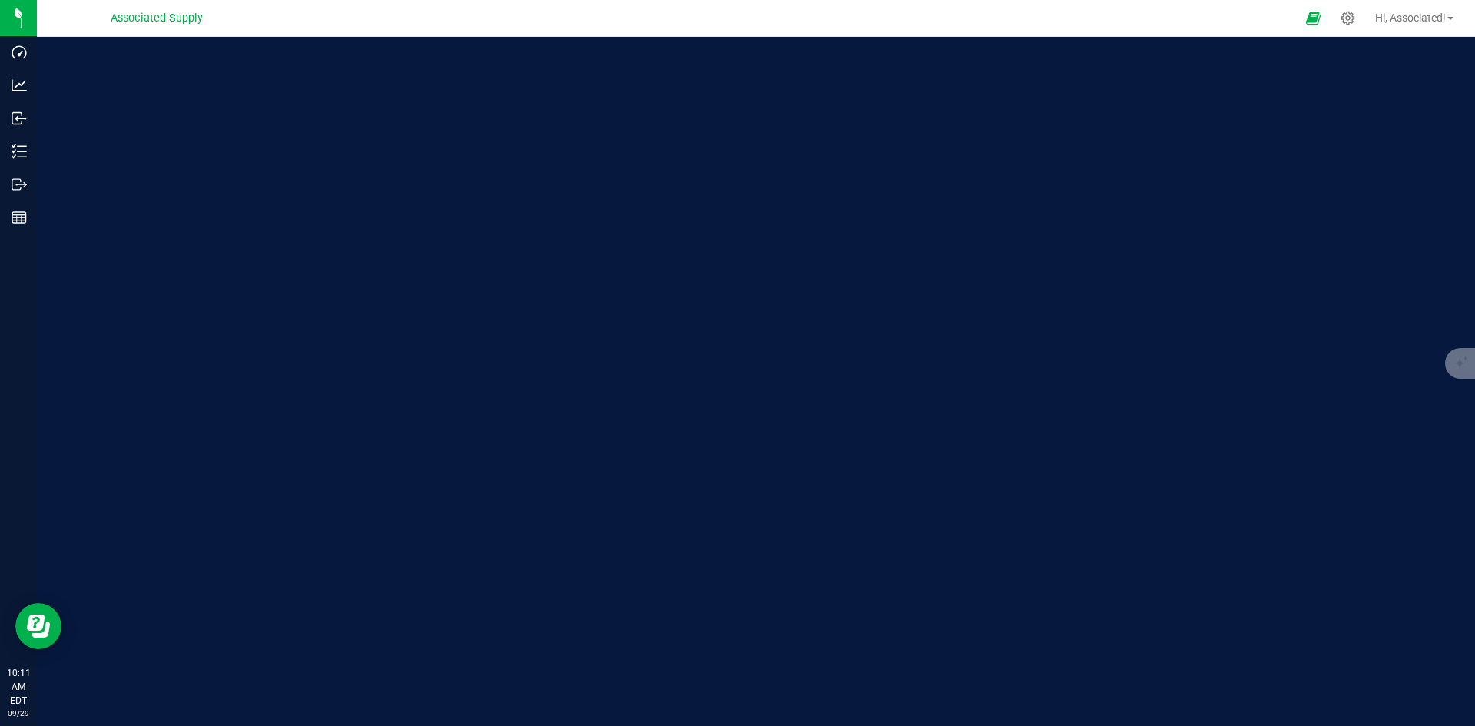
click at [165, 18] on span "Associated Supply" at bounding box center [157, 19] width 92 height 14
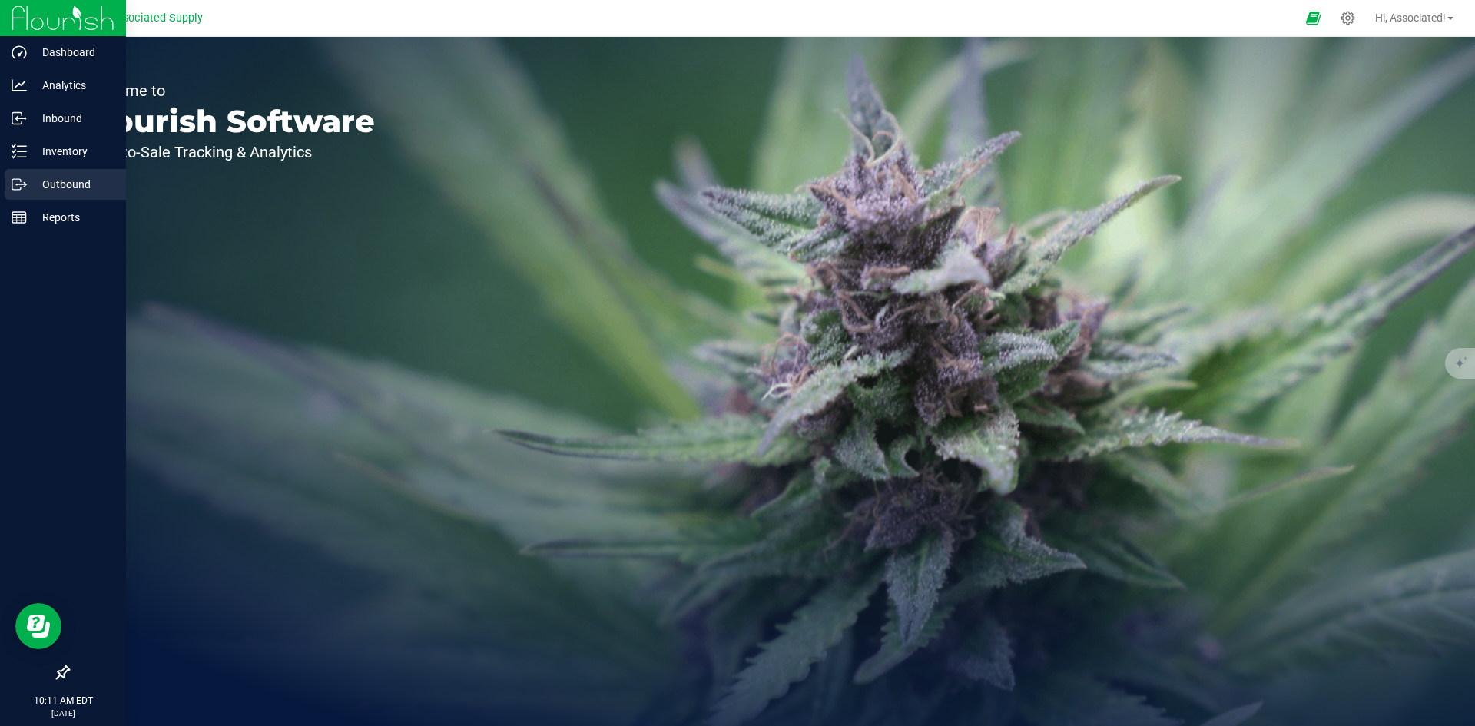
click at [31, 184] on p "Outbound" at bounding box center [73, 184] width 92 height 18
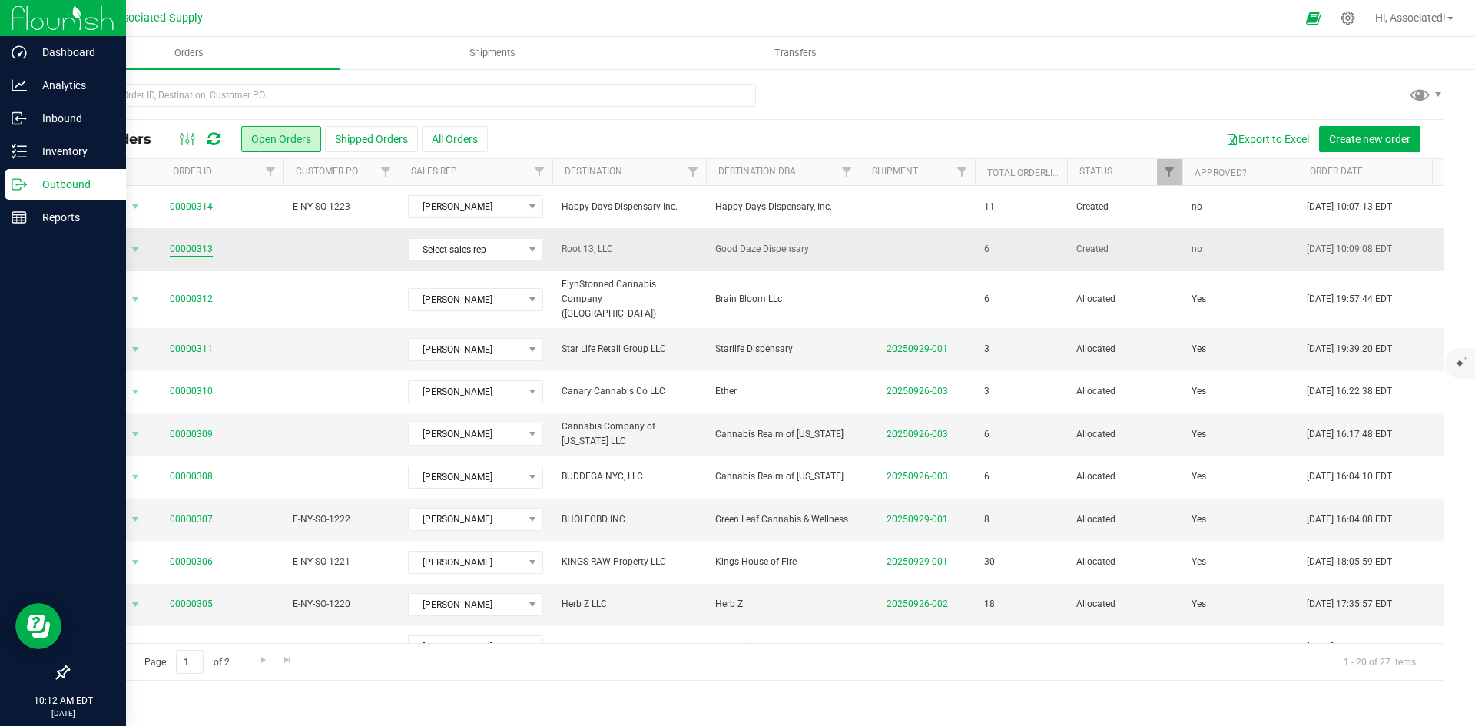
click at [197, 247] on link "00000313" at bounding box center [191, 249] width 43 height 15
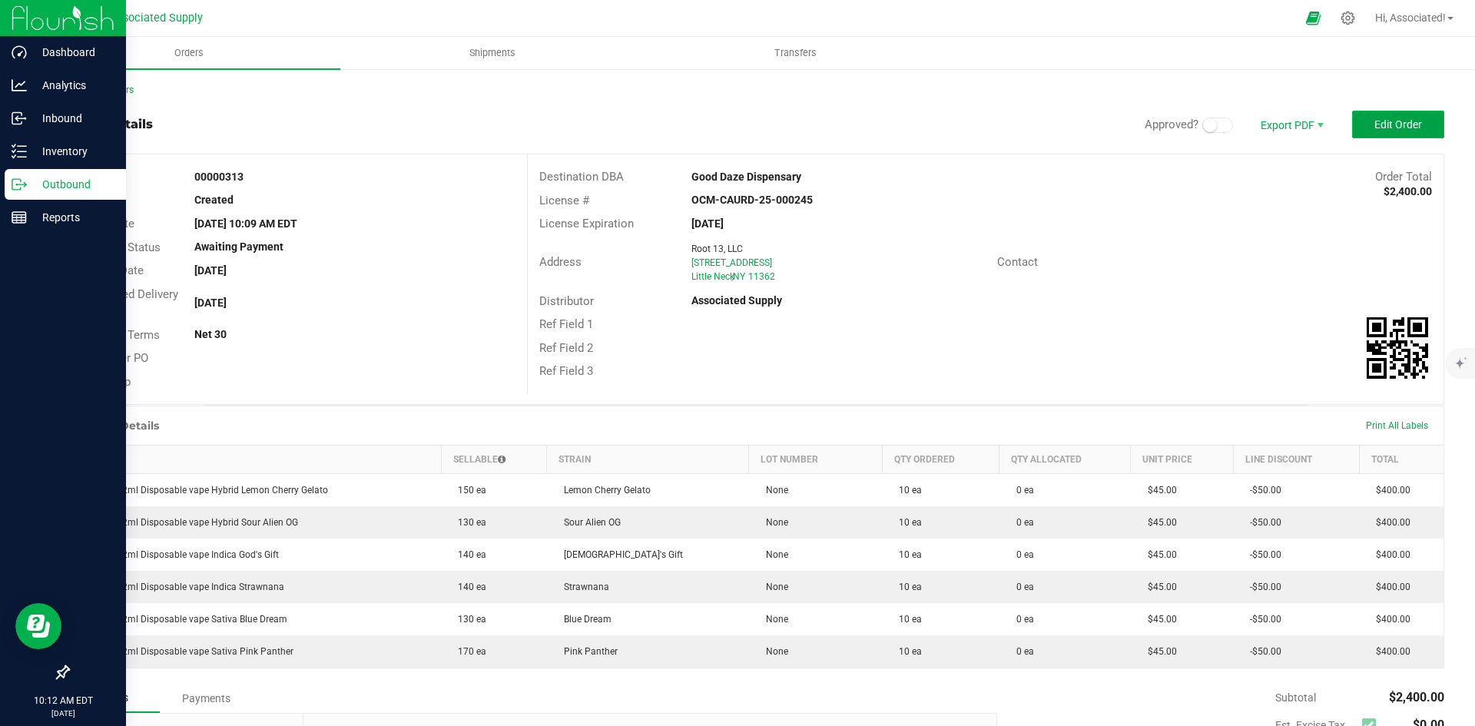
click at [1391, 124] on span "Edit Order" at bounding box center [1398, 124] width 48 height 12
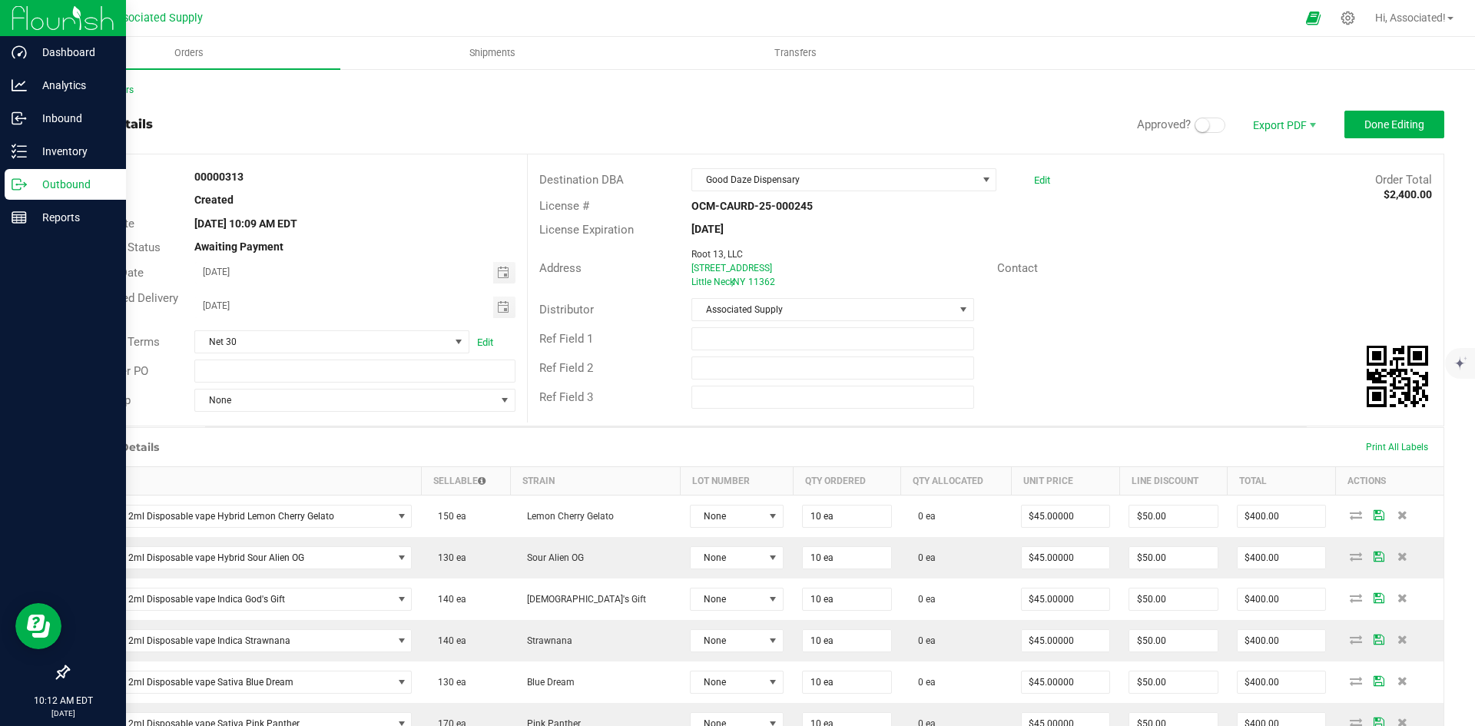
click at [1195, 128] on small at bounding box center [1202, 125] width 14 height 14
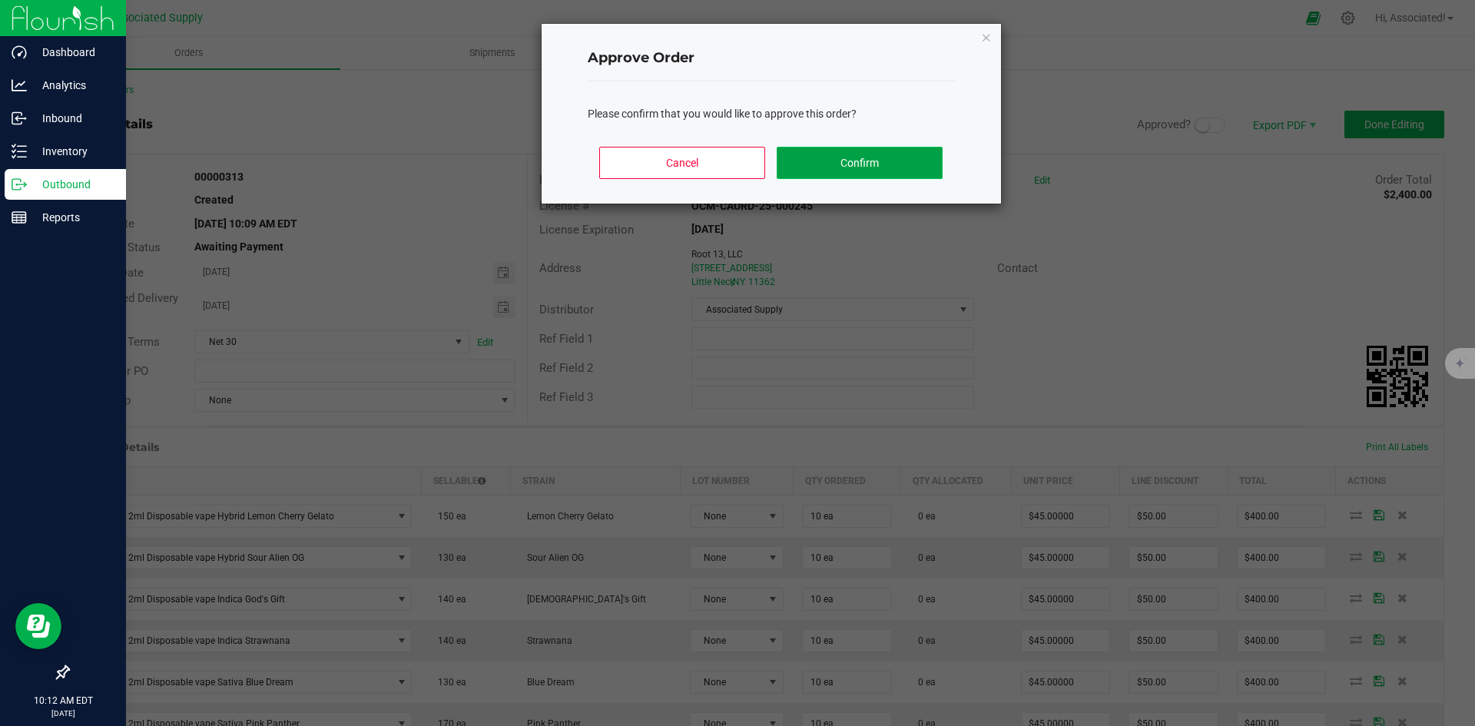
click at [848, 161] on button "Confirm" at bounding box center [859, 163] width 165 height 32
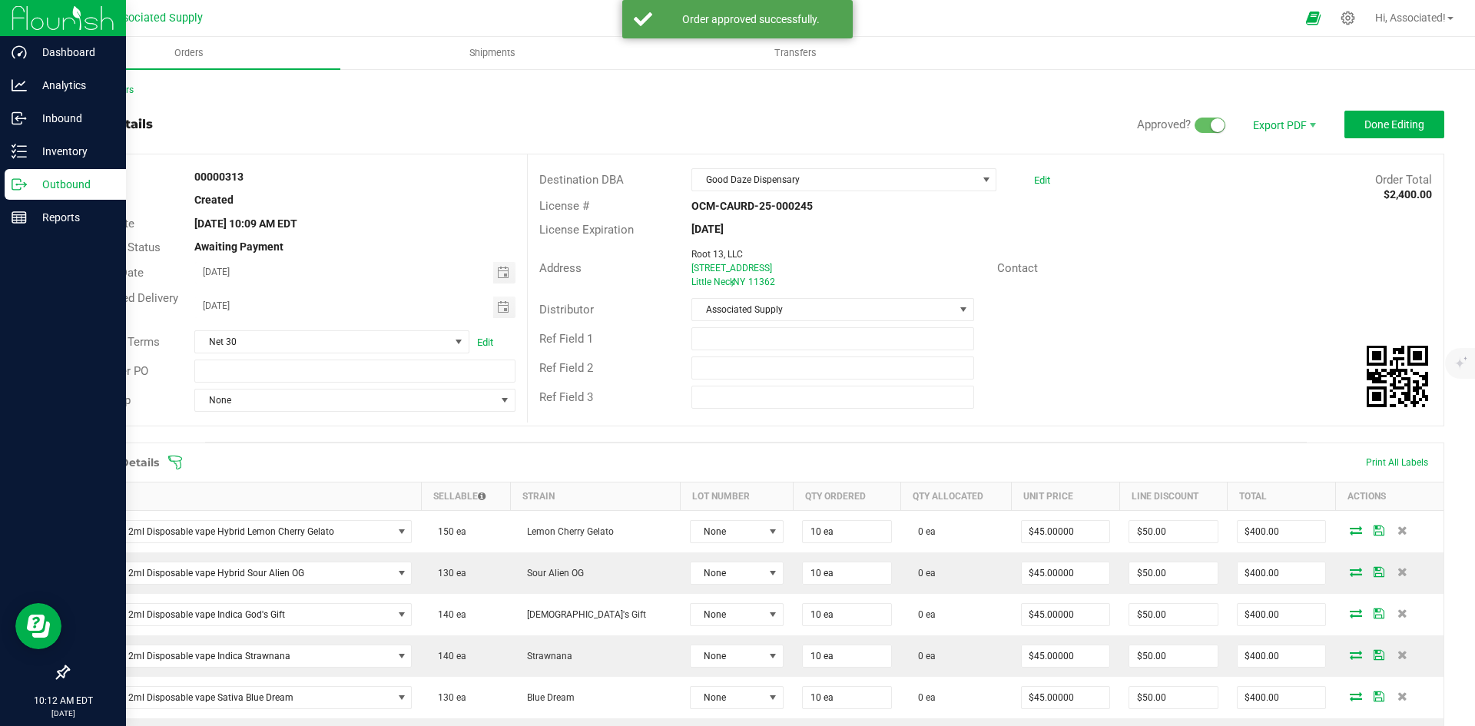
scroll to position [230, 0]
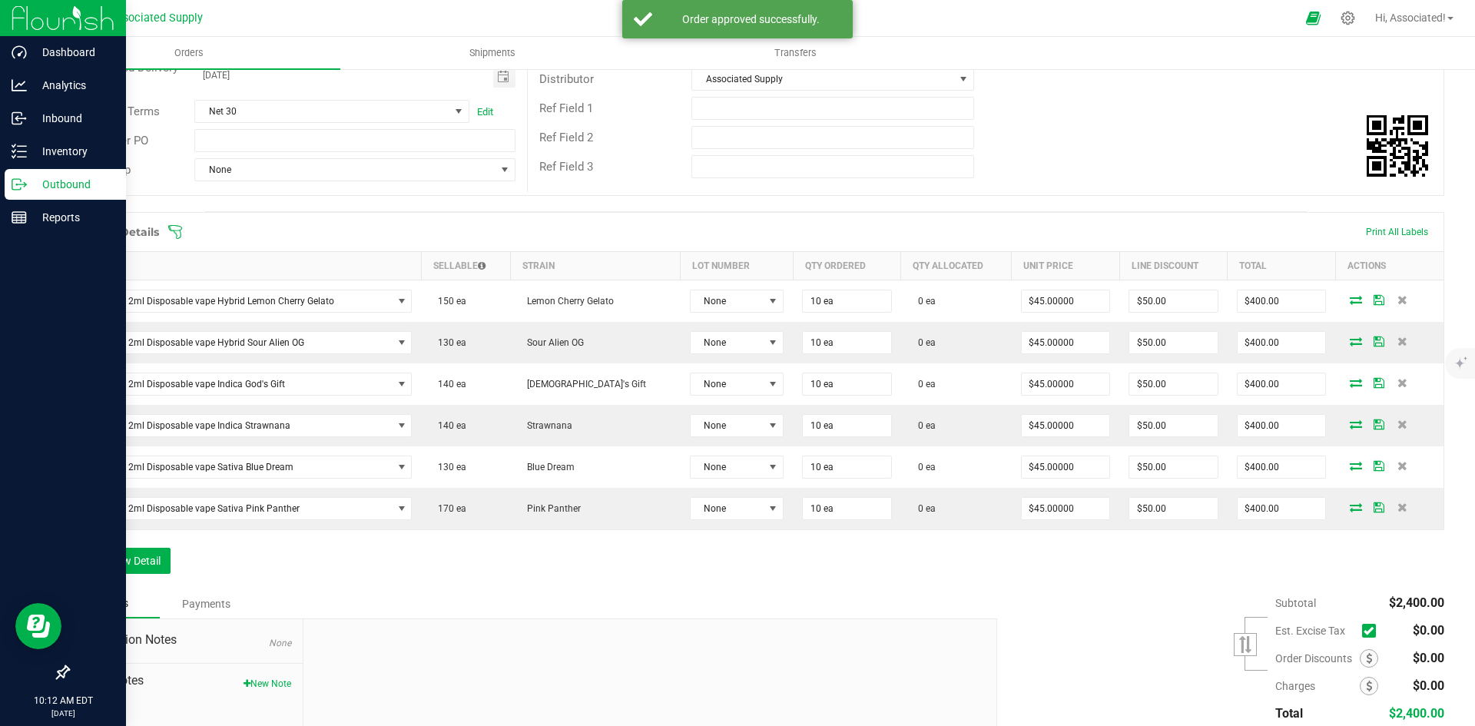
click at [1363, 631] on icon at bounding box center [1368, 631] width 10 height 0
click at [0, 0] on input "checkbox" at bounding box center [0, 0] width 0 height 0
click at [1173, 590] on div "Subtotal $2,400.00 Est. Excise Tax" at bounding box center [1215, 686] width 459 height 194
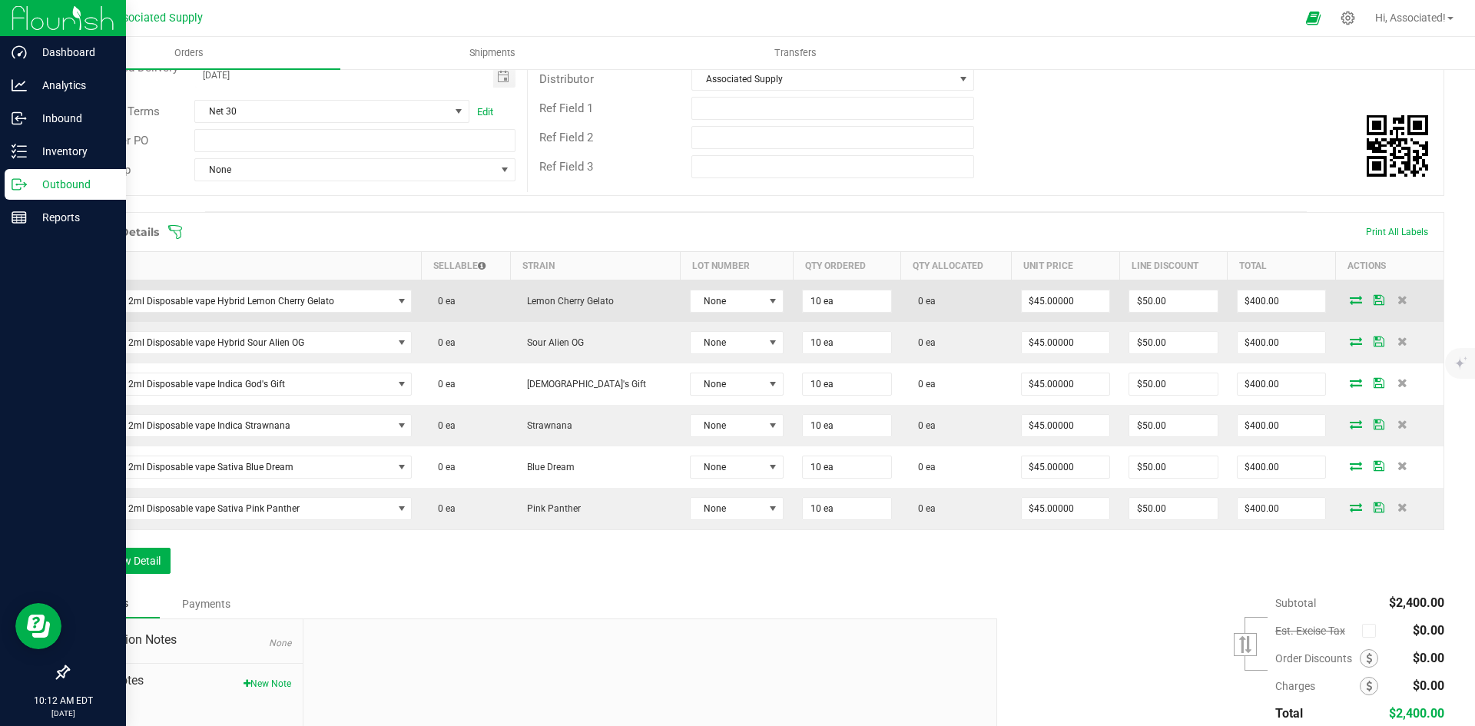
click at [1350, 302] on icon at bounding box center [1356, 299] width 12 height 9
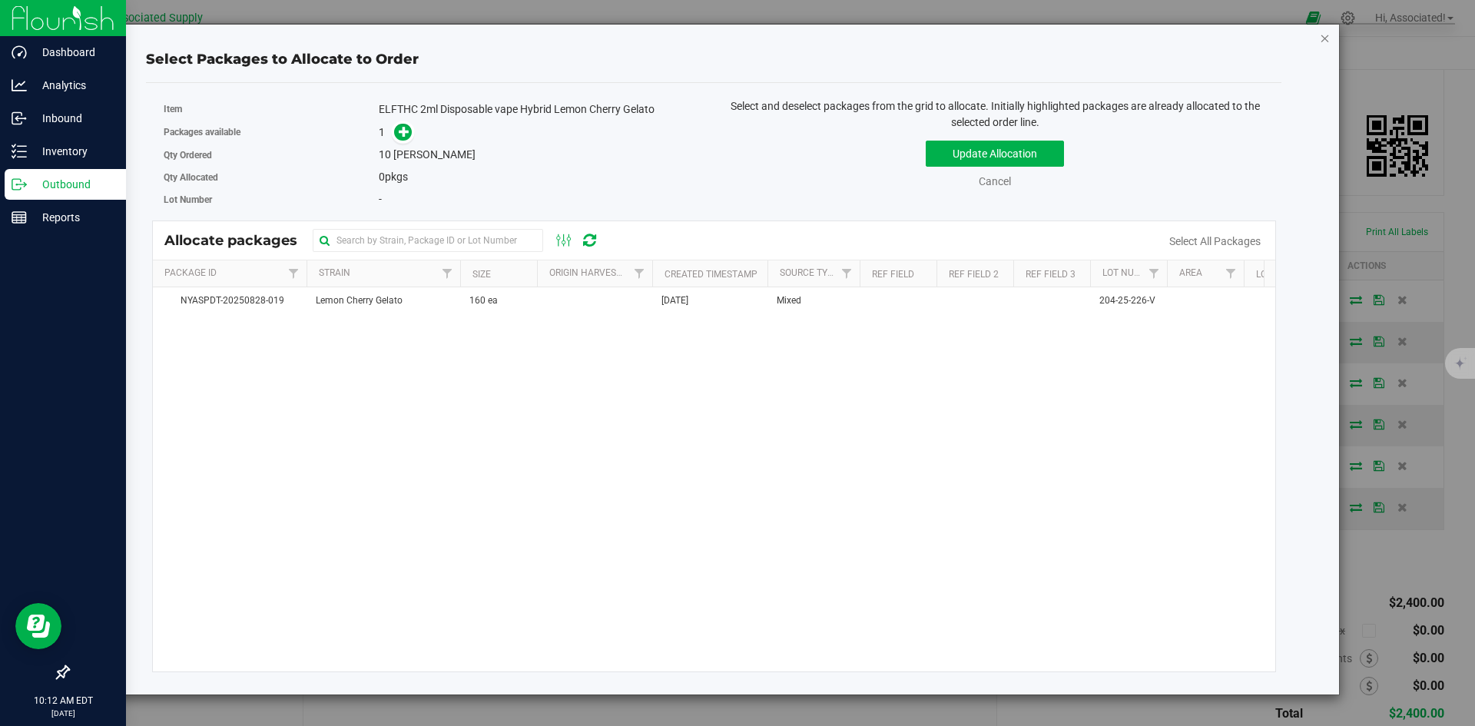
click at [1328, 41] on icon "button" at bounding box center [1325, 37] width 11 height 18
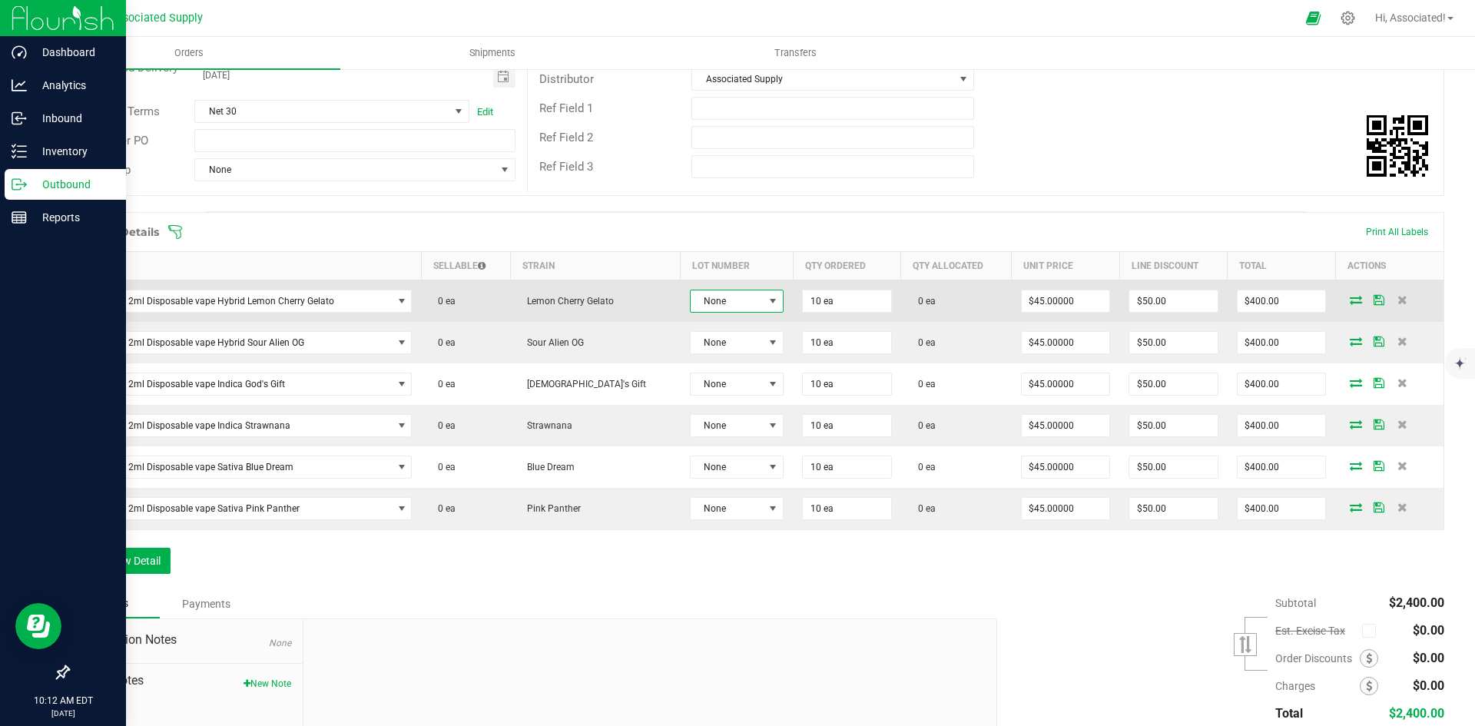
click at [767, 297] on span at bounding box center [773, 301] width 12 height 12
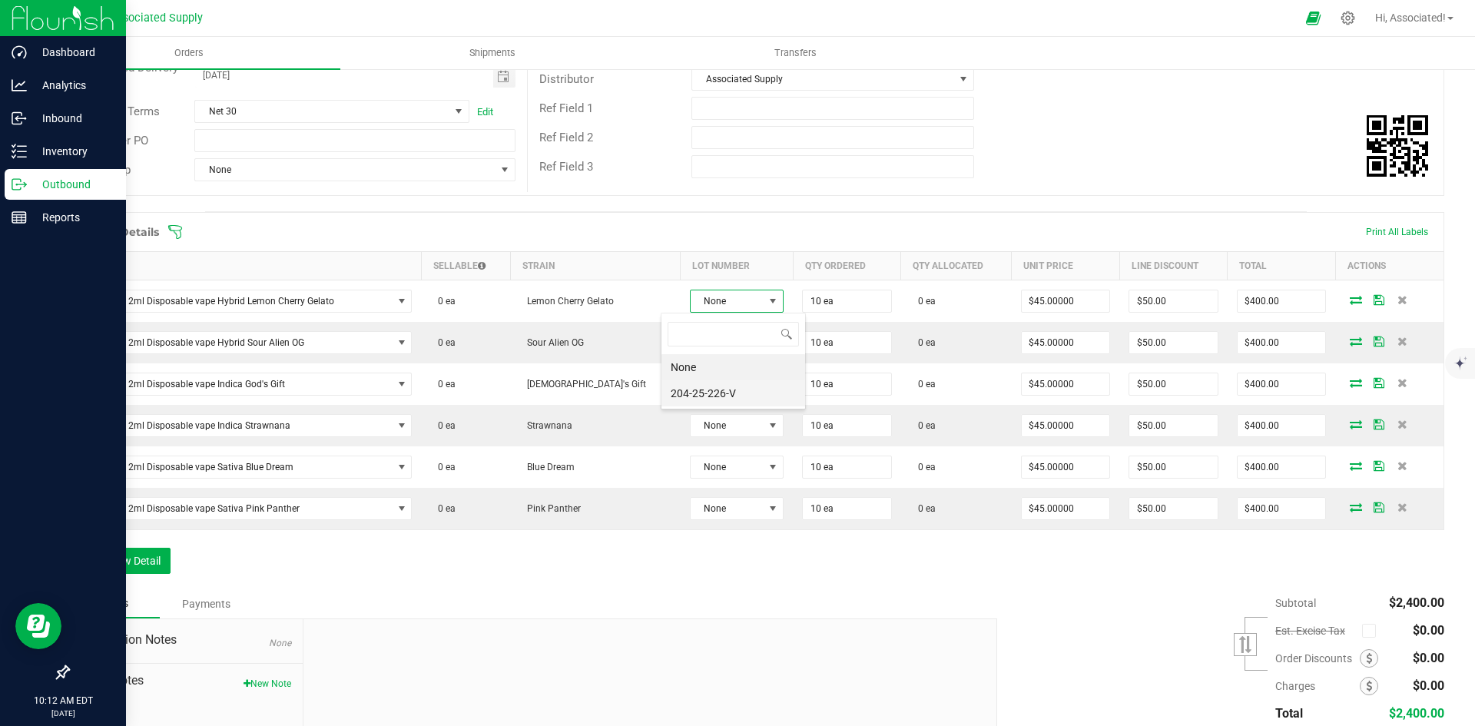
click at [727, 395] on li "204-25-226-V" at bounding box center [733, 393] width 144 height 26
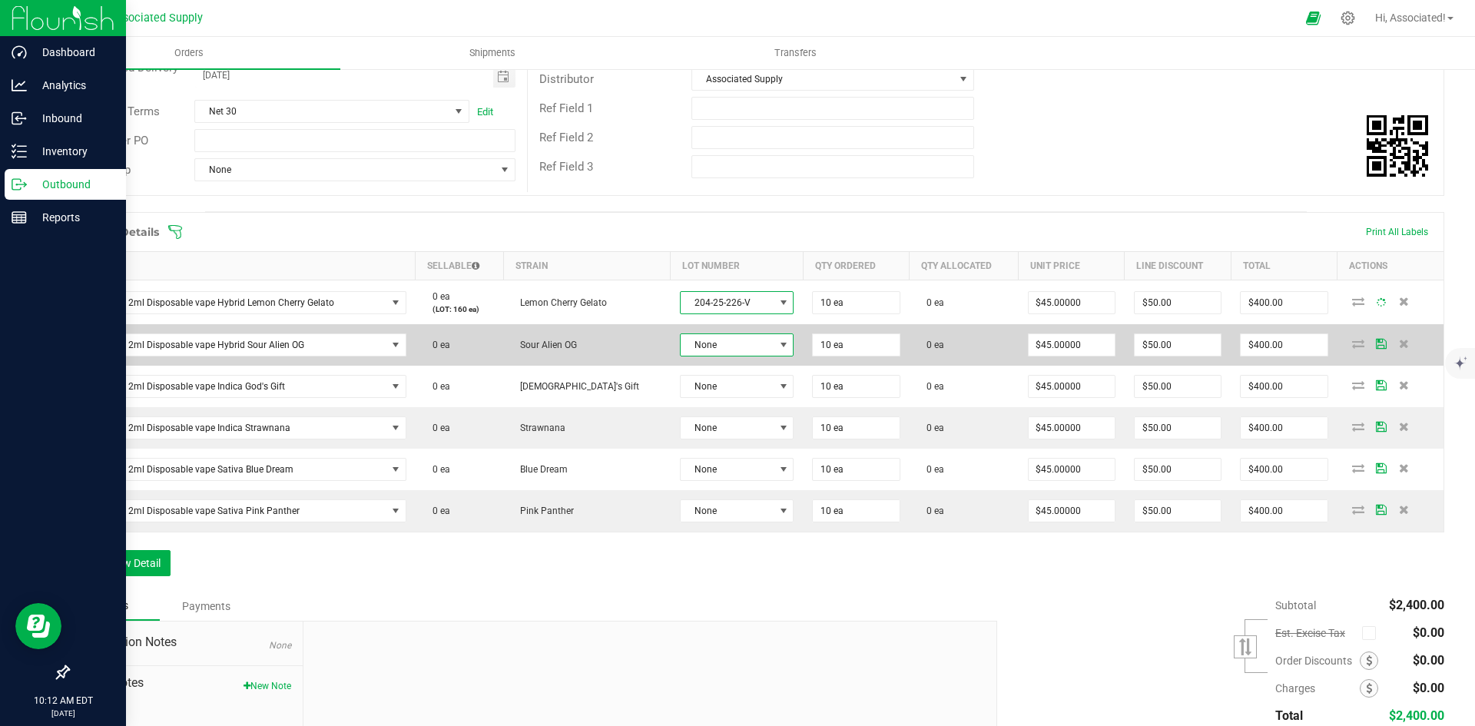
click at [777, 346] on span at bounding box center [783, 345] width 12 height 12
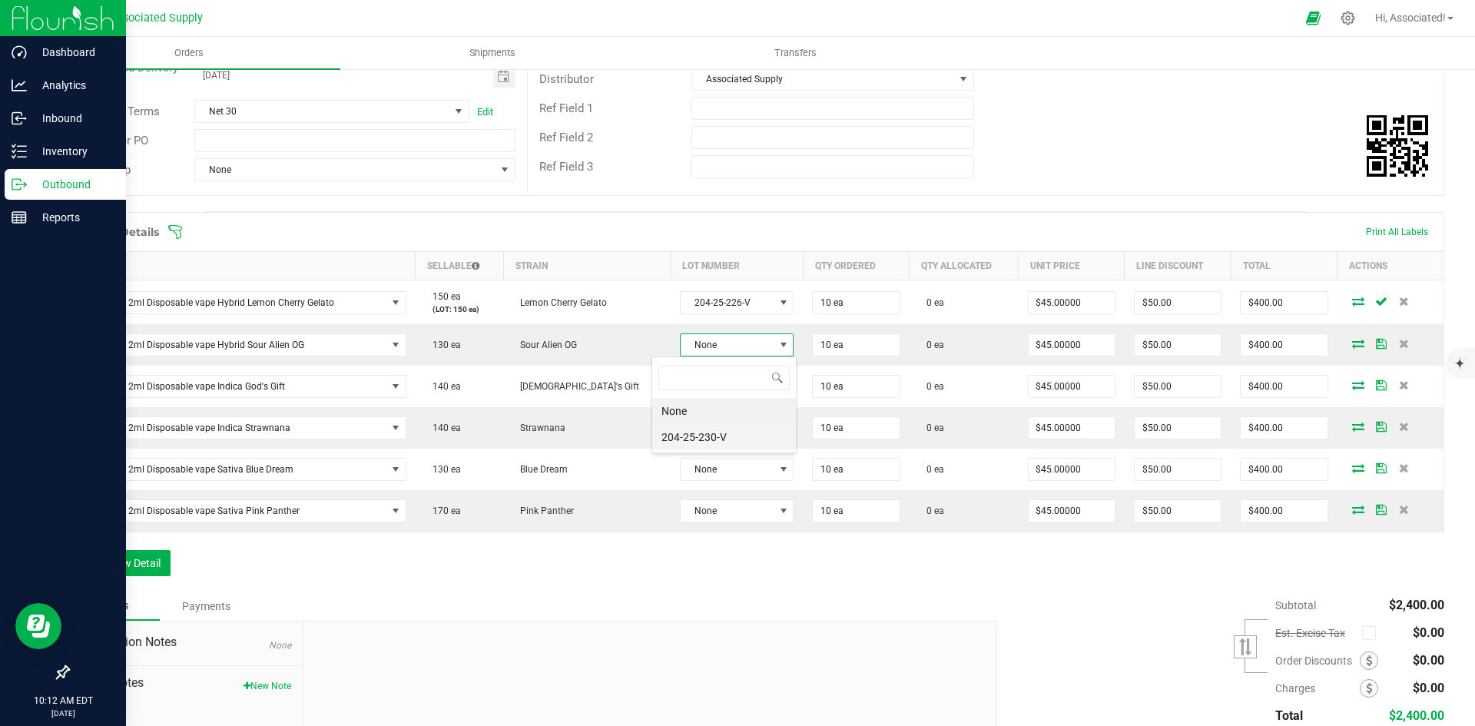
click at [707, 439] on li "204-25-230-V" at bounding box center [724, 437] width 144 height 26
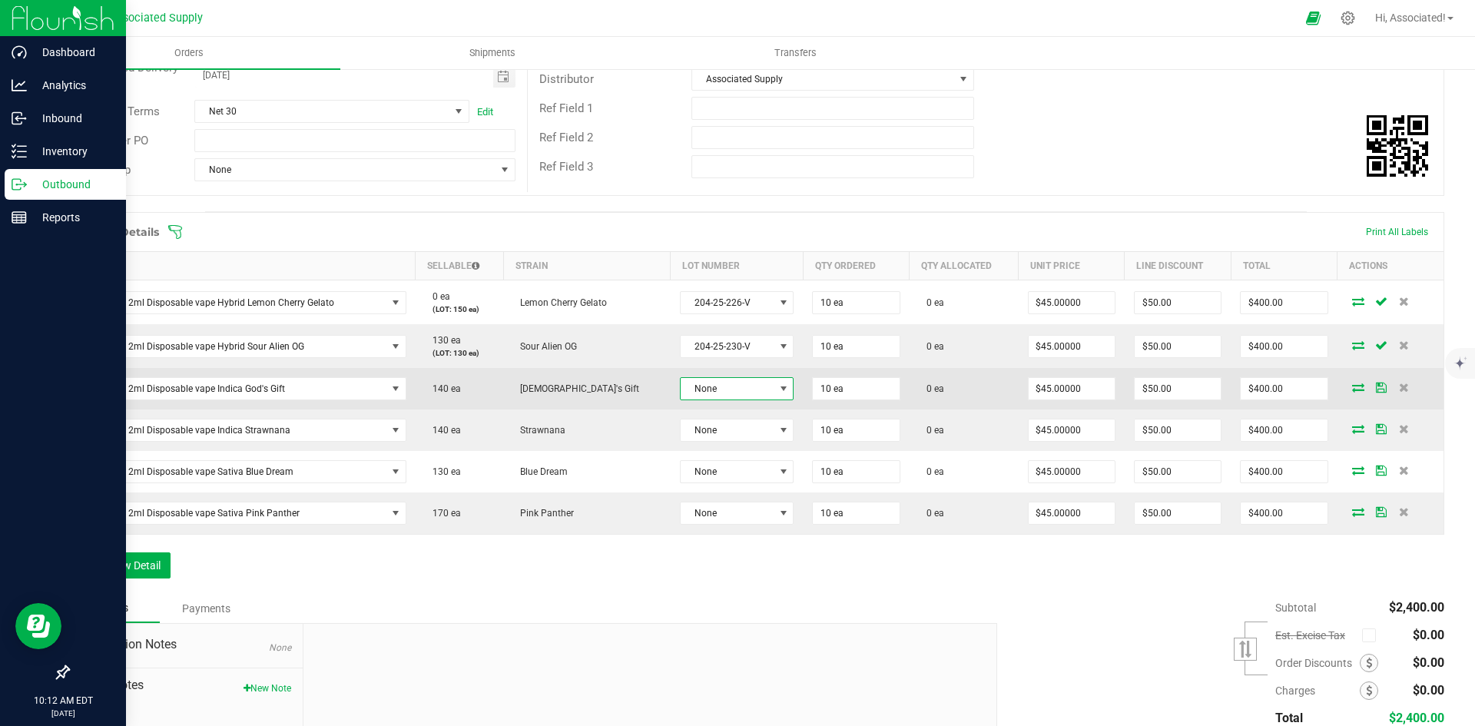
click at [777, 386] on span at bounding box center [783, 389] width 12 height 12
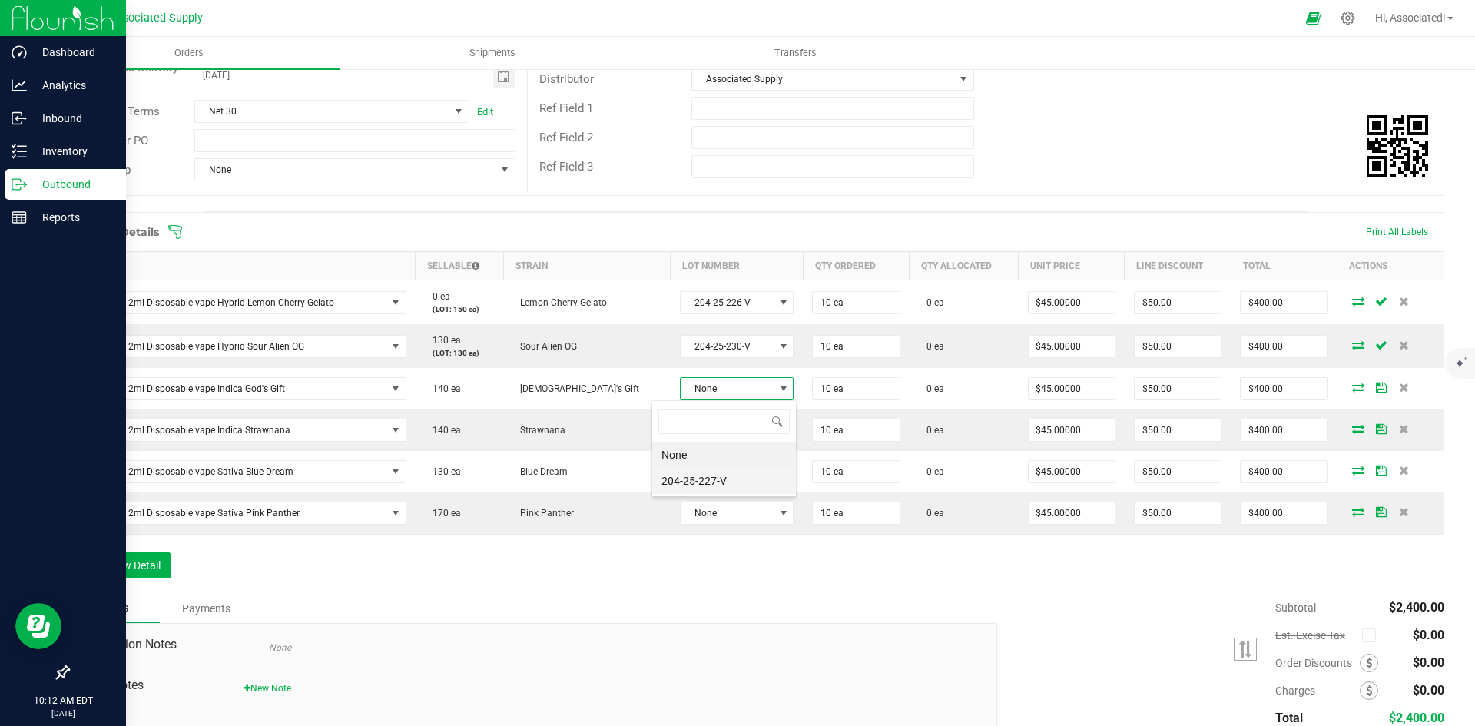
click at [691, 479] on li "204-25-227-V" at bounding box center [724, 481] width 144 height 26
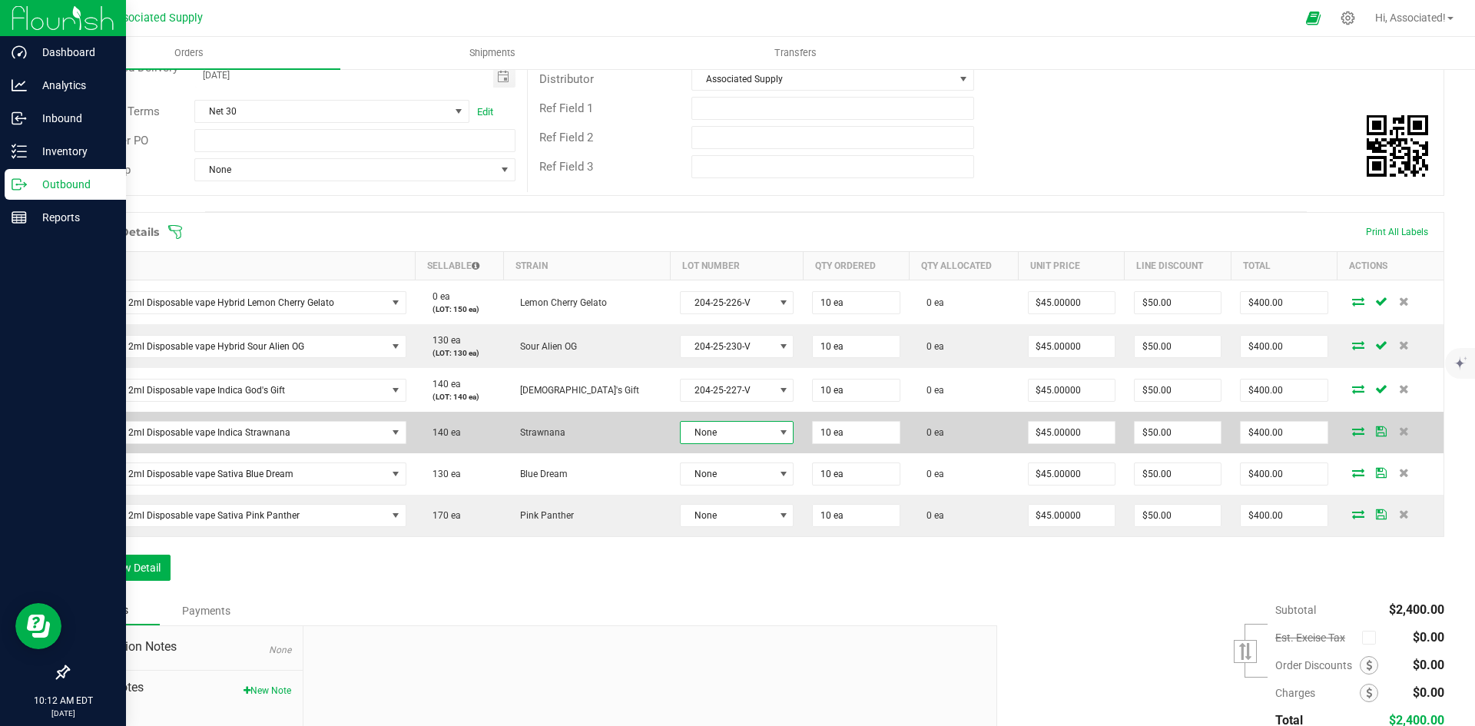
click at [777, 432] on span at bounding box center [783, 432] width 12 height 12
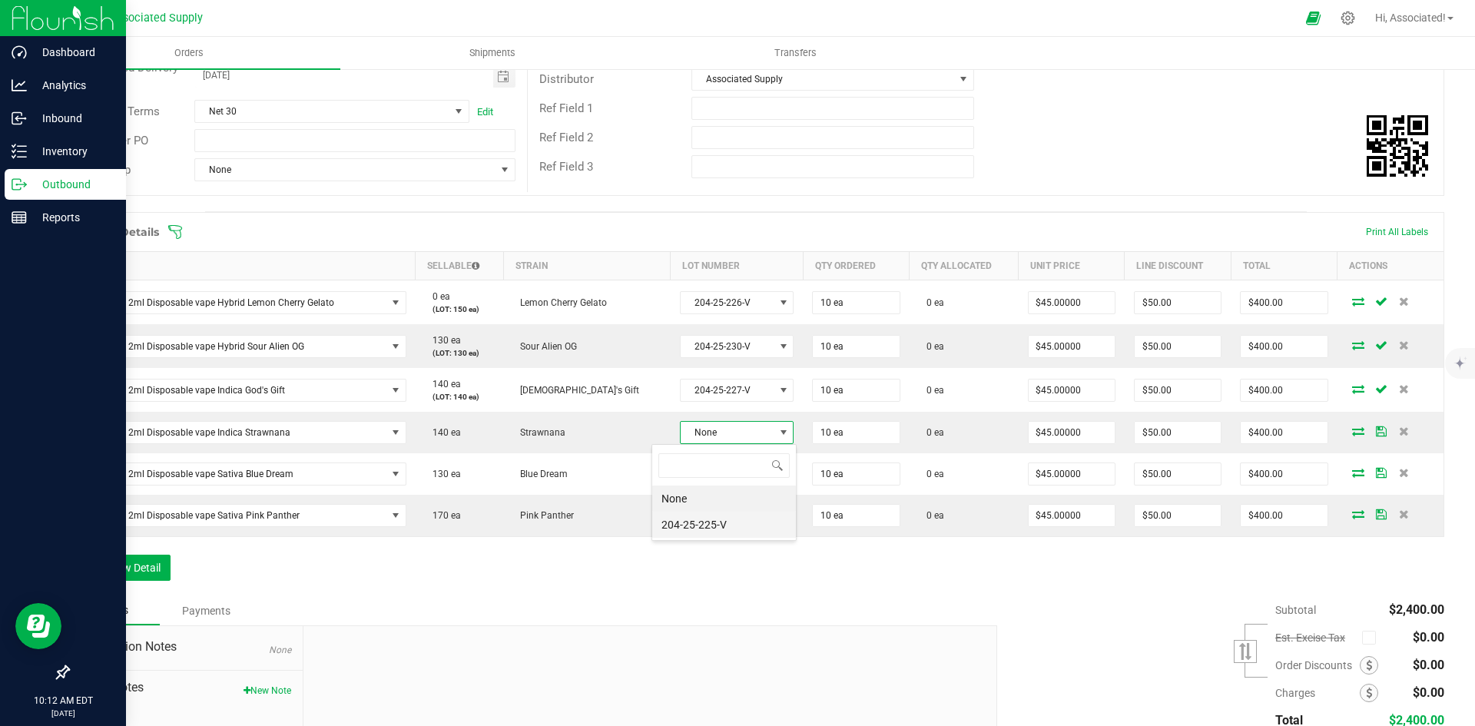
click at [701, 528] on li "204-25-225-V" at bounding box center [724, 525] width 144 height 26
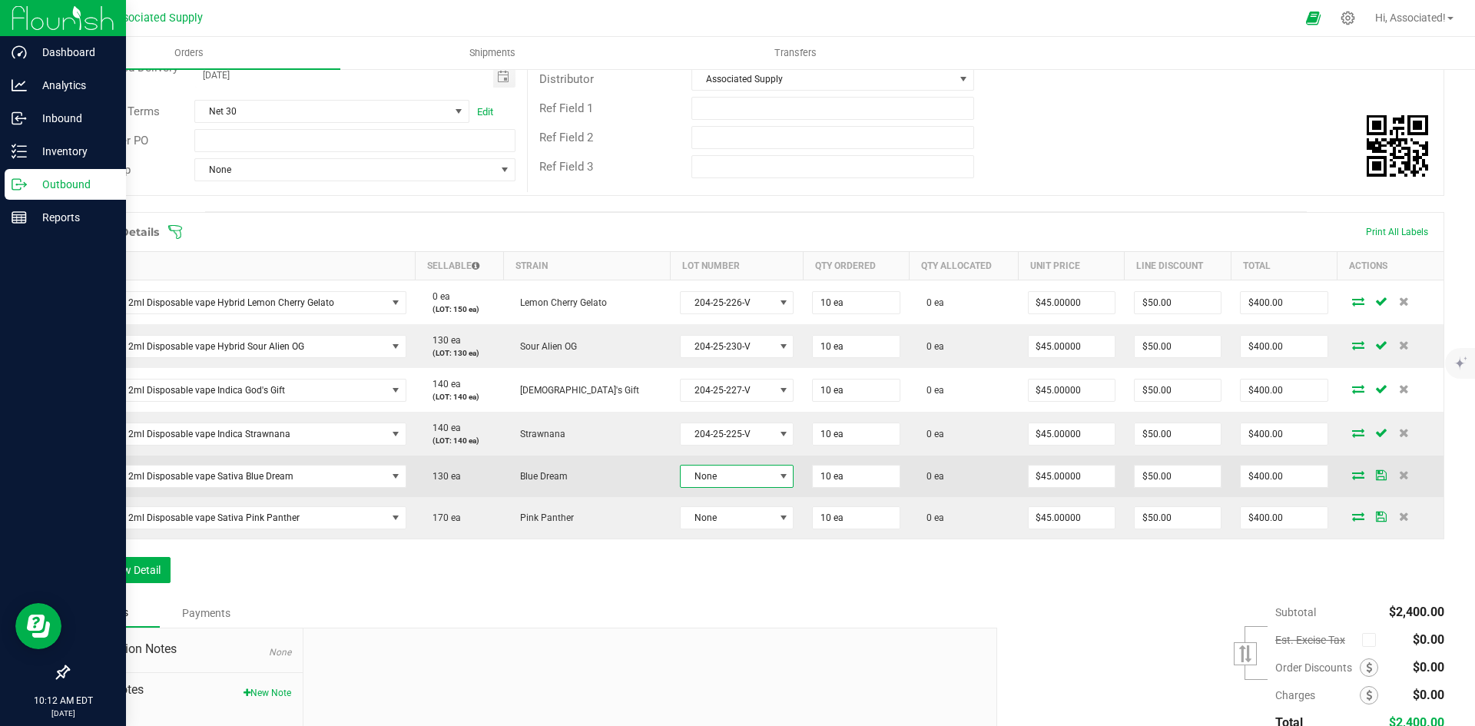
click at [777, 475] on span at bounding box center [783, 476] width 12 height 12
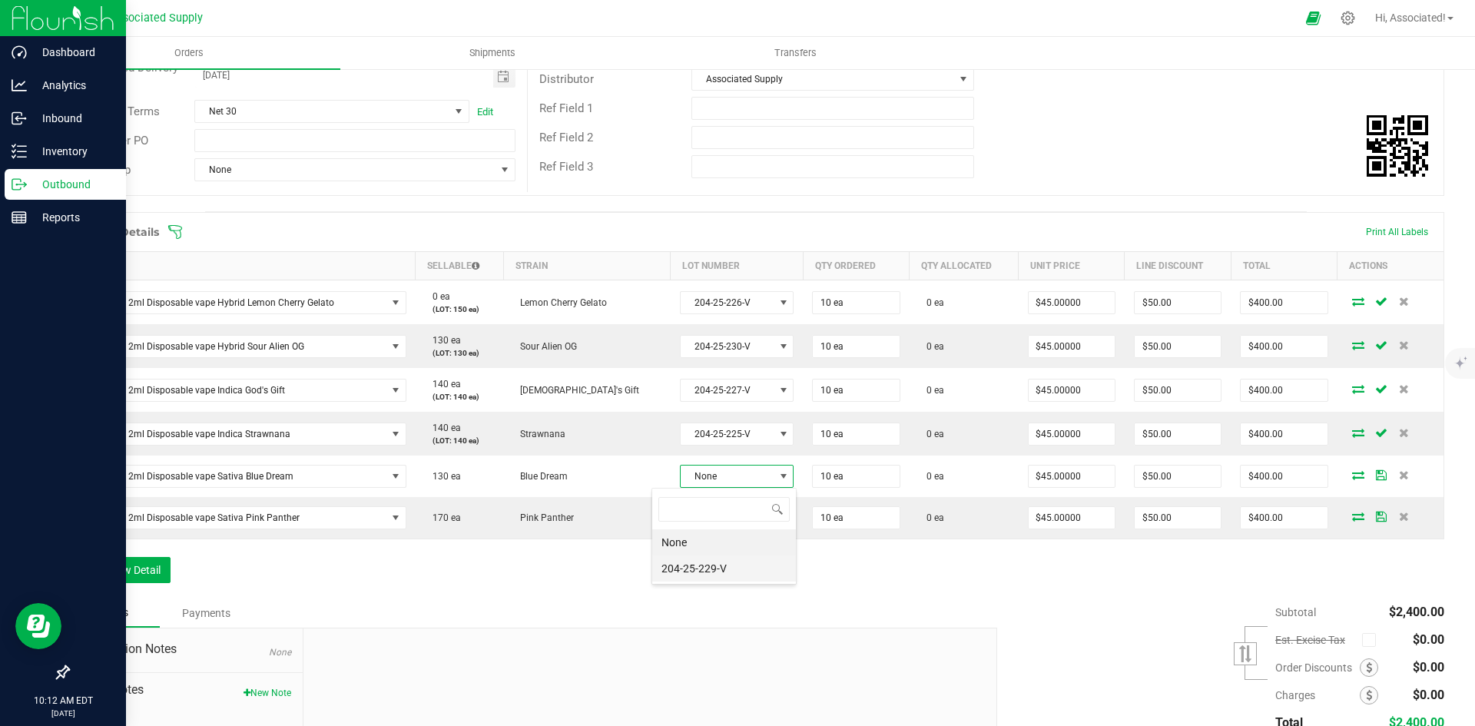
click at [694, 575] on li "204-25-229-V" at bounding box center [724, 568] width 144 height 26
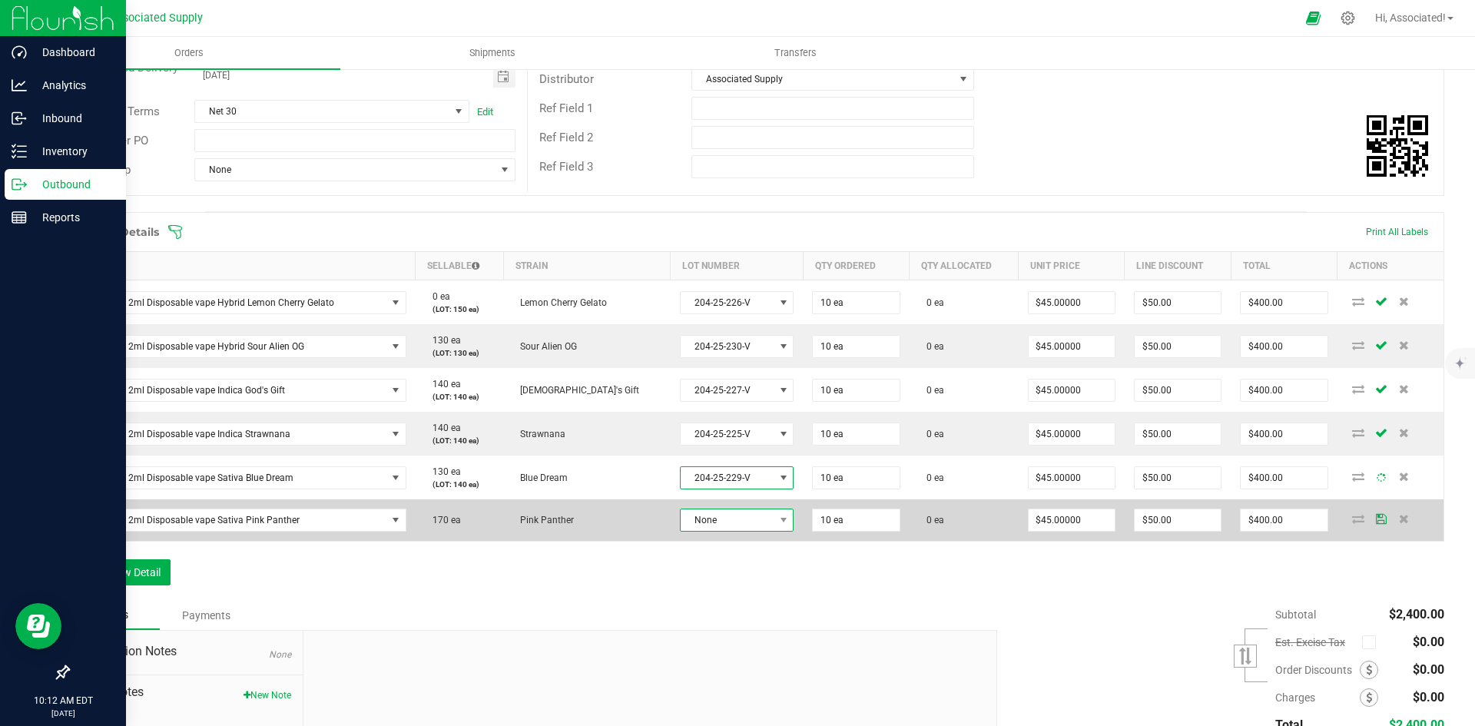
click at [774, 519] on span at bounding box center [783, 520] width 19 height 22
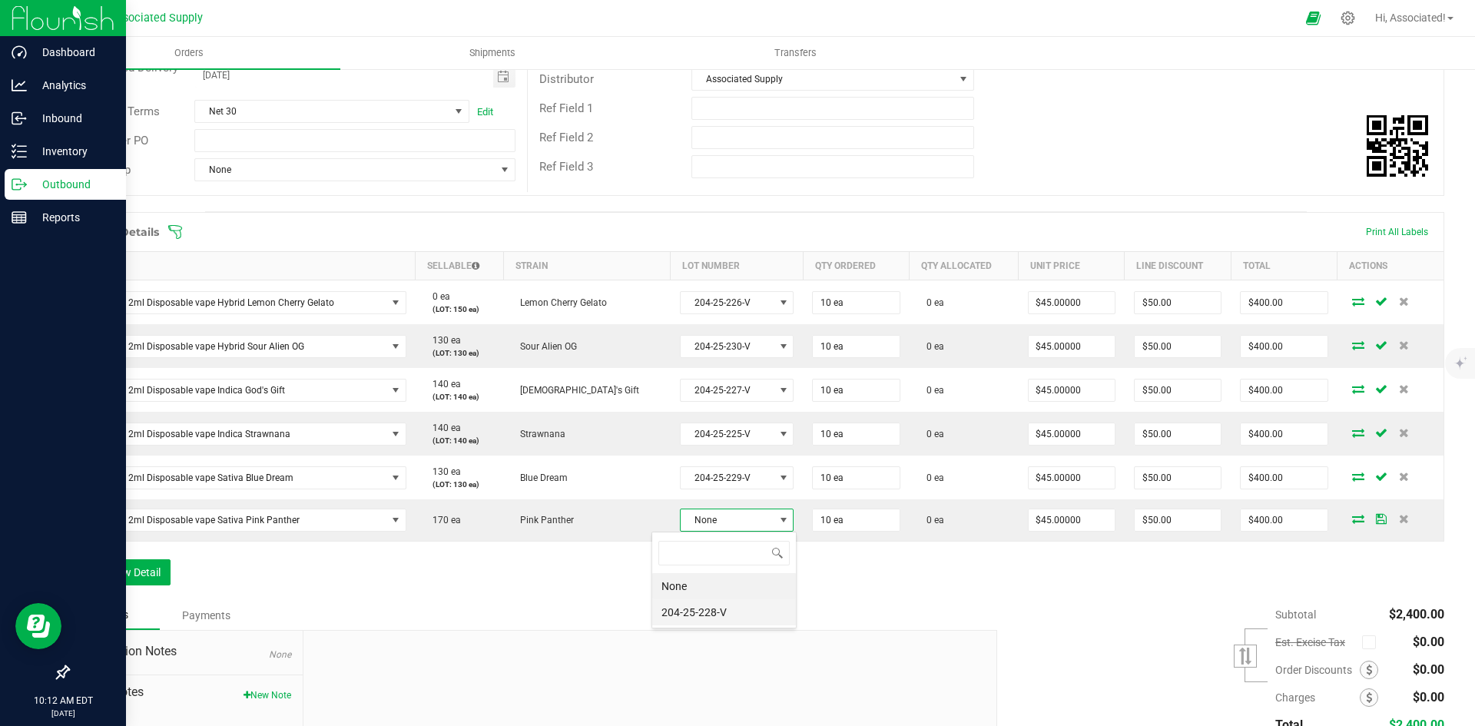
click at [691, 615] on li "204-25-228-V" at bounding box center [724, 612] width 144 height 26
click at [737, 592] on div "Order Details Print All Labels Item Sellable Strain Lot Number Qty Ordered Qty …" at bounding box center [756, 407] width 1377 height 391
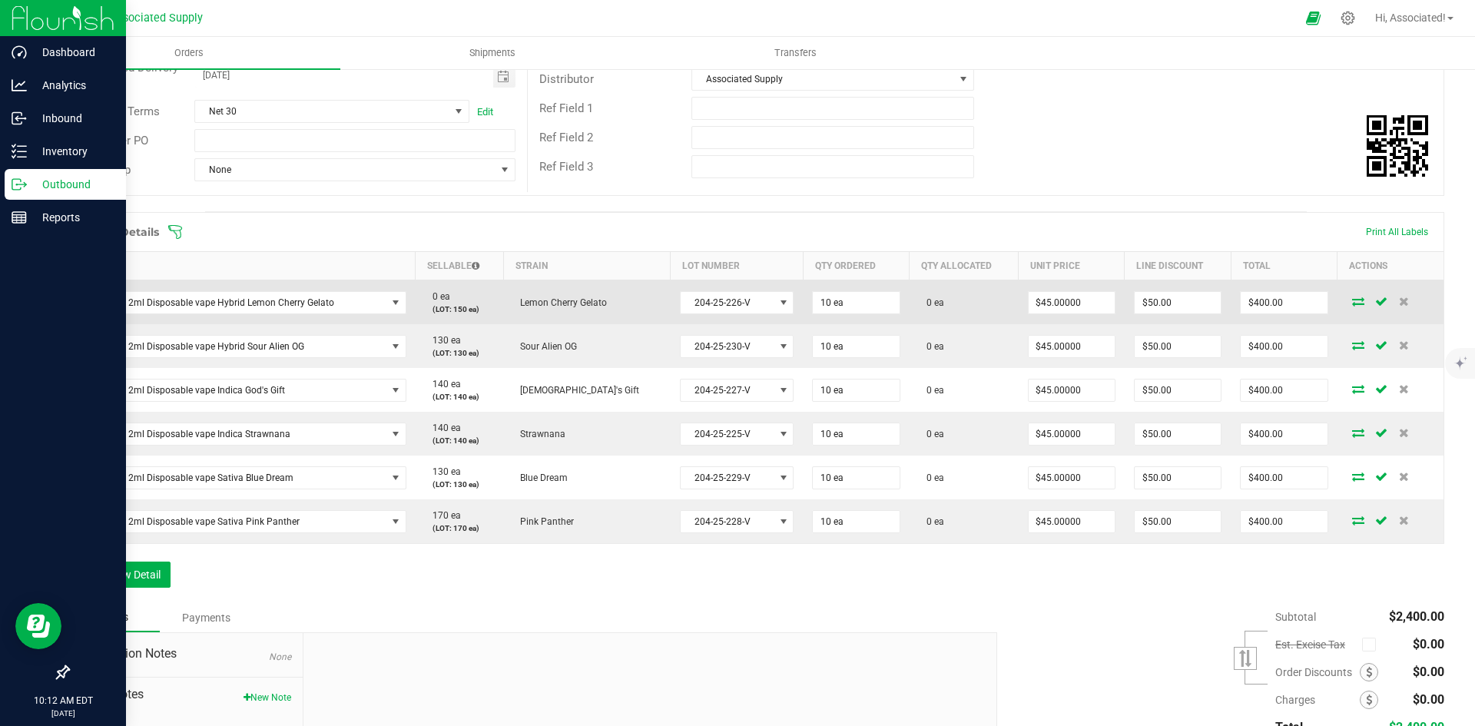
click at [1352, 300] on icon at bounding box center [1358, 301] width 12 height 9
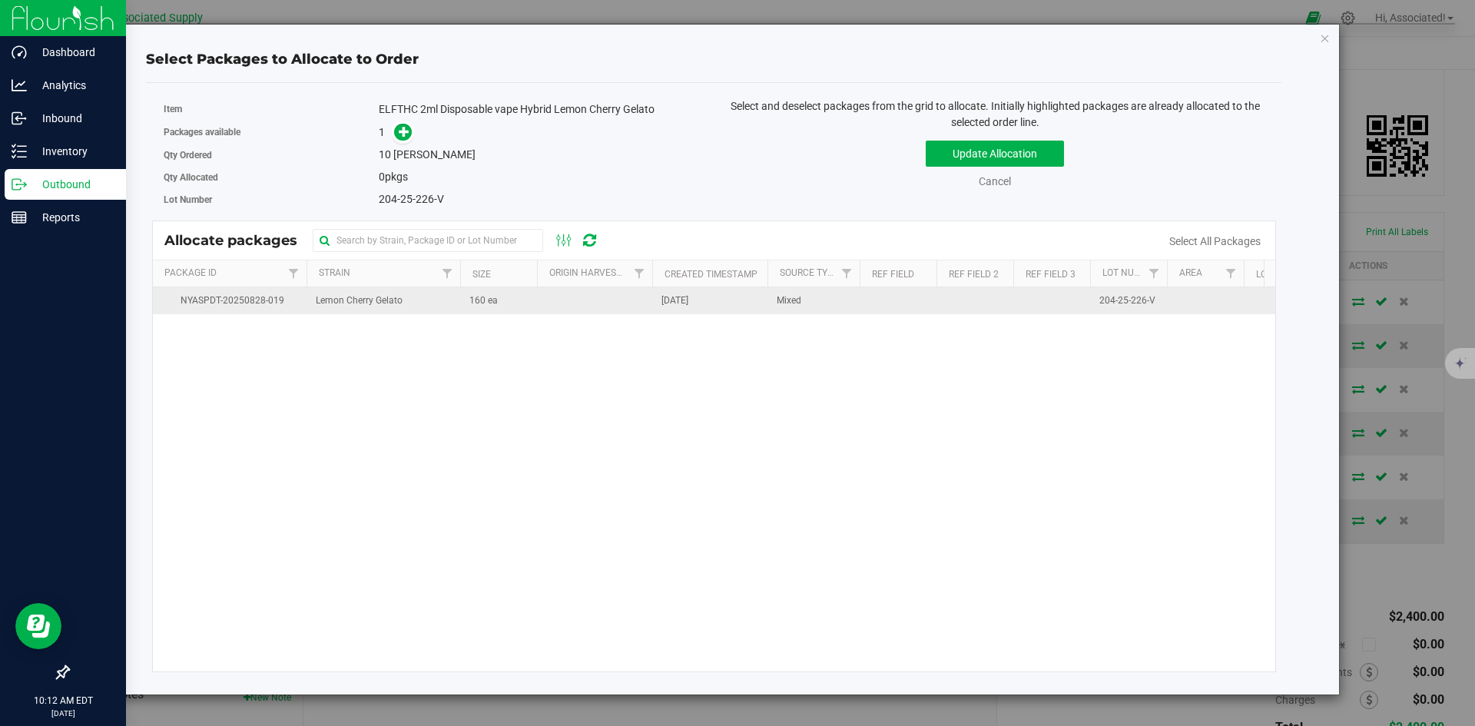
click at [603, 298] on td at bounding box center [594, 300] width 115 height 27
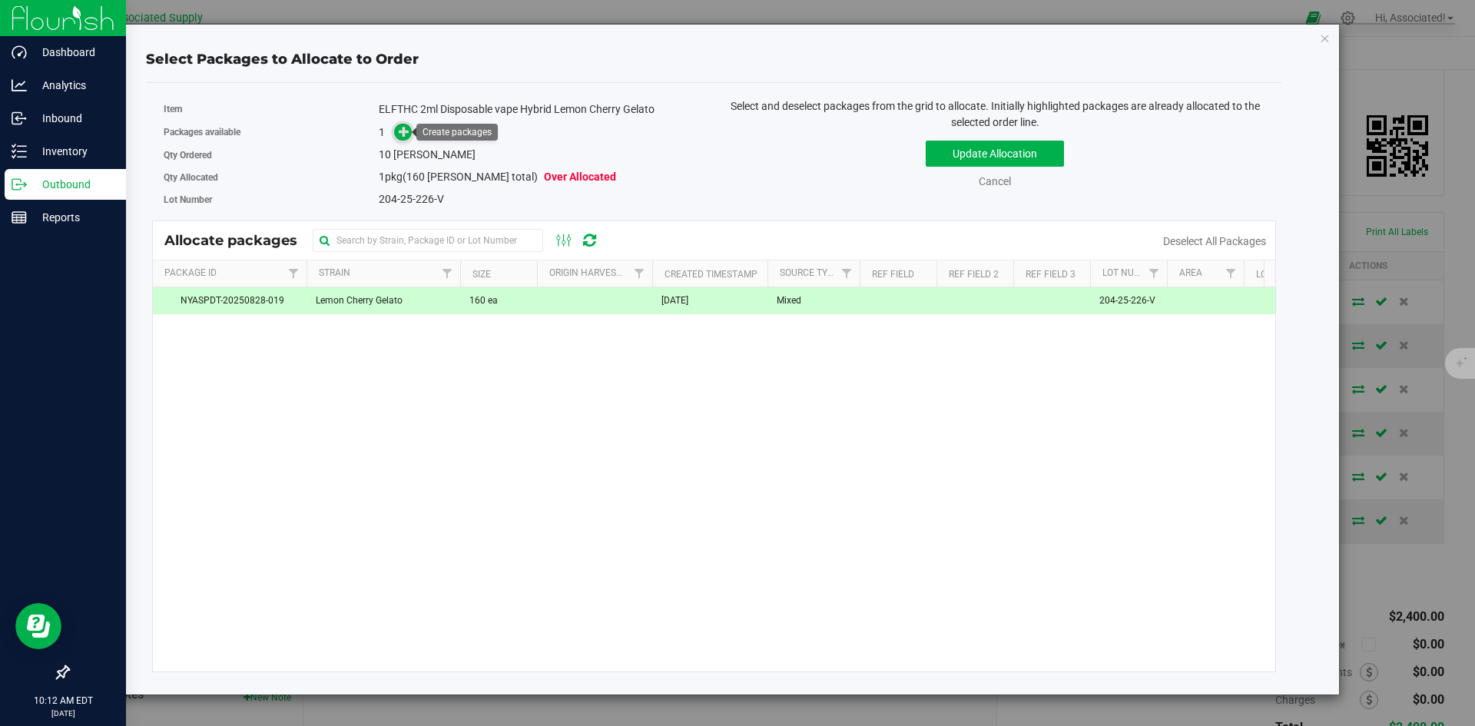
click at [400, 129] on icon at bounding box center [404, 131] width 11 height 11
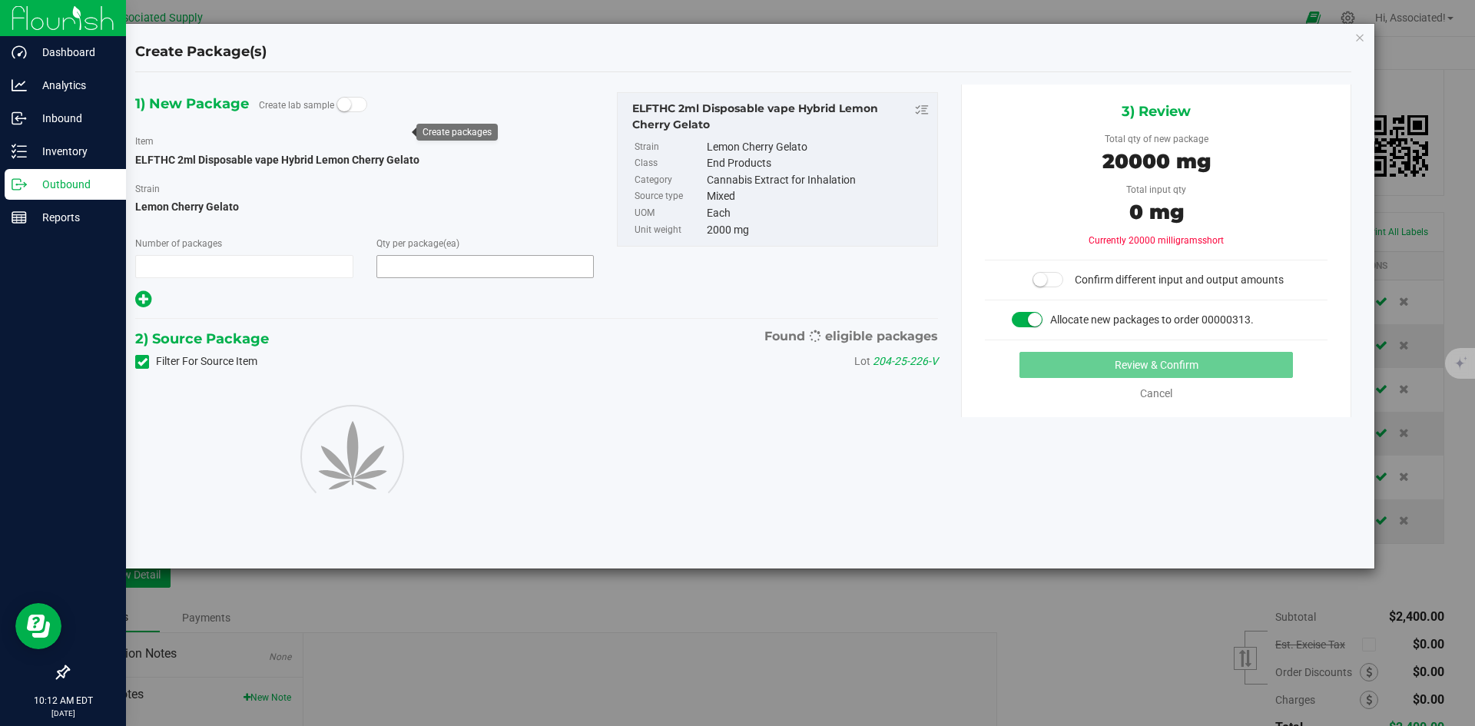
type input "1"
type input "10"
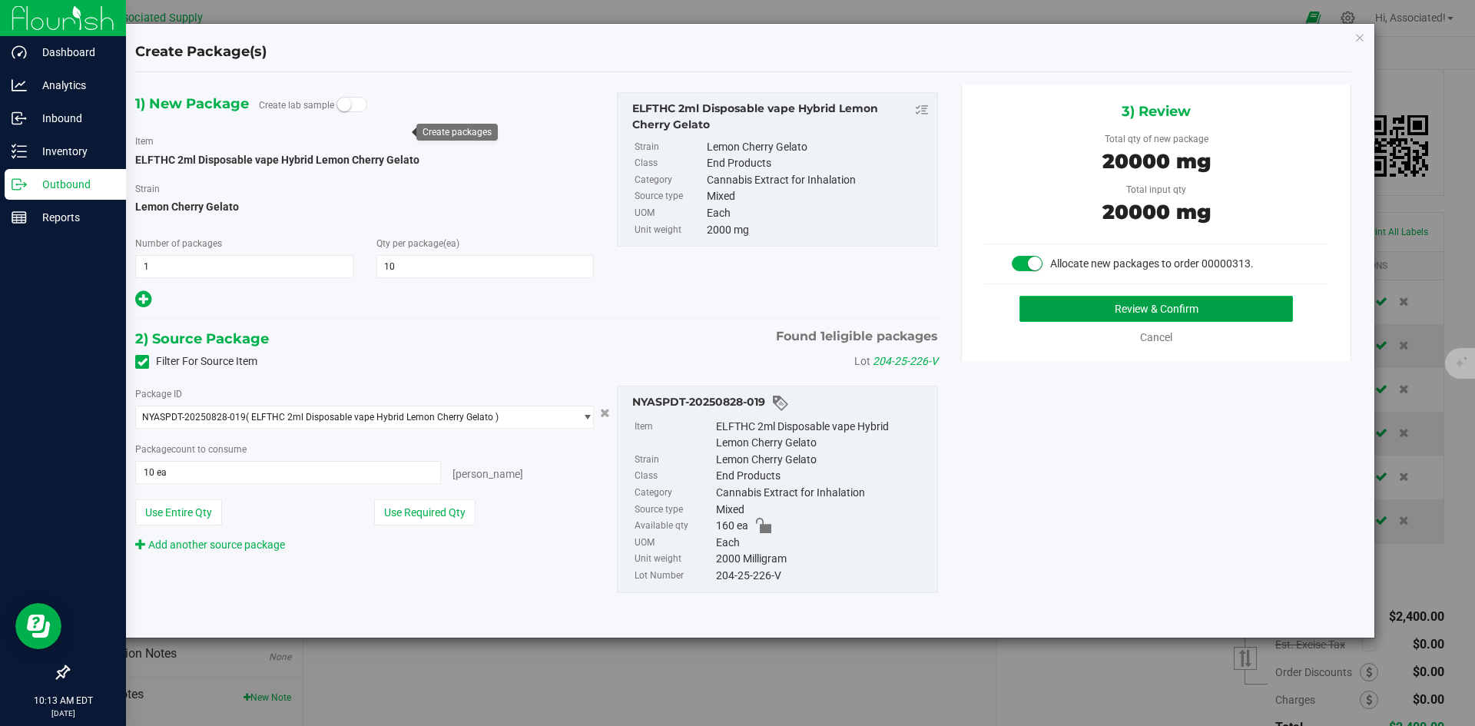
click at [1052, 316] on button "Review & Confirm" at bounding box center [1155, 309] width 273 height 26
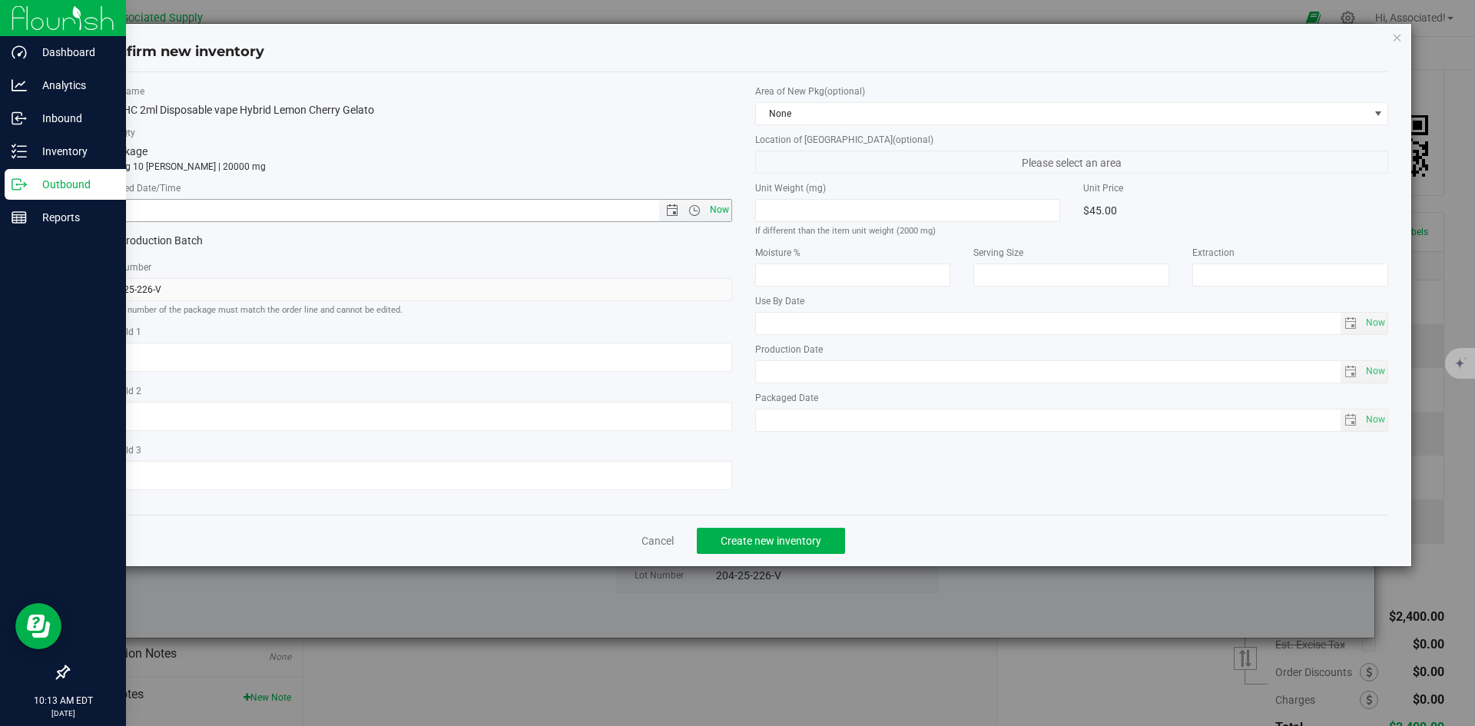
click at [721, 208] on span "Now" at bounding box center [719, 210] width 26 height 22
type input "[DATE] 10:13 AM"
click at [802, 552] on button "Create new inventory" at bounding box center [771, 541] width 148 height 26
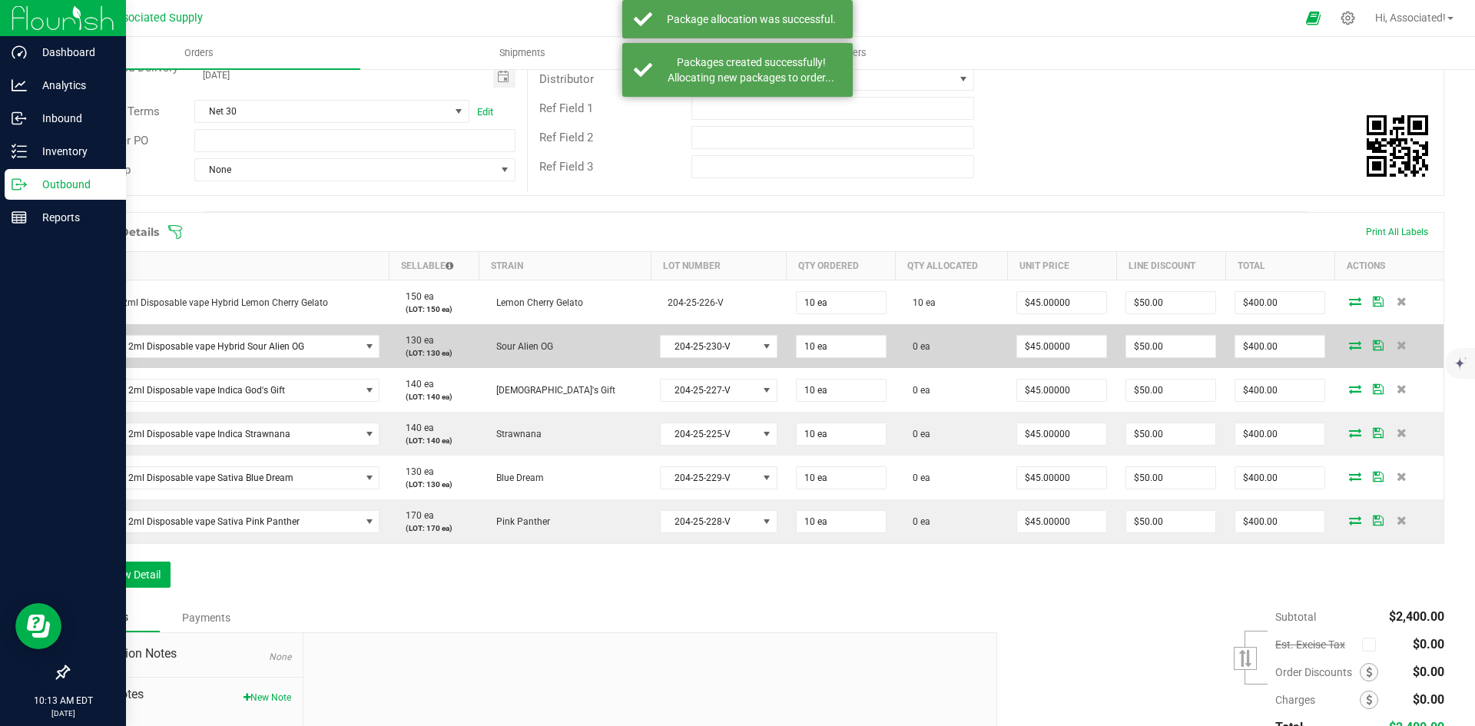
click at [1349, 346] on icon at bounding box center [1355, 344] width 12 height 9
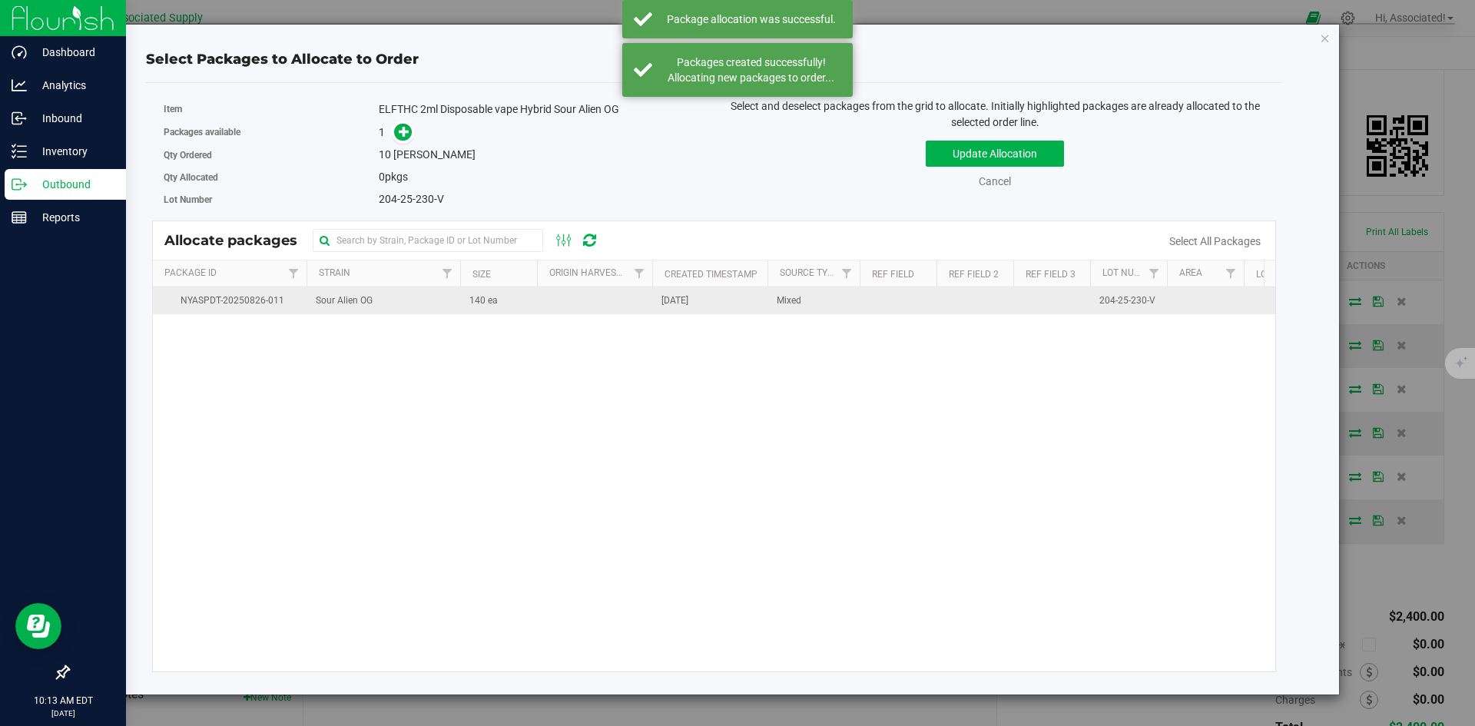
click at [638, 303] on td at bounding box center [594, 300] width 115 height 27
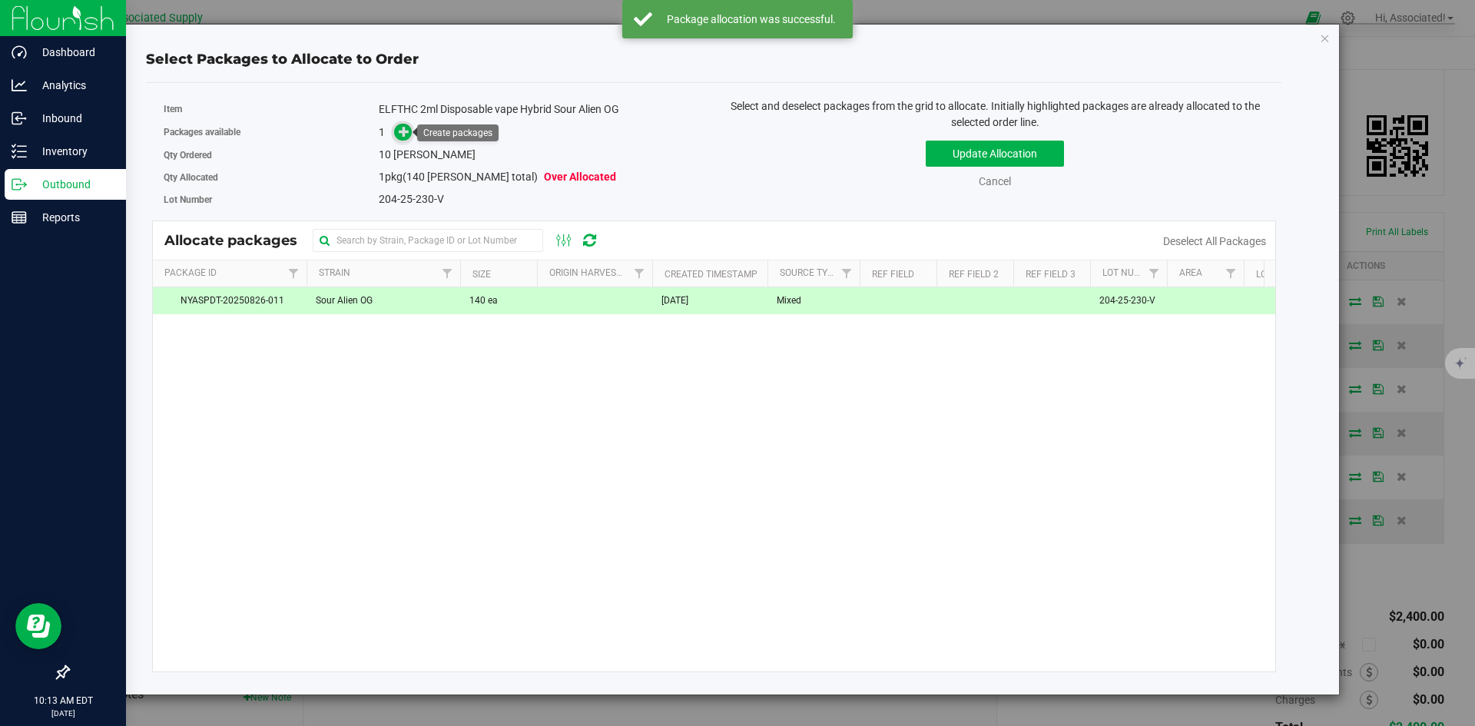
click at [397, 134] on span at bounding box center [403, 132] width 18 height 18
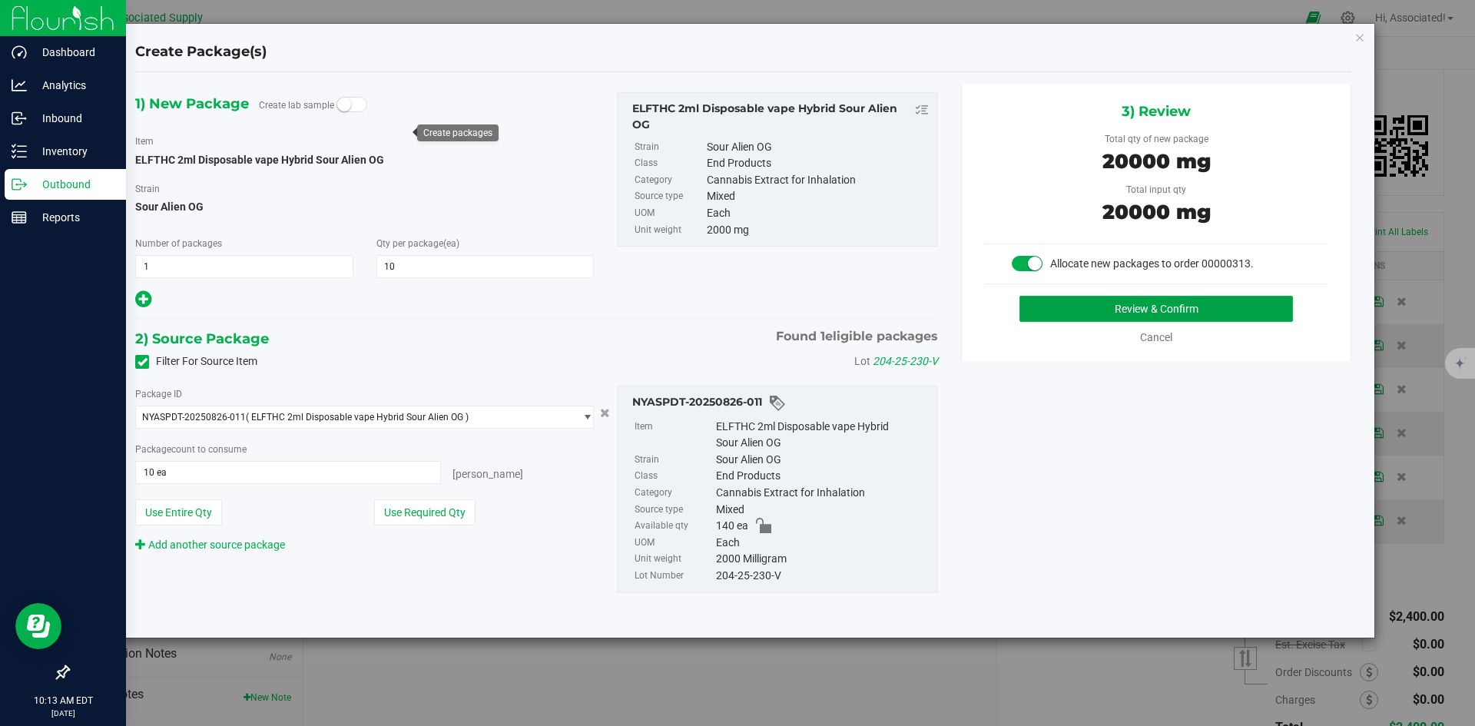
click at [1083, 303] on button "Review & Confirm" at bounding box center [1155, 309] width 273 height 26
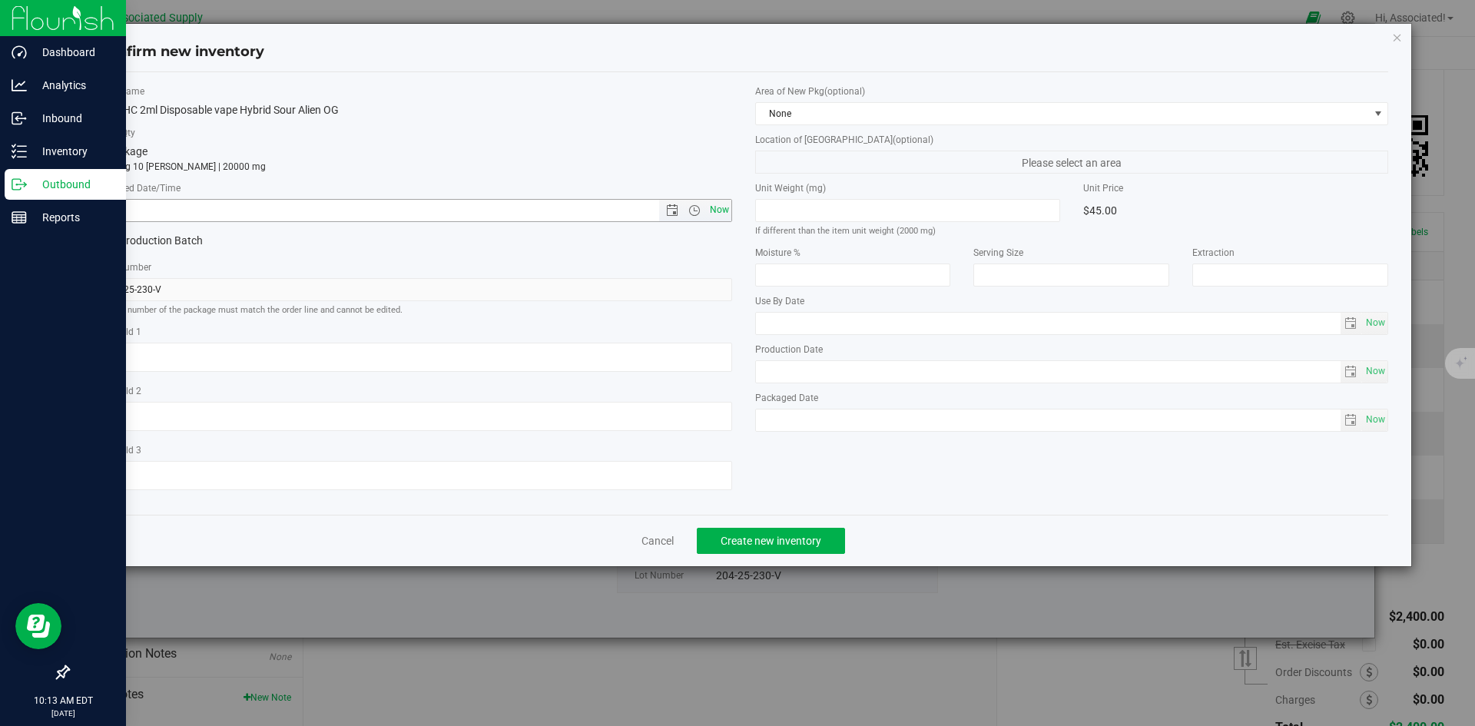
click at [718, 214] on span "Now" at bounding box center [719, 210] width 26 height 22
type input "[DATE] 10:13 AM"
click at [781, 551] on button "Create new inventory" at bounding box center [771, 541] width 148 height 26
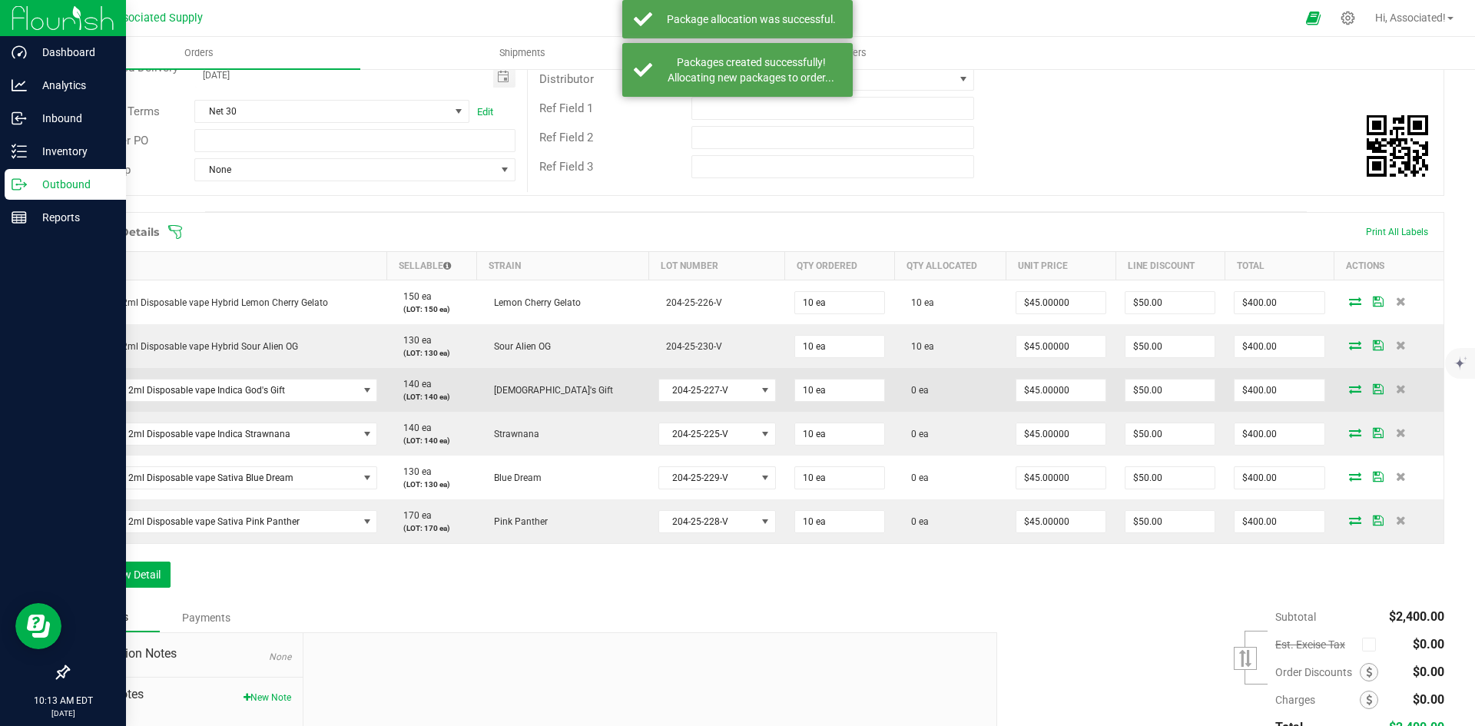
click at [1349, 387] on icon at bounding box center [1355, 388] width 12 height 9
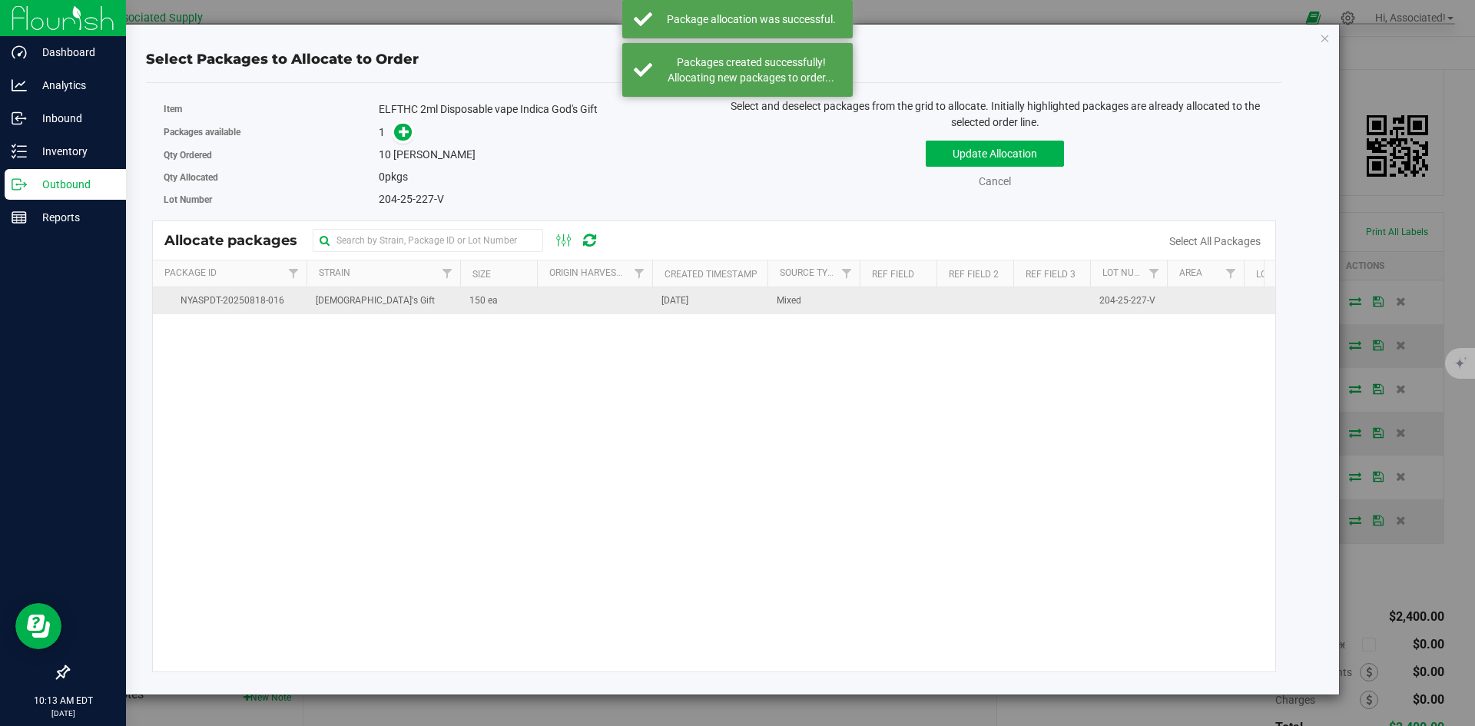
click at [490, 309] on td "150 ea" at bounding box center [498, 300] width 77 height 27
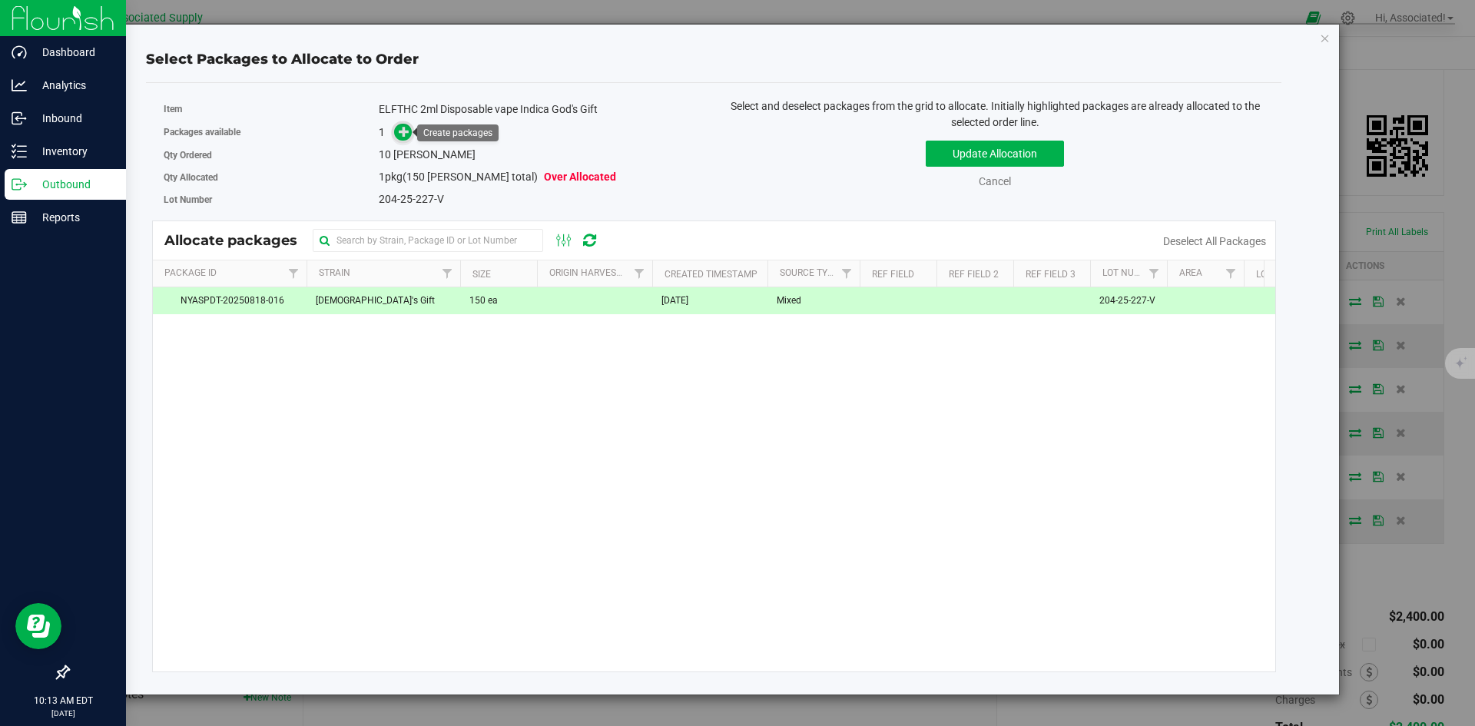
click at [405, 133] on icon at bounding box center [404, 131] width 11 height 11
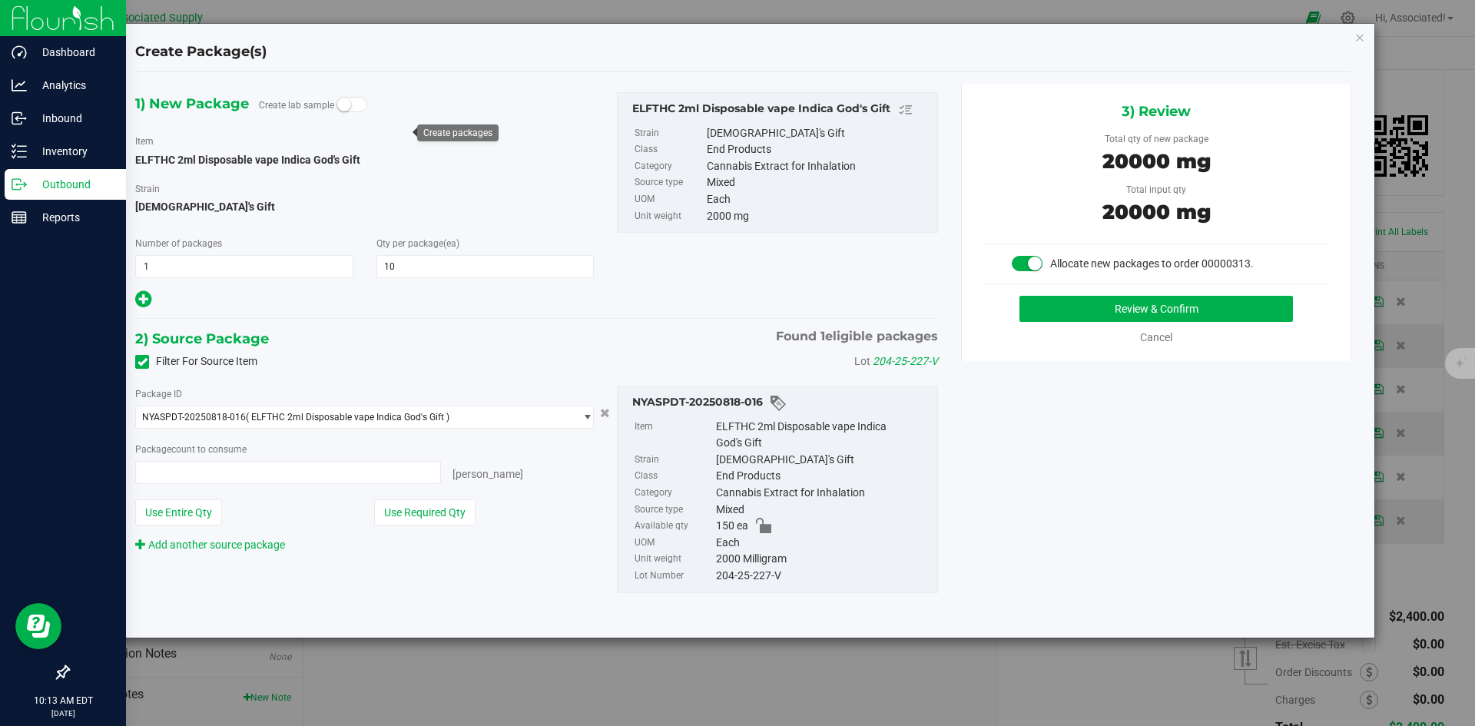
type input "10 ea"
click at [1073, 313] on button "Review & Confirm" at bounding box center [1155, 309] width 273 height 26
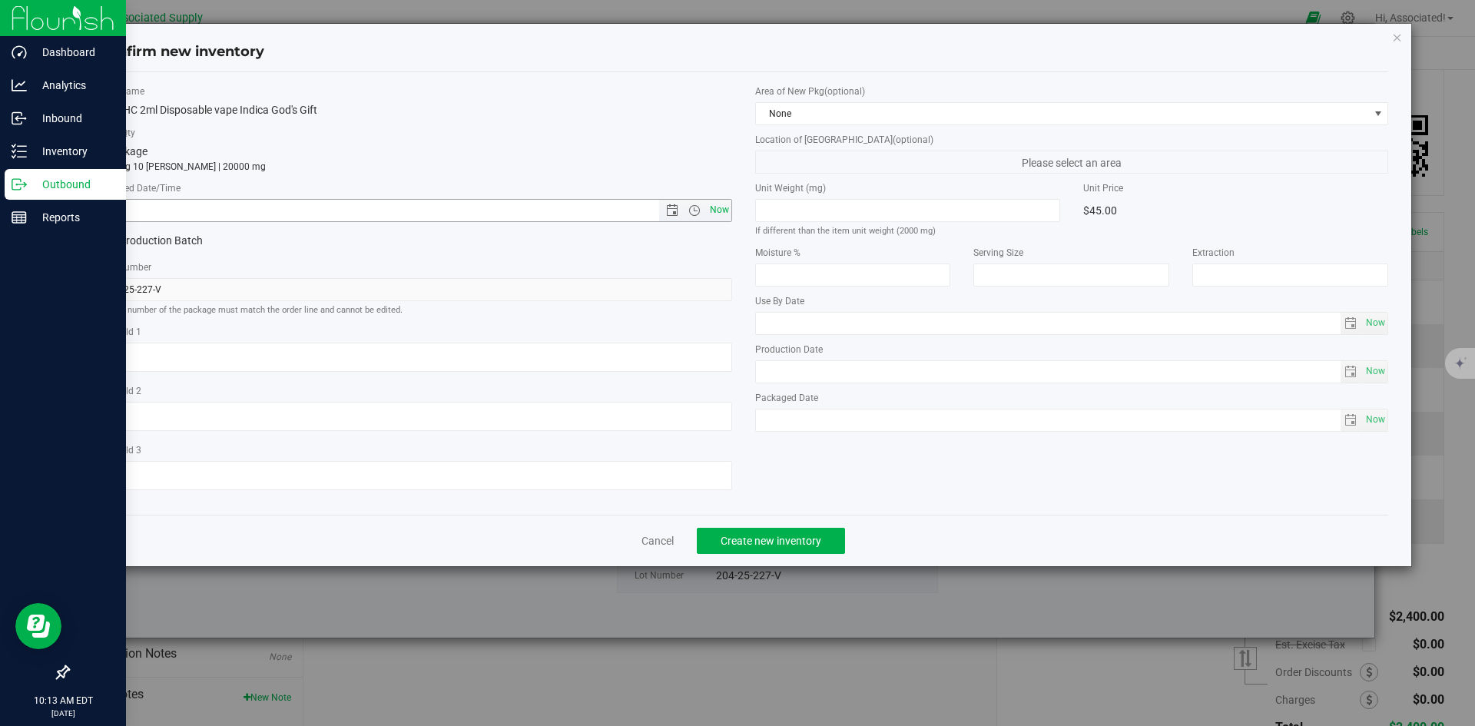
click at [721, 209] on span "Now" at bounding box center [719, 210] width 26 height 22
type input "[DATE] 10:13 AM"
click at [757, 528] on button "Create new inventory" at bounding box center [771, 541] width 148 height 26
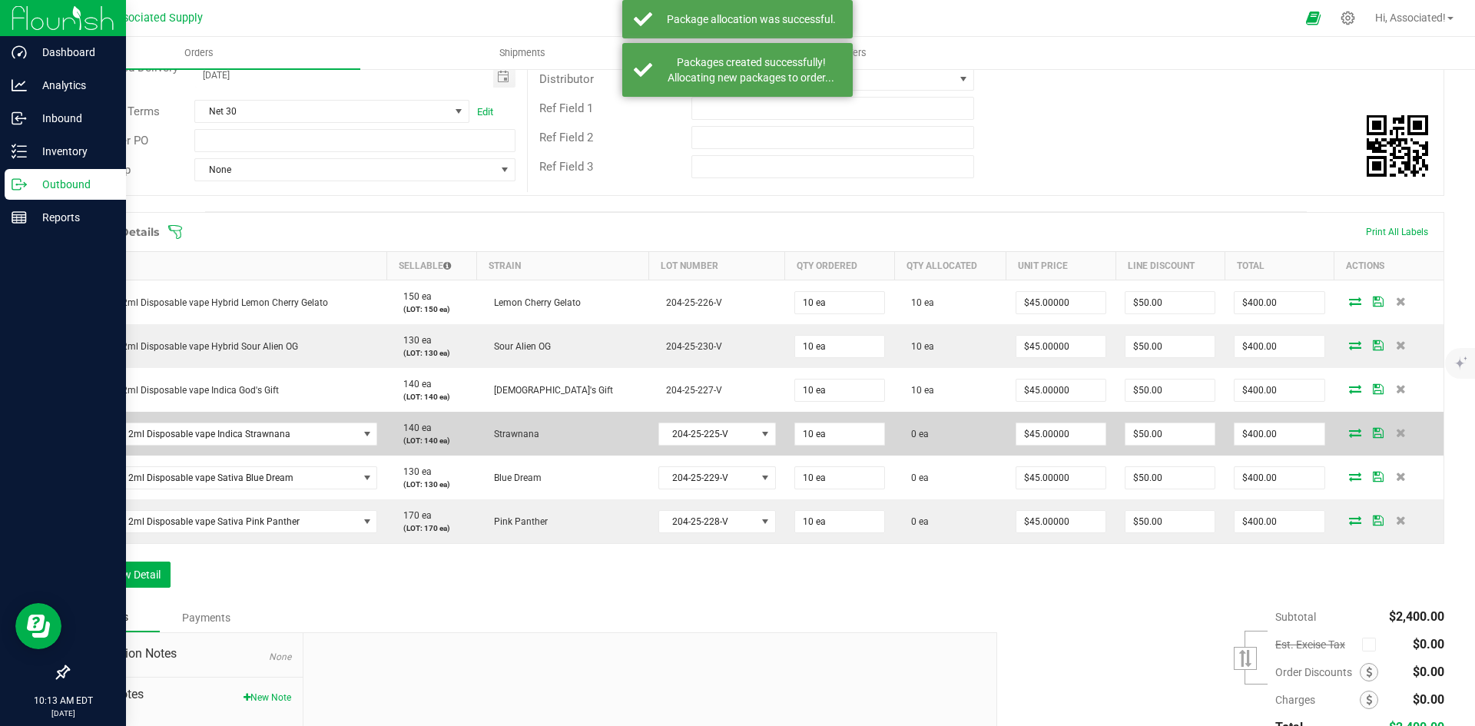
click at [1349, 429] on icon at bounding box center [1355, 432] width 12 height 9
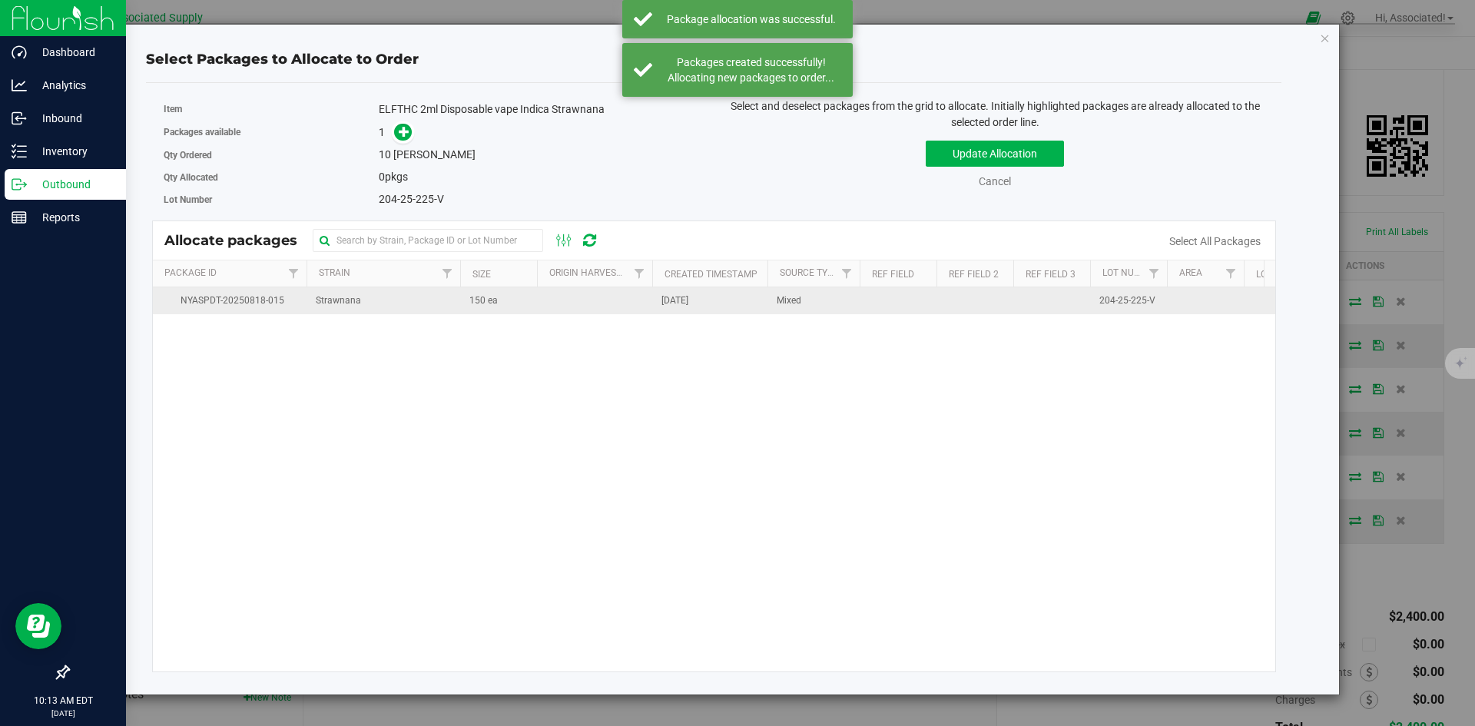
click at [530, 306] on td "150 ea" at bounding box center [498, 300] width 77 height 27
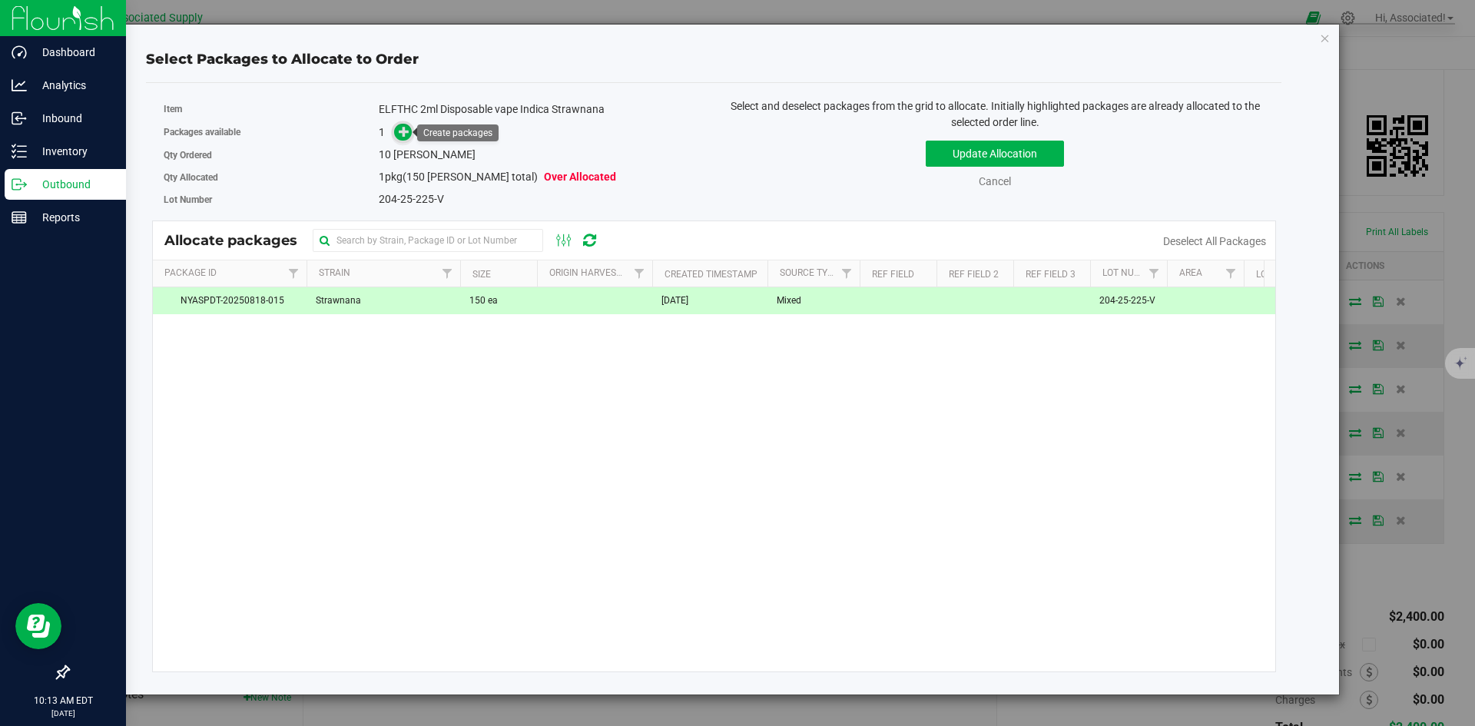
click at [395, 131] on span at bounding box center [403, 133] width 18 height 18
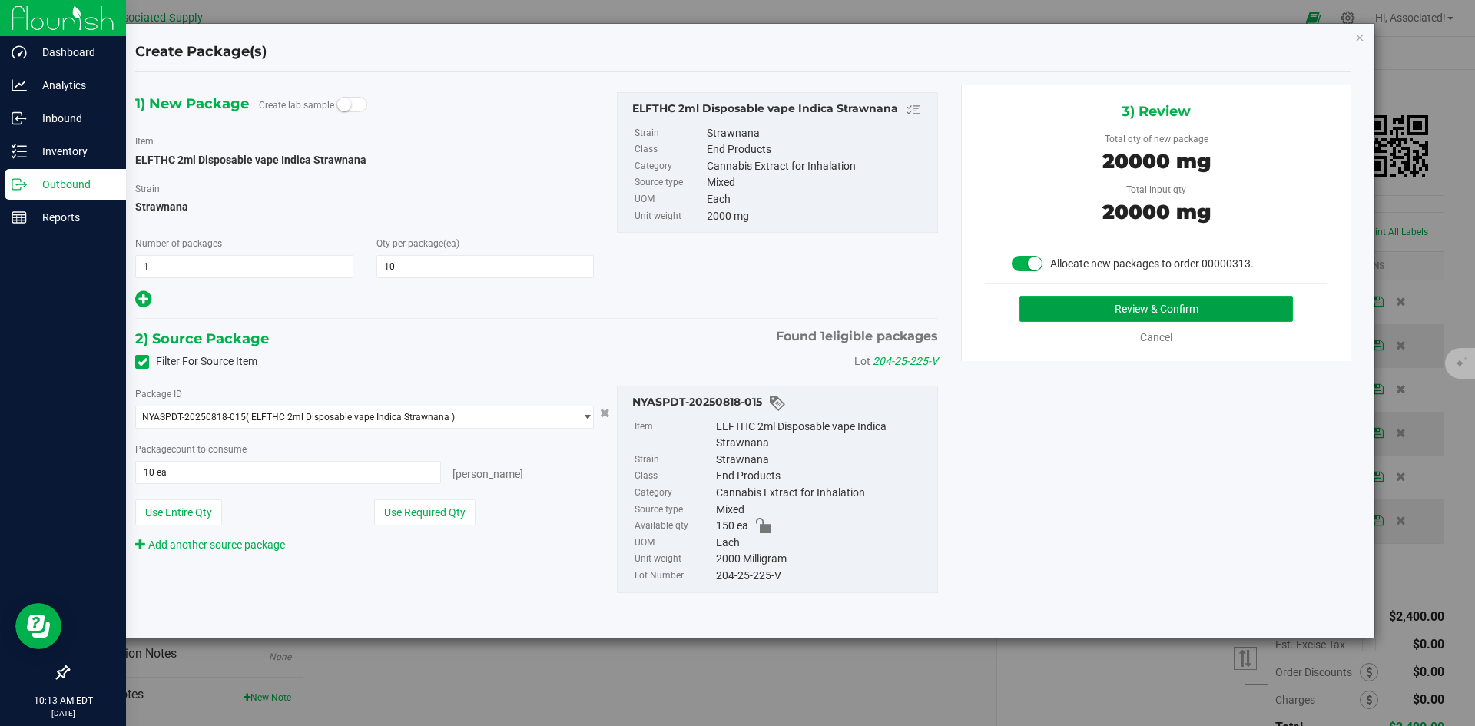
click at [1097, 320] on button "Review & Confirm" at bounding box center [1155, 309] width 273 height 26
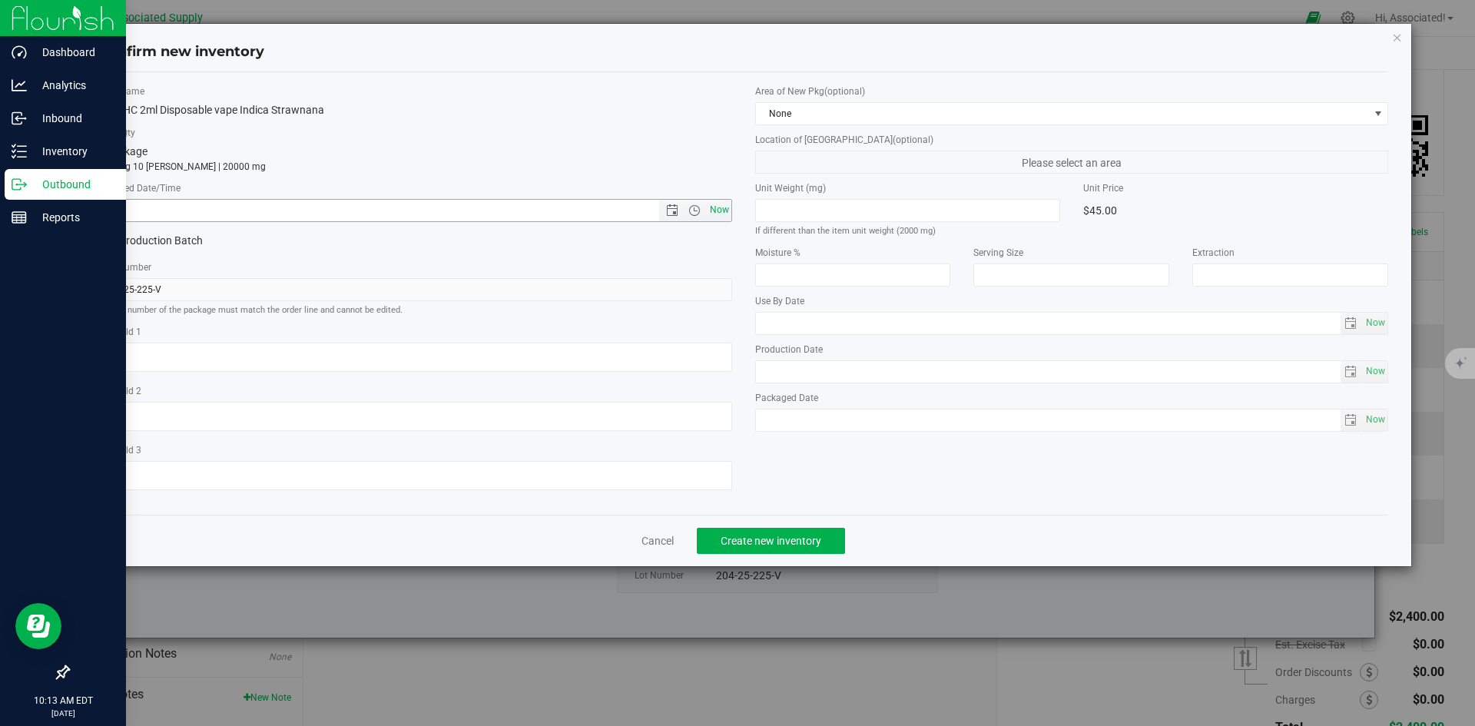
click at [718, 210] on span "Now" at bounding box center [719, 210] width 26 height 22
type input "[DATE] 10:13 AM"
click at [780, 542] on span "Create new inventory" at bounding box center [771, 541] width 101 height 12
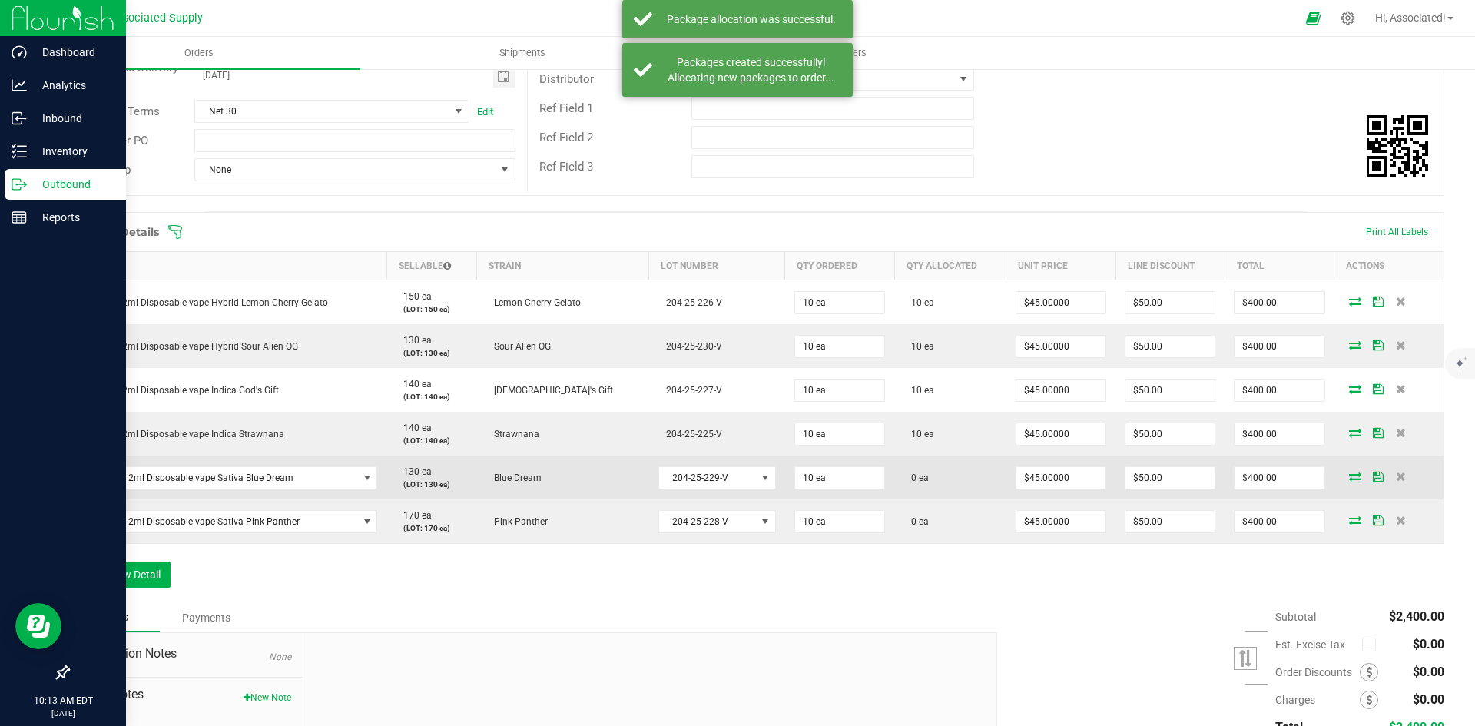
click at [1349, 476] on icon at bounding box center [1355, 476] width 12 height 9
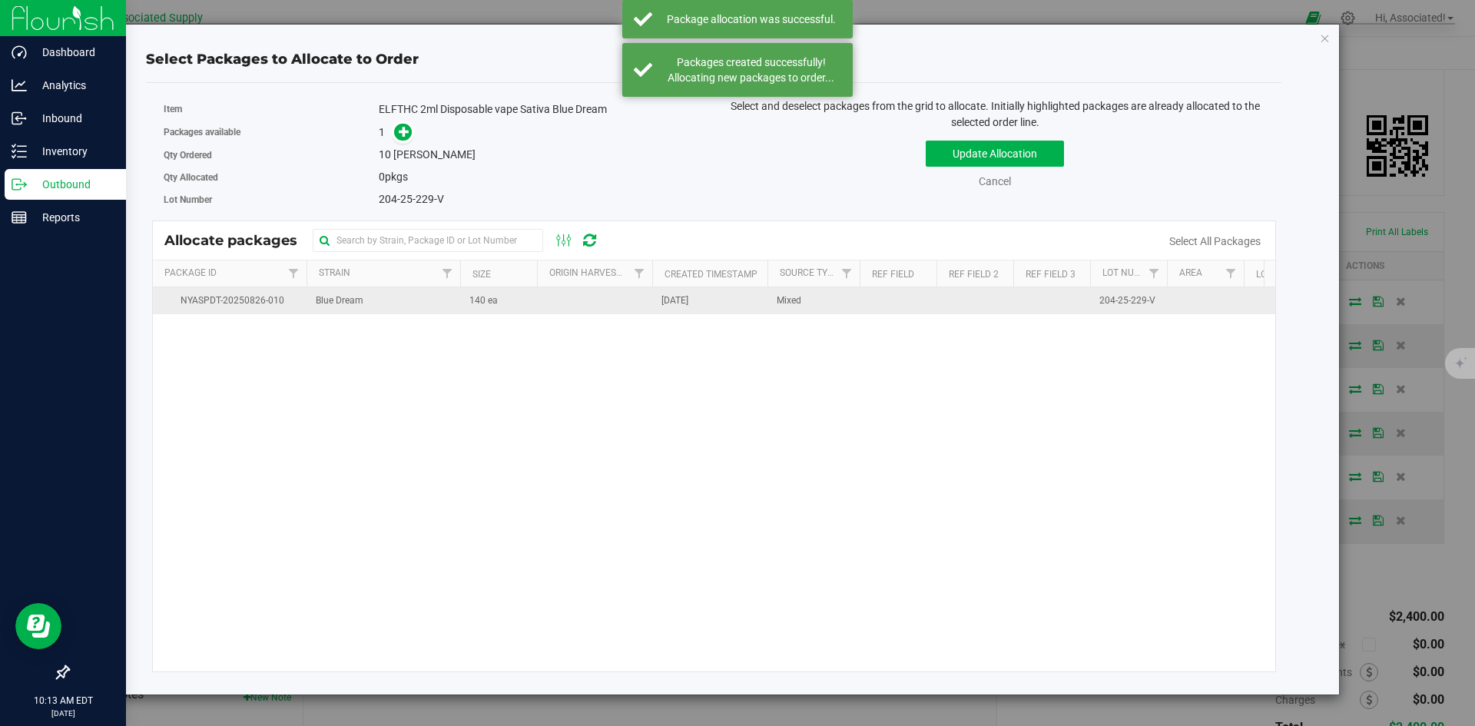
click at [472, 311] on td "140 ea" at bounding box center [498, 300] width 77 height 27
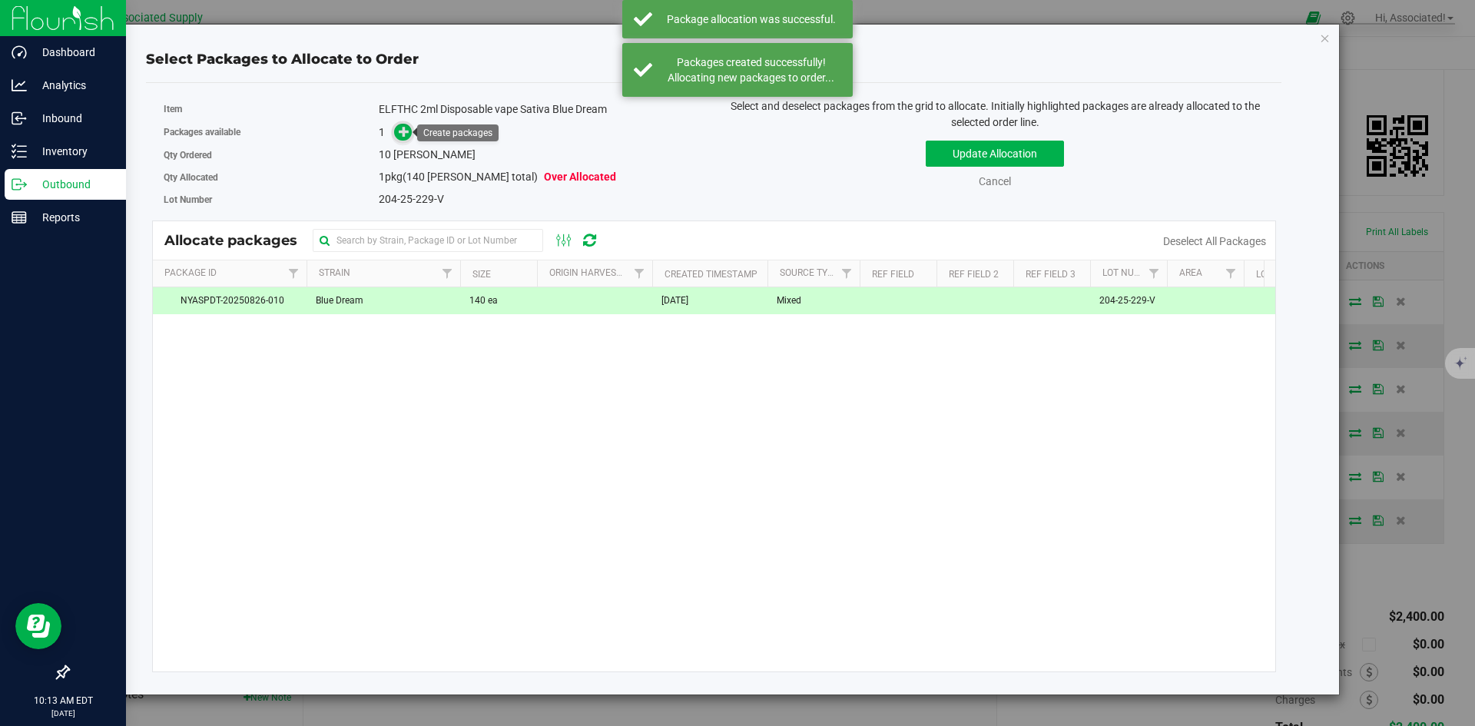
click at [406, 134] on icon at bounding box center [404, 131] width 11 height 11
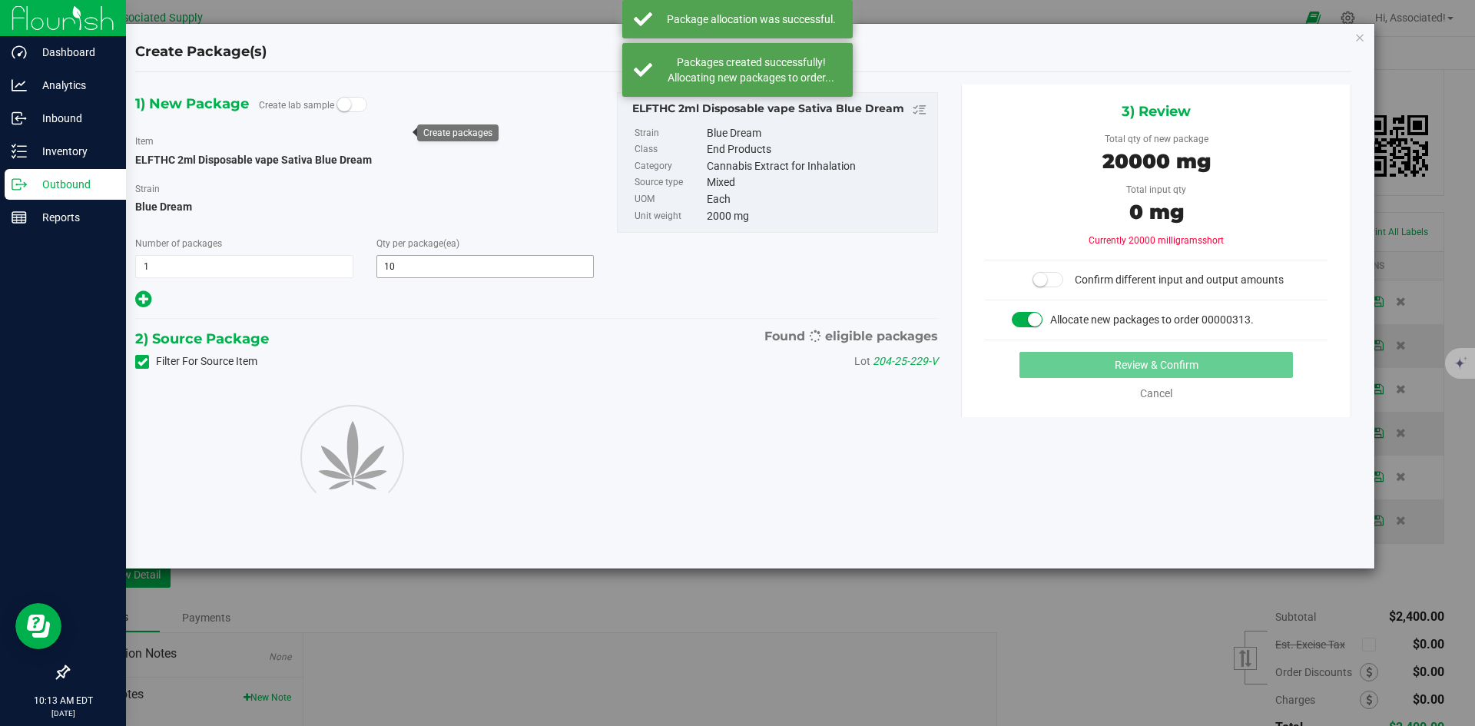
type input "10"
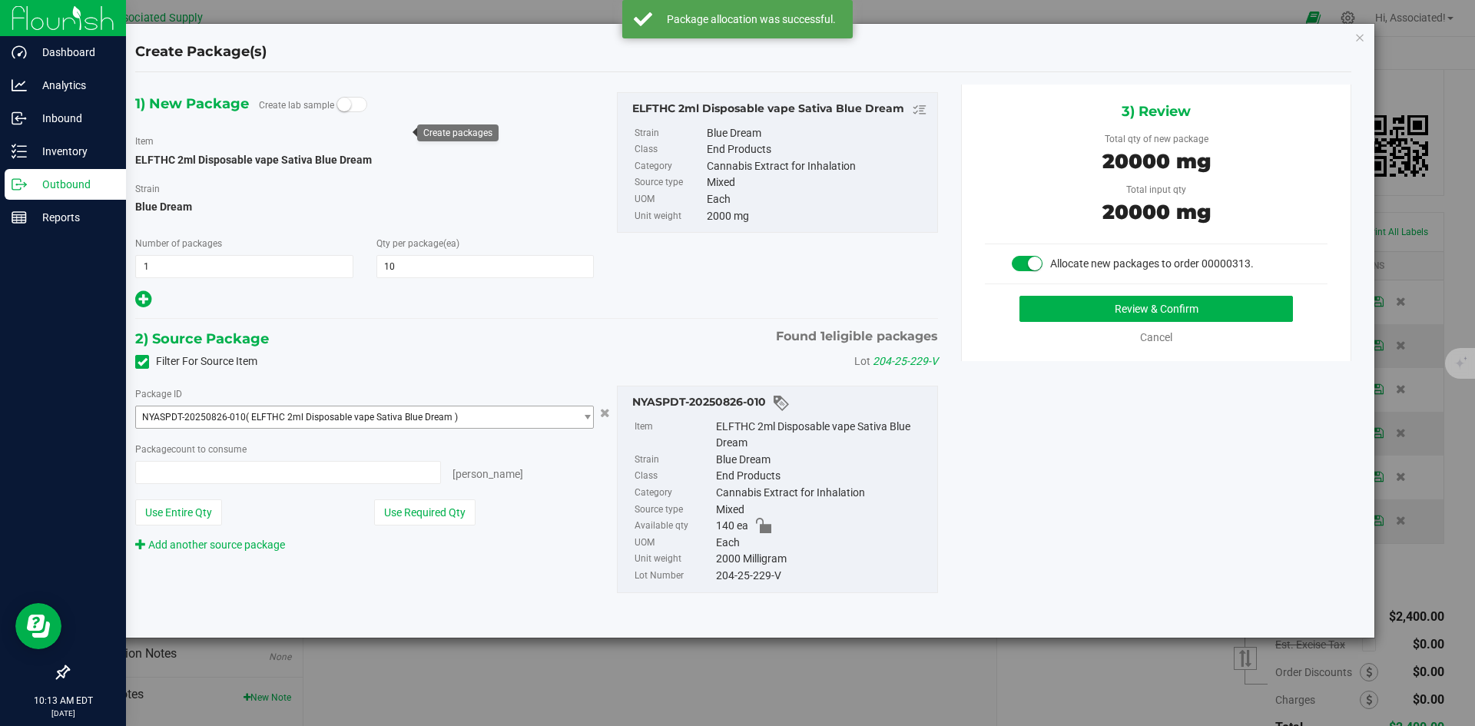
type input "10 ea"
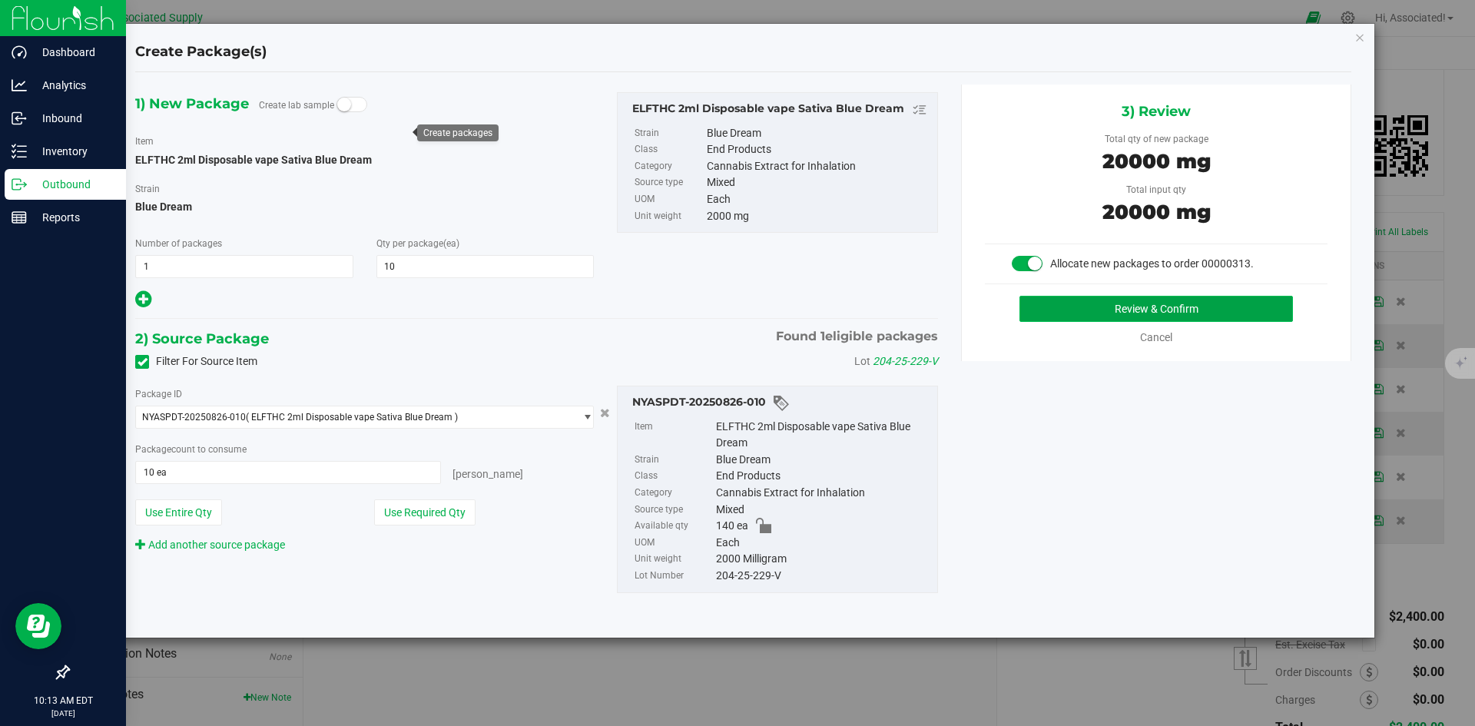
click at [1032, 312] on button "Review & Confirm" at bounding box center [1155, 309] width 273 height 26
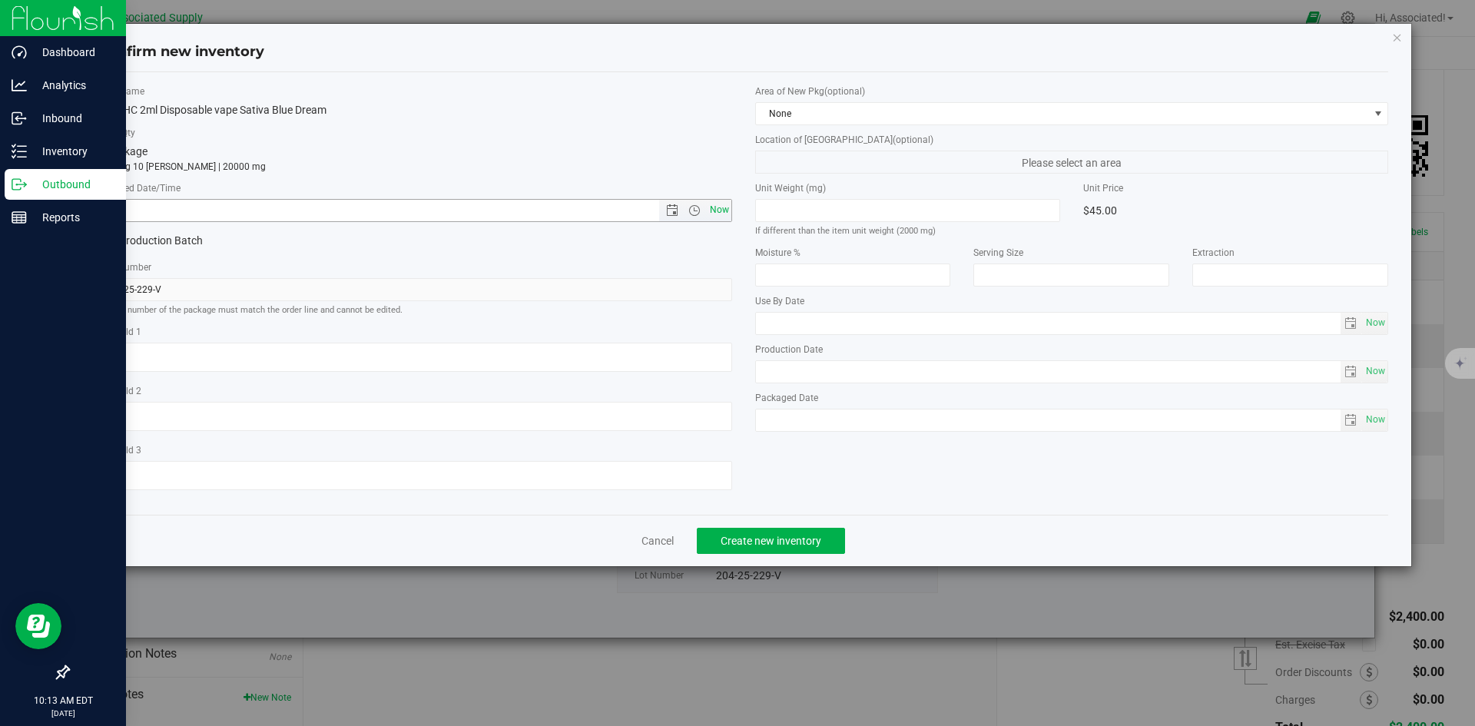
click at [720, 209] on span "Now" at bounding box center [719, 210] width 26 height 22
type input "[DATE] 10:13 AM"
click at [786, 541] on span "Create new inventory" at bounding box center [771, 541] width 101 height 12
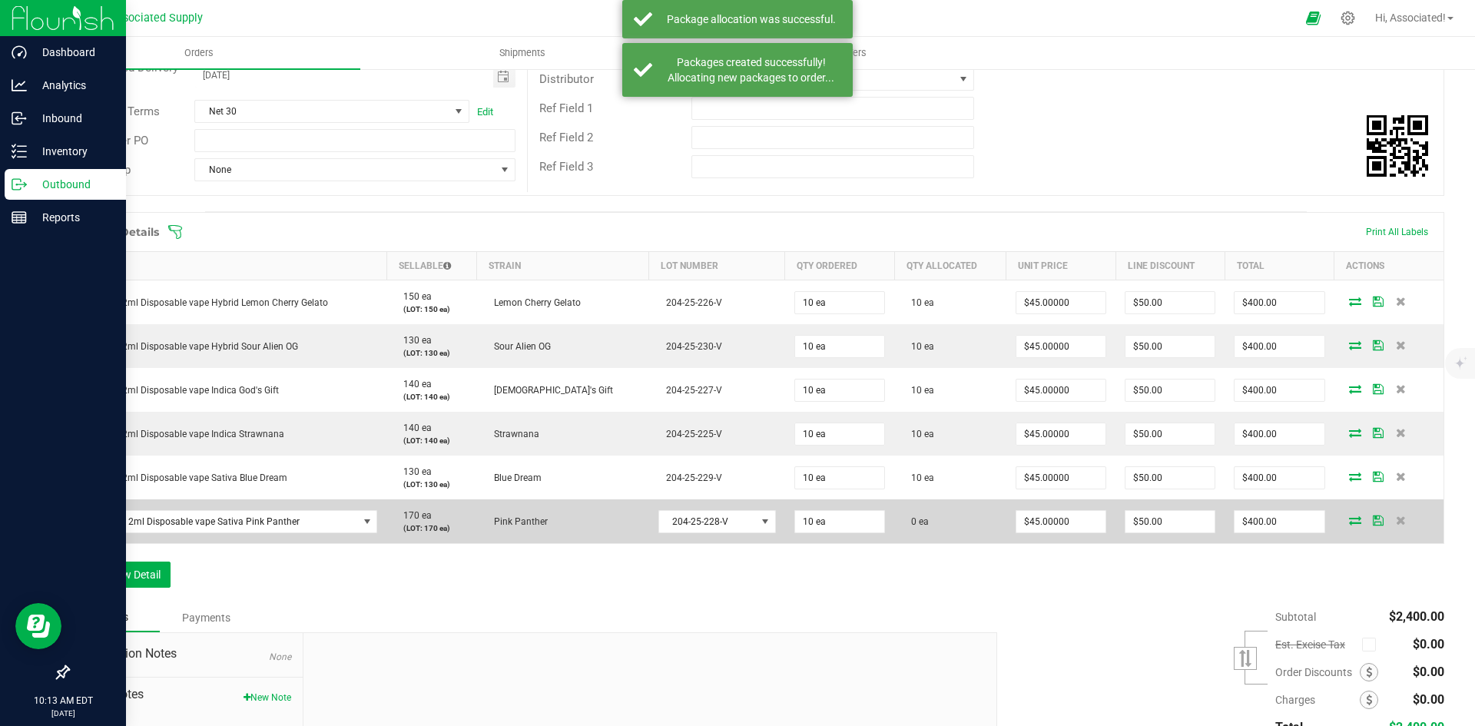
click at [1349, 516] on icon at bounding box center [1355, 519] width 12 height 9
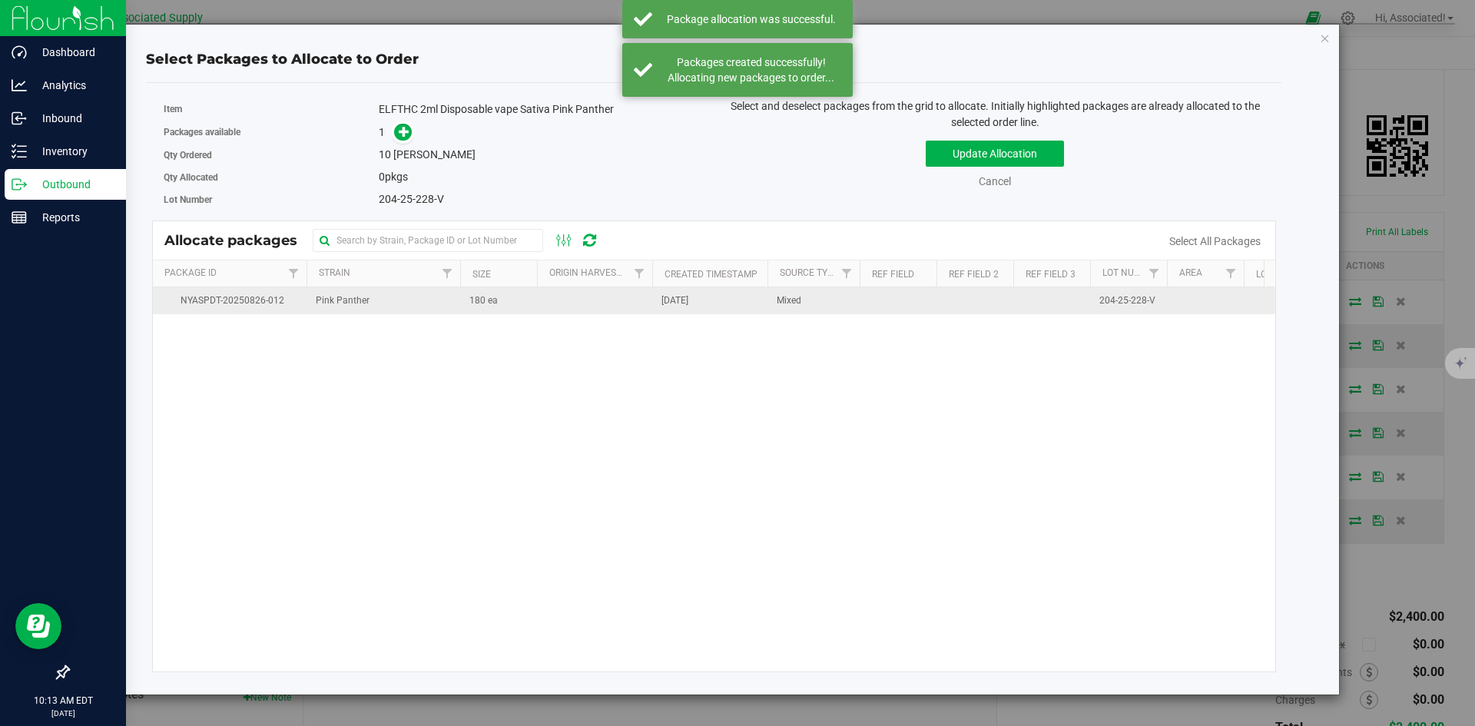
click at [527, 310] on td "180 ea" at bounding box center [498, 300] width 77 height 27
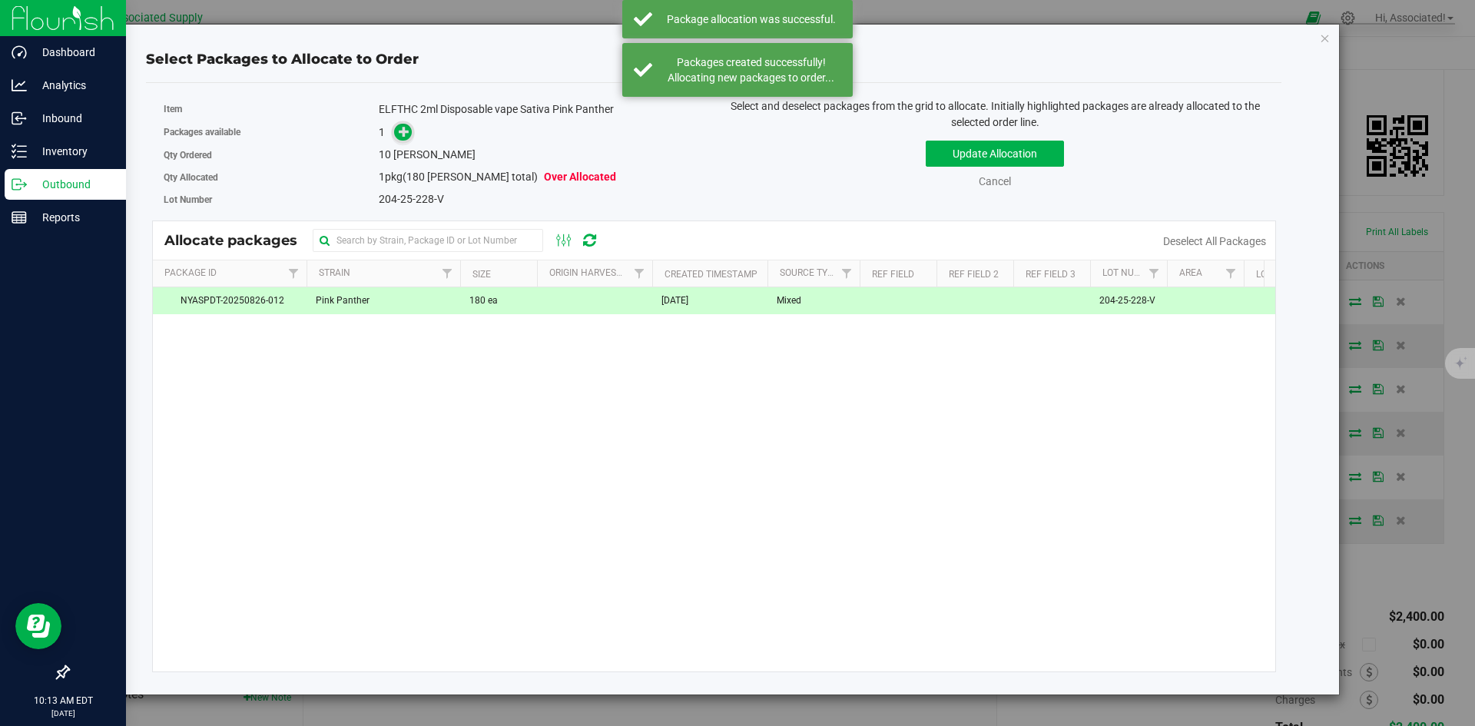
click at [407, 133] on icon at bounding box center [404, 131] width 11 height 11
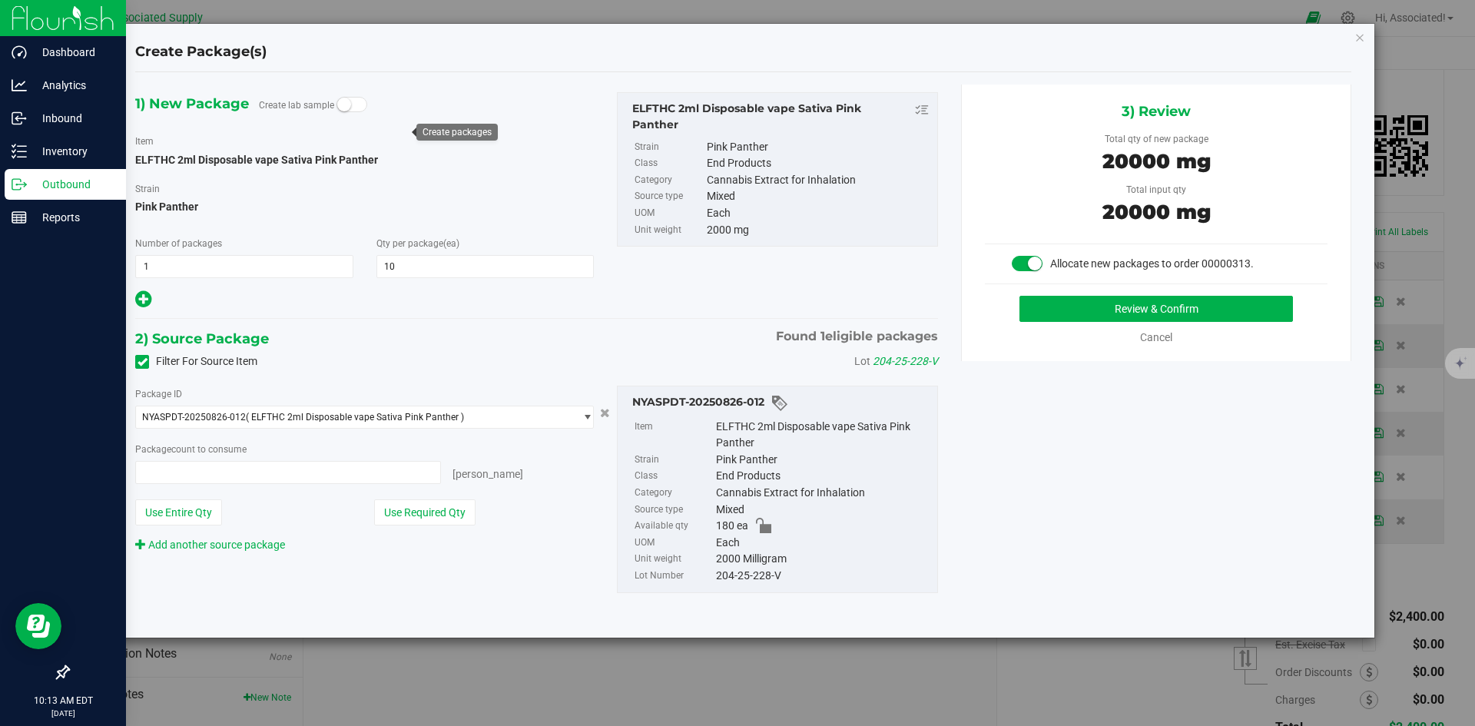
type input "10 ea"
click at [1077, 314] on button "Review & Confirm" at bounding box center [1155, 309] width 273 height 26
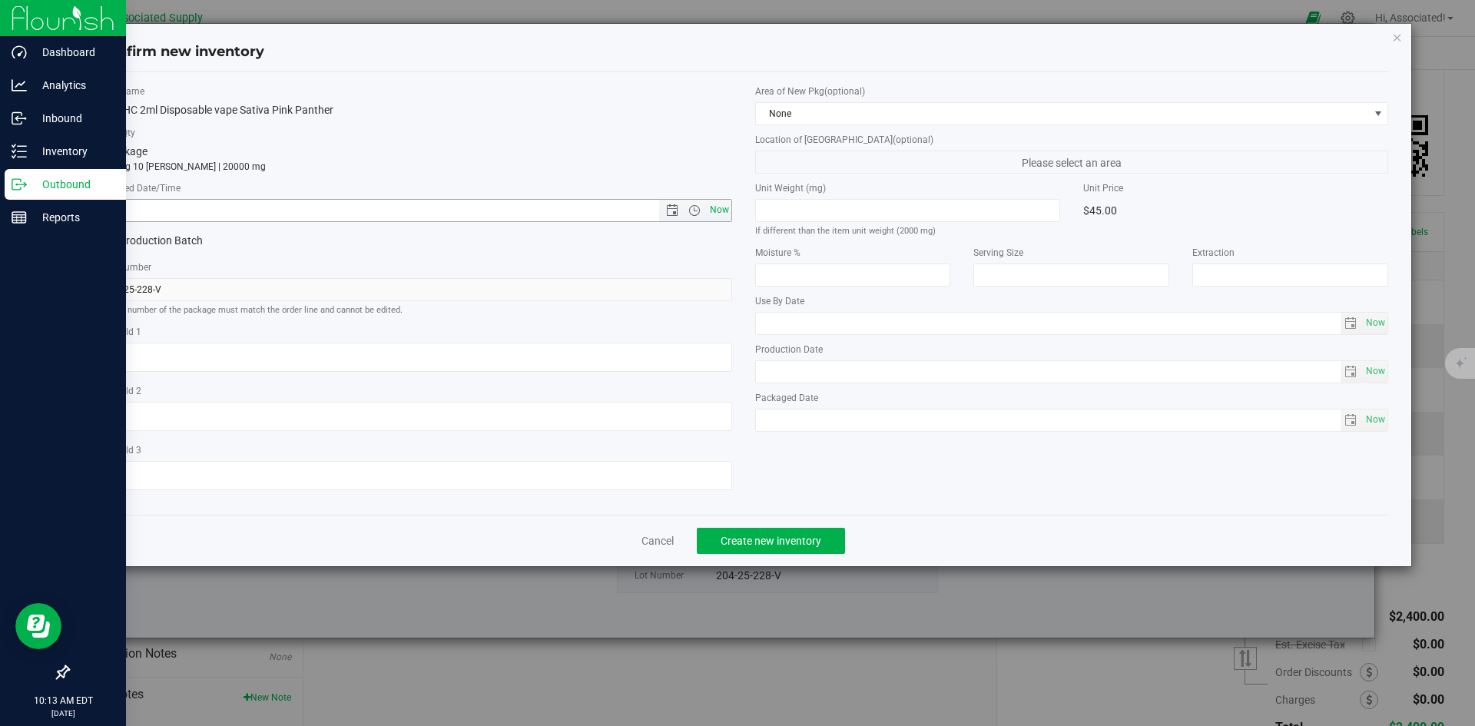
click at [721, 212] on span "Now" at bounding box center [719, 210] width 26 height 22
type input "[DATE] 10:13 AM"
click at [814, 545] on span "Create new inventory" at bounding box center [771, 541] width 101 height 12
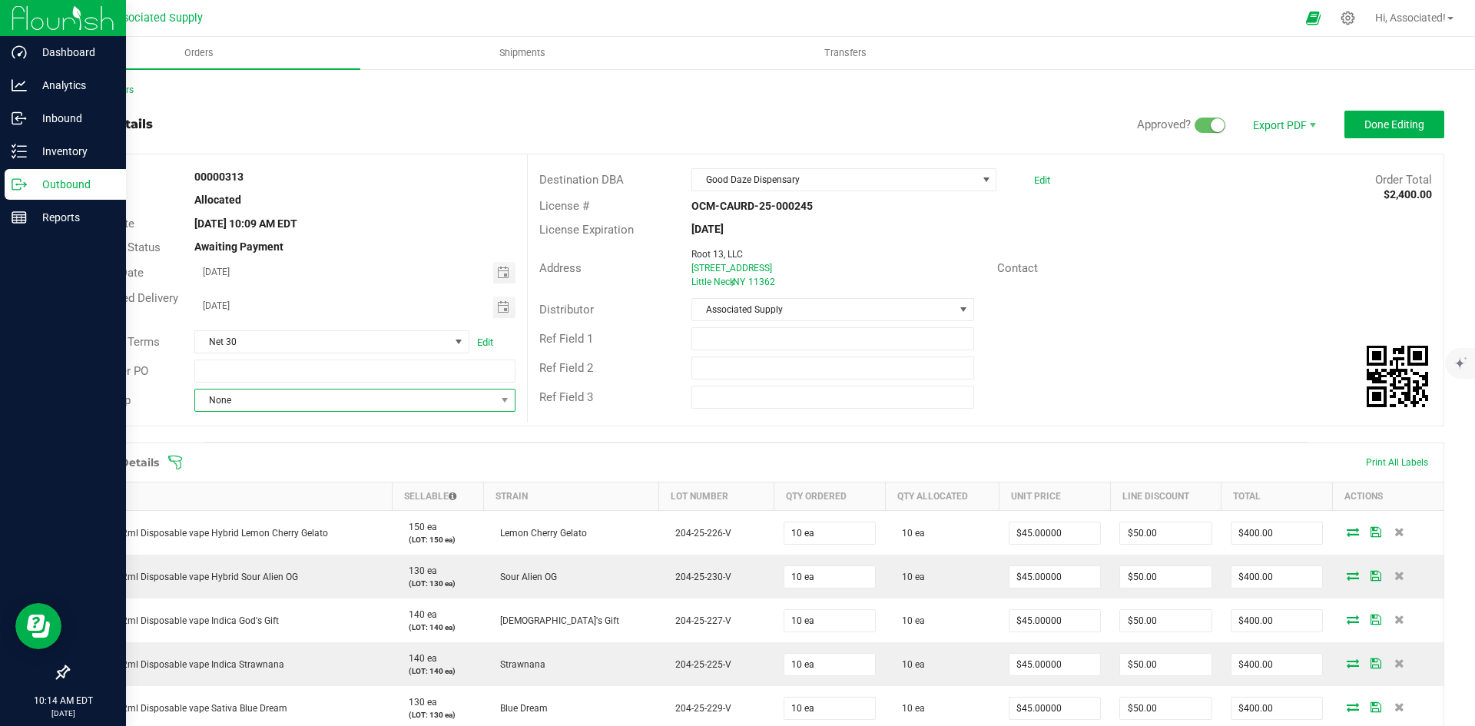
click at [321, 396] on span "None" at bounding box center [345, 400] width 300 height 22
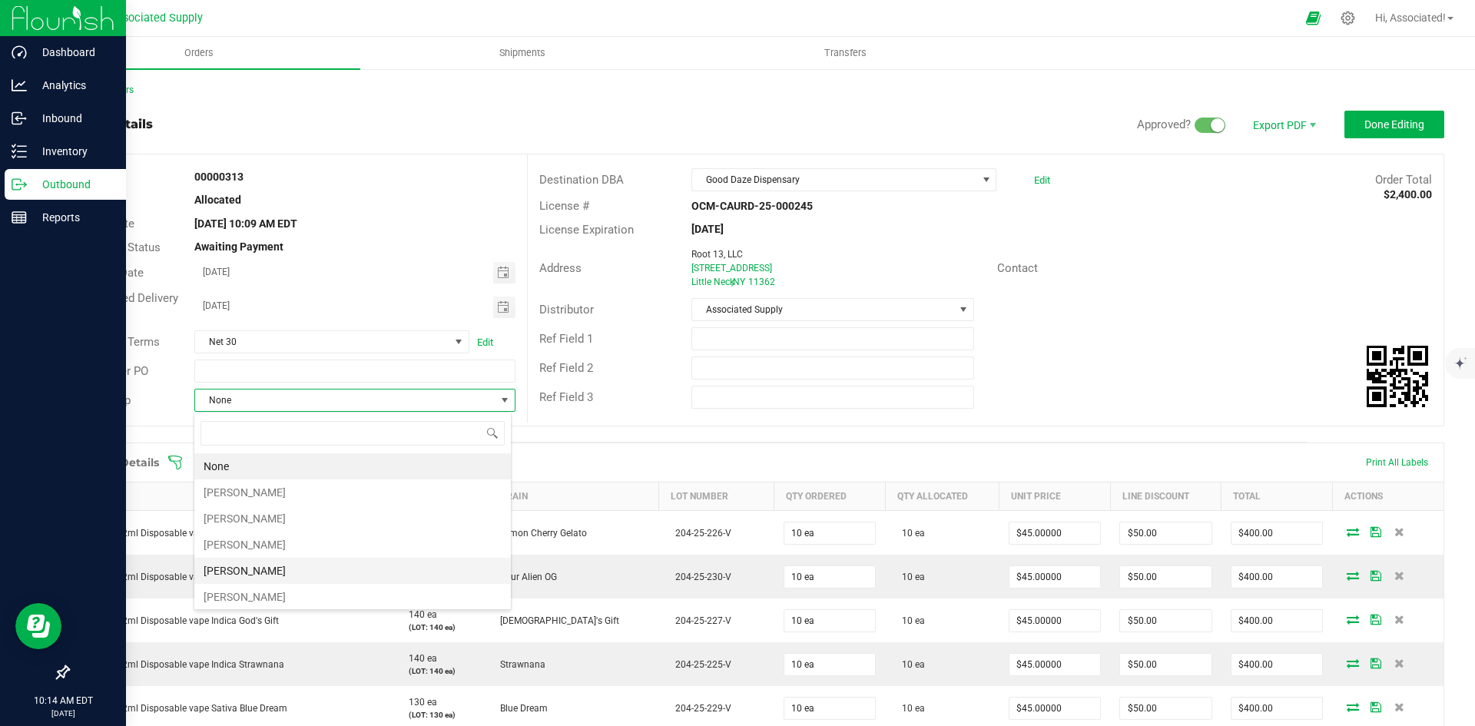
scroll to position [81, 0]
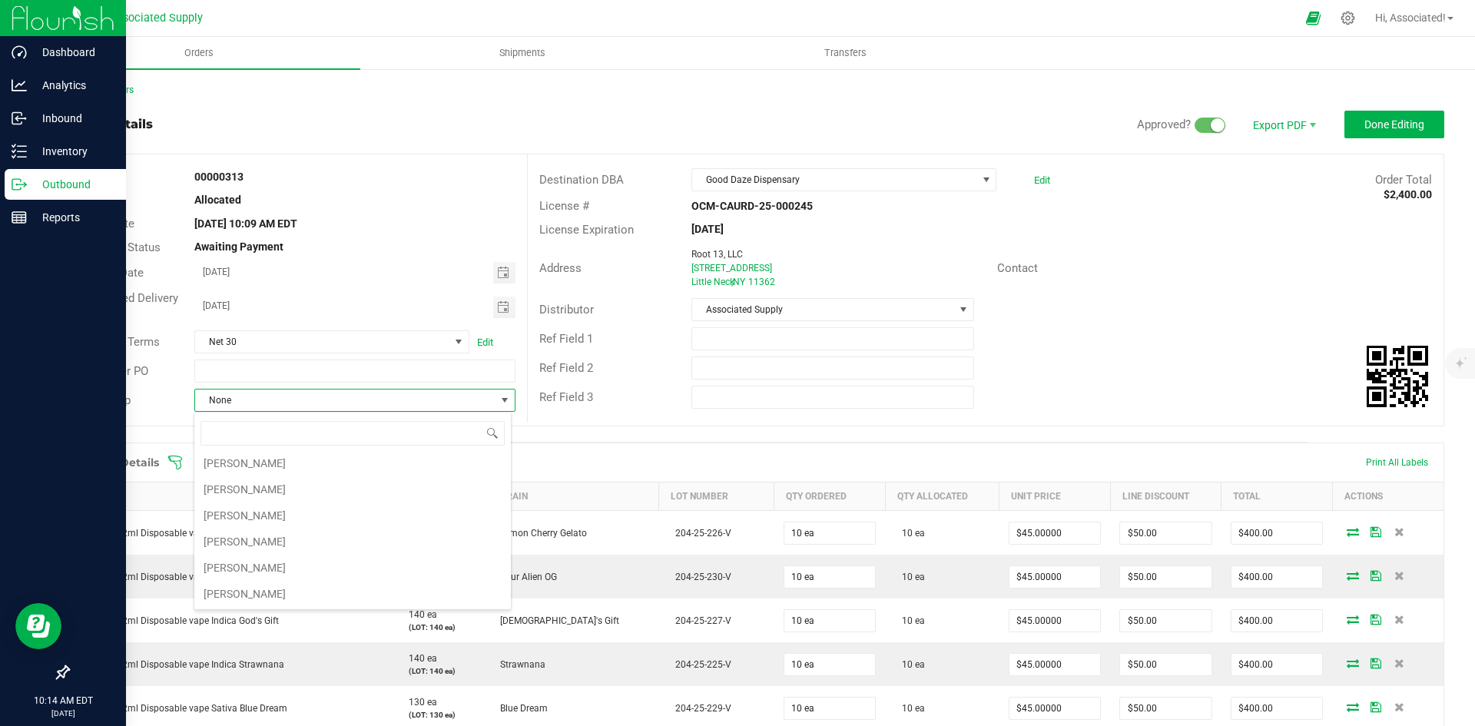
click at [1224, 287] on div "Address Root 13, LLC [STREET_ADDRESS] Contact" at bounding box center [986, 268] width 916 height 54
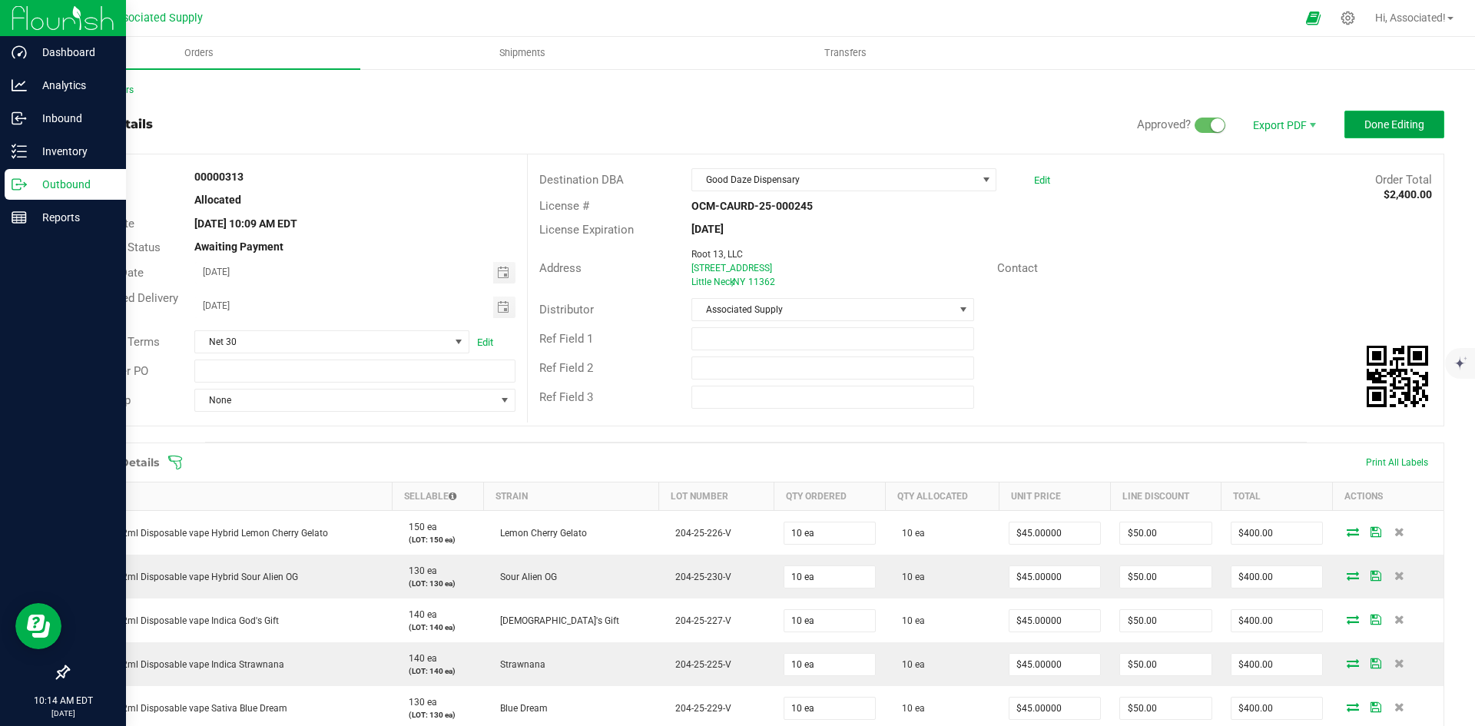
click at [1388, 114] on button "Done Editing" at bounding box center [1394, 125] width 100 height 28
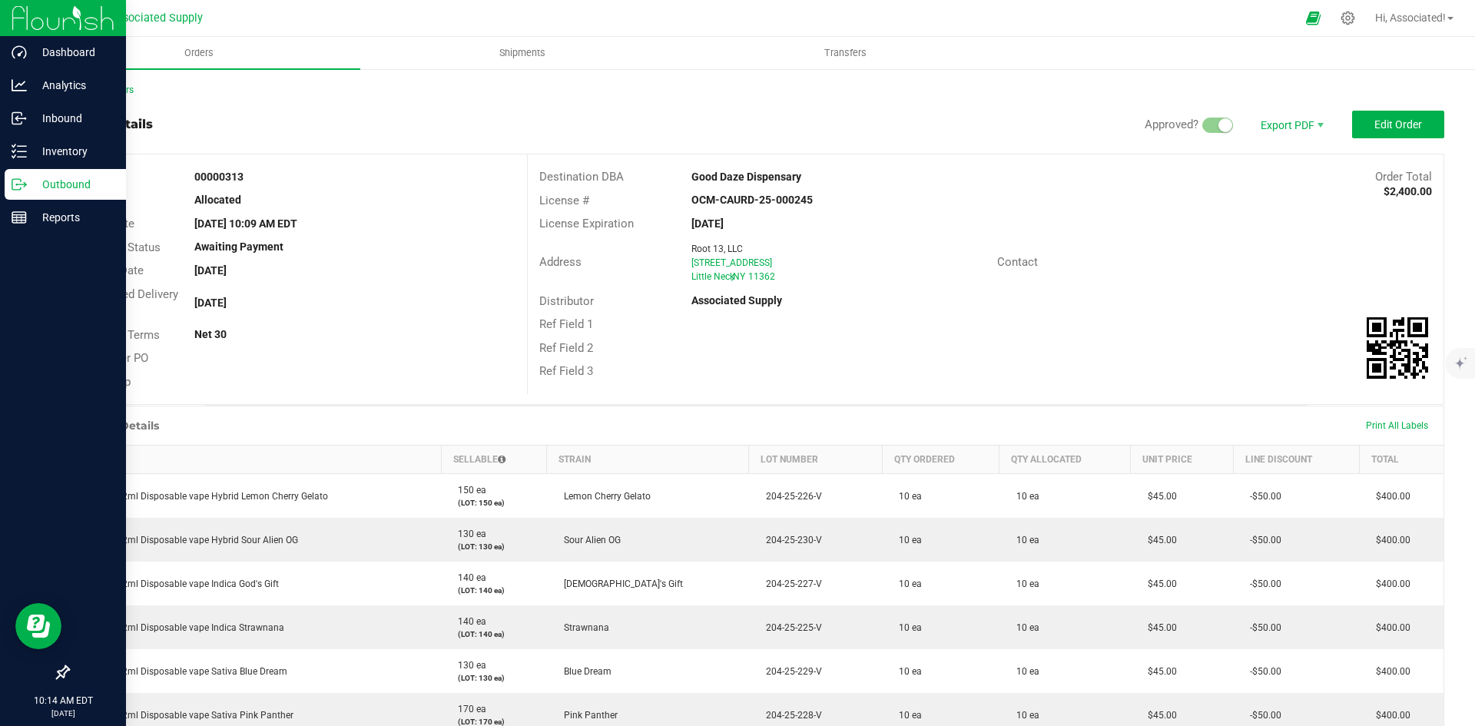
click at [1231, 261] on div "Contact" at bounding box center [1215, 262] width 458 height 24
click at [1274, 172] on span "Invoice PDF" at bounding box center [1281, 172] width 95 height 22
